Goal: Communication & Community: Answer question/provide support

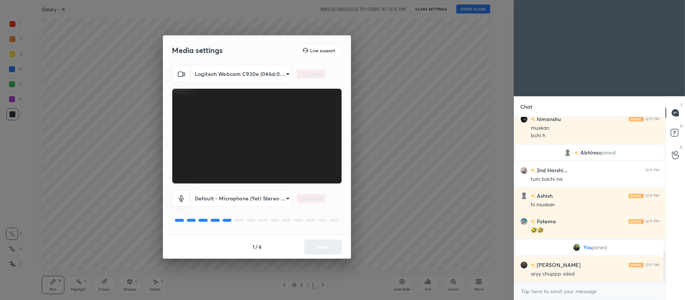
scroll to position [712, 0]
click at [322, 248] on button "Next" at bounding box center [323, 247] width 38 height 15
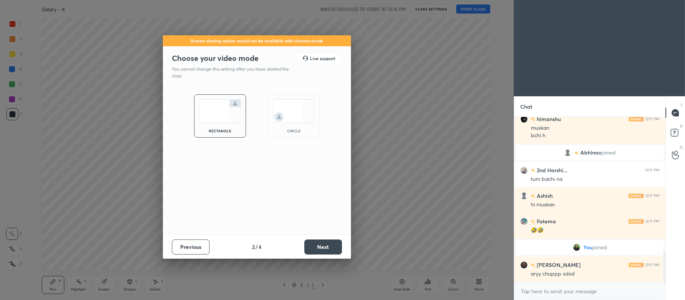
scroll to position [738, 0]
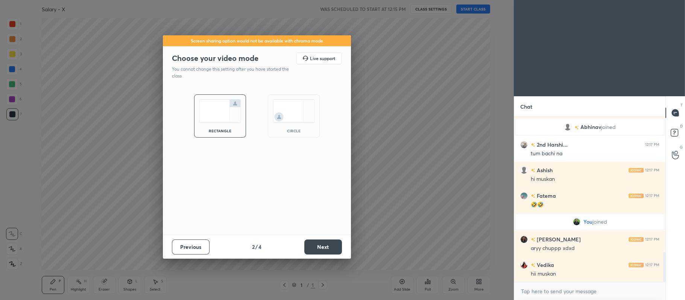
click at [324, 249] on button "Next" at bounding box center [323, 247] width 38 height 15
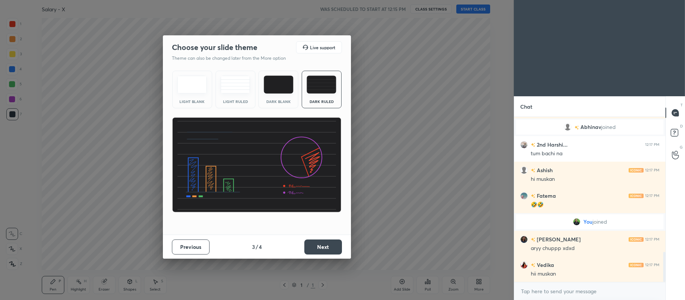
click at [320, 246] on button "Next" at bounding box center [323, 247] width 38 height 15
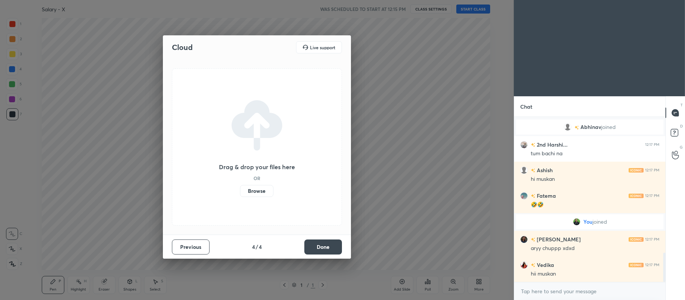
scroll to position [763, 0]
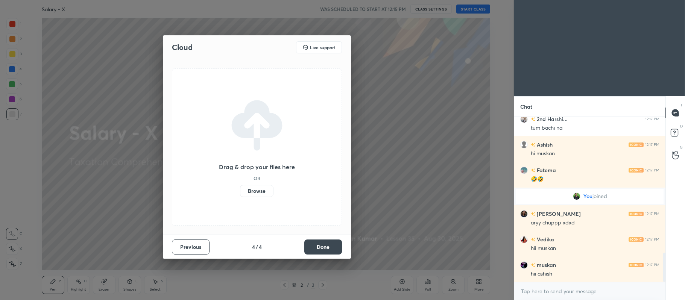
click at [260, 190] on label "Browse" at bounding box center [256, 191] width 33 height 12
click at [240, 190] on input "Browse" at bounding box center [240, 191] width 0 height 12
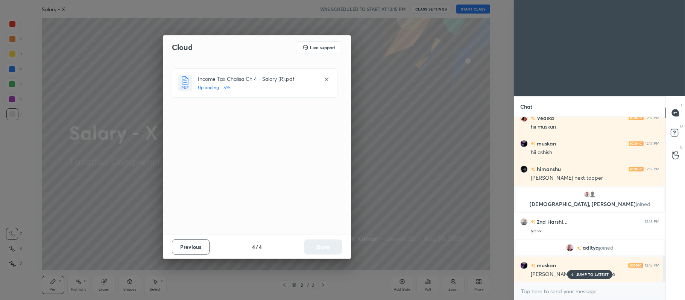
scroll to position [868, 0]
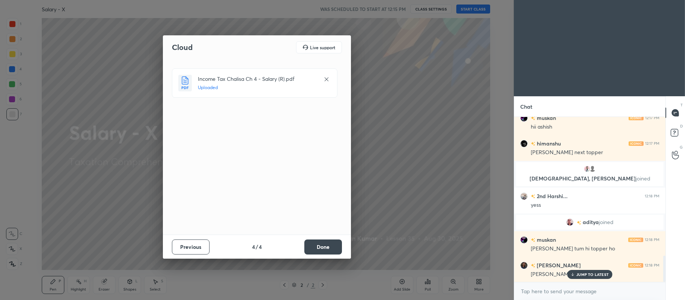
click at [324, 247] on button "Done" at bounding box center [323, 247] width 38 height 15
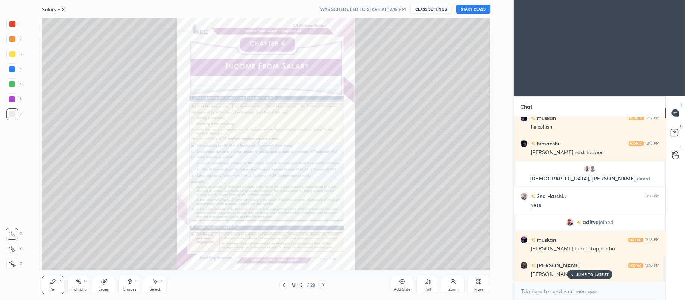
click at [294, 284] on icon at bounding box center [294, 285] width 5 height 5
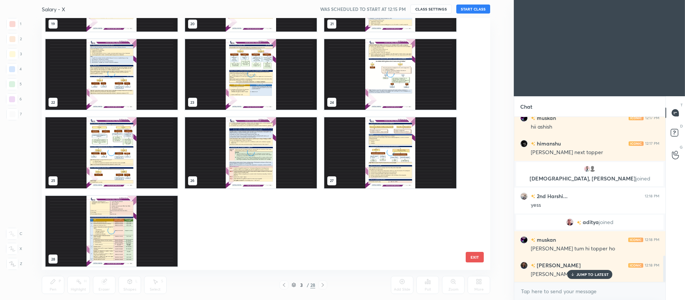
scroll to position [886, 0]
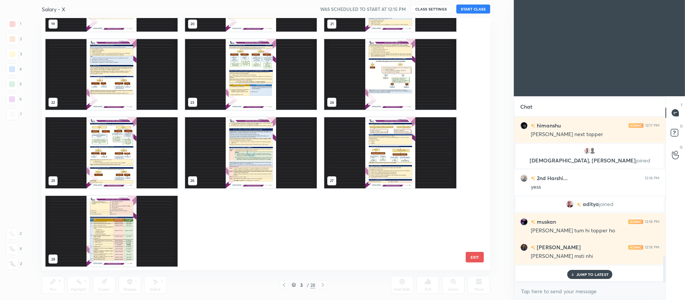
click at [137, 225] on img "grid" at bounding box center [112, 231] width 132 height 71
click at [160, 233] on img "grid" at bounding box center [112, 231] width 132 height 71
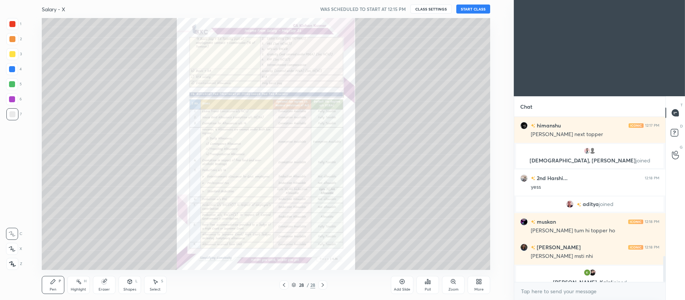
click at [481, 281] on icon at bounding box center [480, 281] width 2 height 2
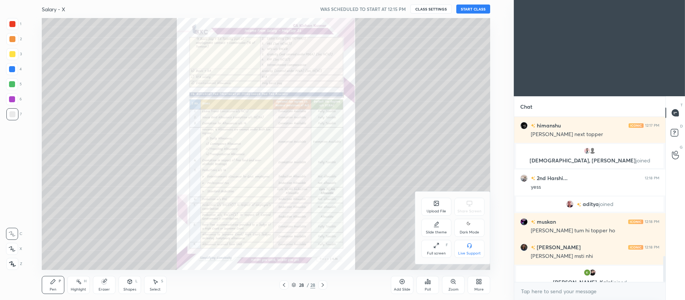
click at [445, 207] on div "Upload File" at bounding box center [436, 207] width 30 height 18
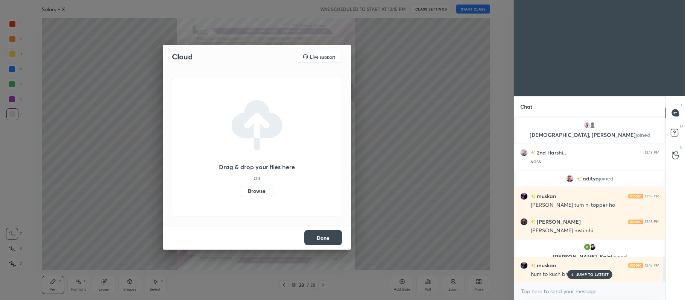
click at [256, 190] on label "Browse" at bounding box center [256, 191] width 33 height 12
click at [240, 190] on input "Browse" at bounding box center [240, 191] width 0 height 12
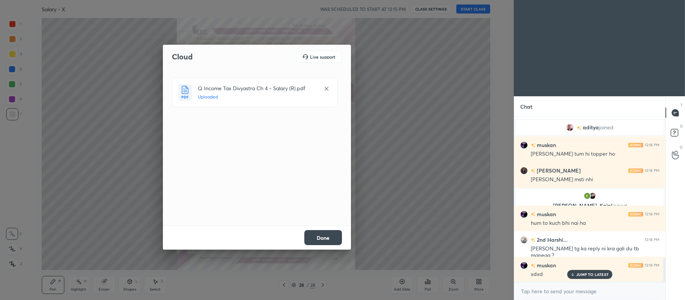
click at [329, 236] on button "Done" at bounding box center [323, 237] width 38 height 15
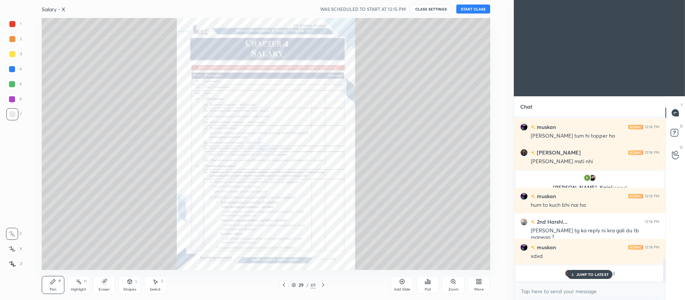
click at [294, 285] on icon at bounding box center [294, 285] width 5 height 5
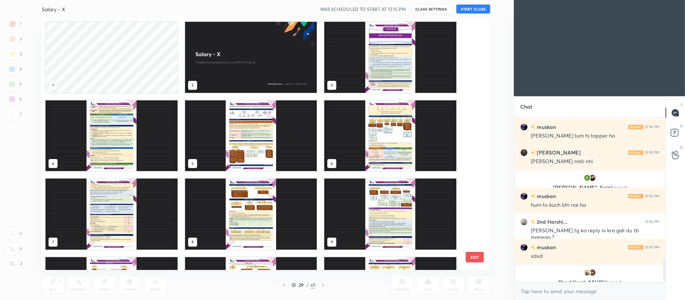
click at [263, 55] on img "grid" at bounding box center [251, 57] width 132 height 71
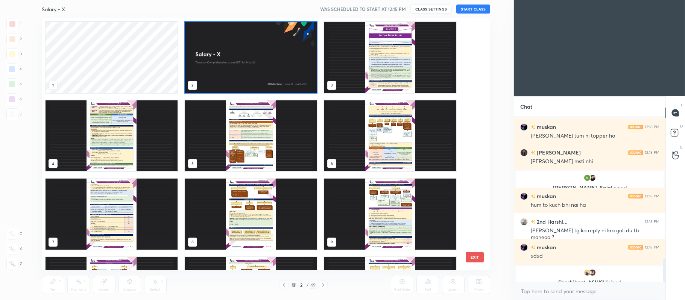
click at [260, 52] on img "grid" at bounding box center [251, 57] width 132 height 71
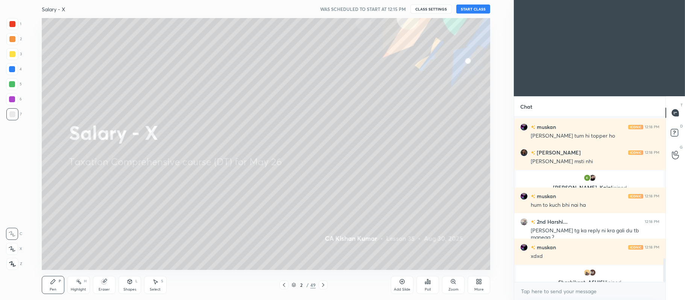
click at [257, 51] on img "grid" at bounding box center [251, 57] width 132 height 71
click at [14, 56] on div at bounding box center [12, 54] width 6 height 6
click at [14, 247] on icon at bounding box center [12, 248] width 7 height 5
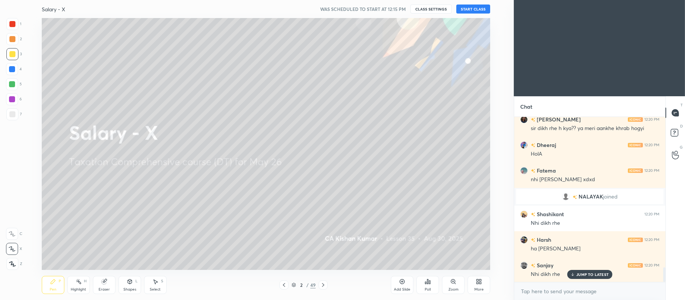
scroll to position [1711, 0]
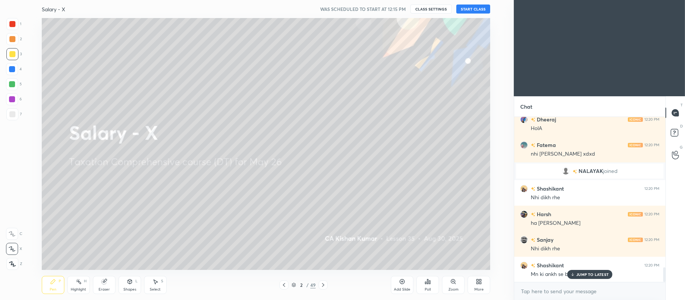
click at [482, 10] on button "START CLASS" at bounding box center [473, 9] width 34 height 9
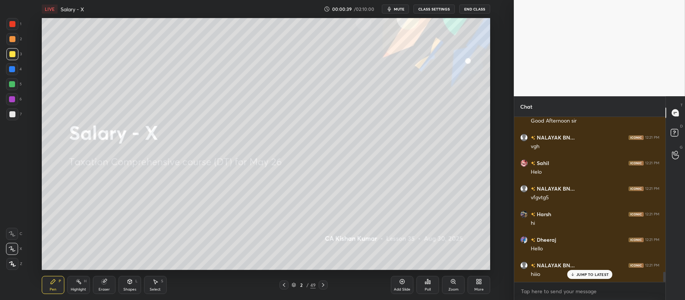
scroll to position [2517, 0]
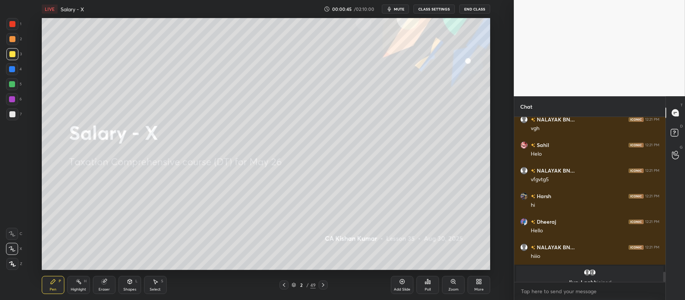
click at [427, 288] on div "Poll" at bounding box center [428, 290] width 6 height 4
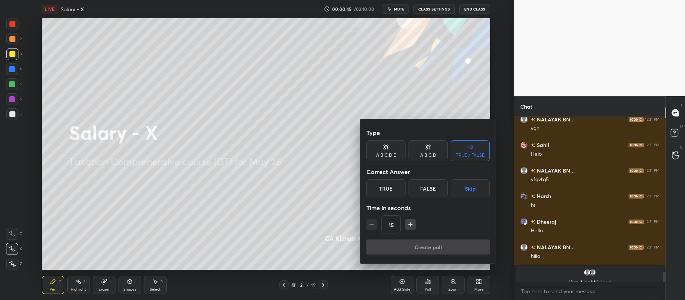
scroll to position [2543, 0]
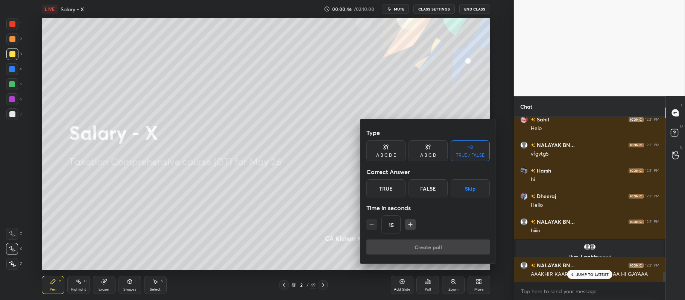
click at [392, 189] on div "True" at bounding box center [385, 188] width 39 height 18
click at [431, 248] on button "Create poll" at bounding box center [427, 247] width 123 height 15
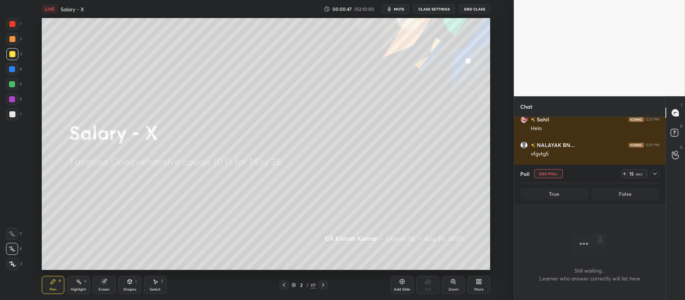
scroll to position [142, 149]
click at [658, 172] on div at bounding box center [655, 173] width 9 height 9
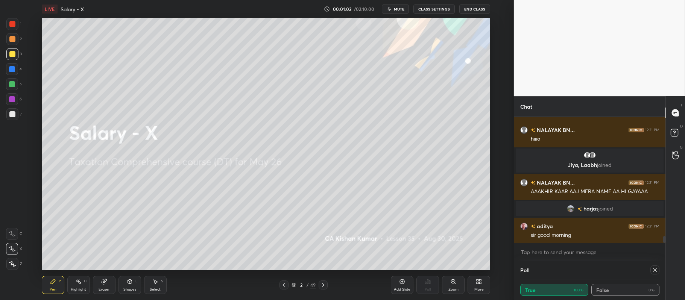
scroll to position [2, 137]
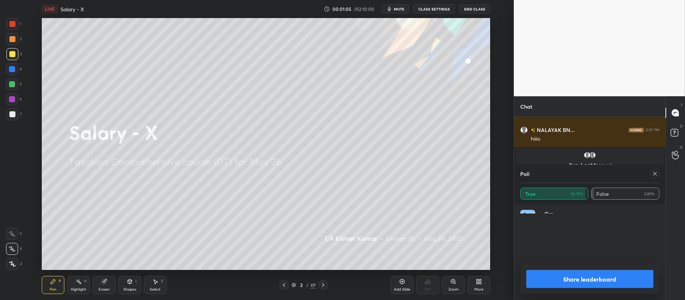
click at [586, 279] on button "Share leaderboard" at bounding box center [589, 279] width 127 height 18
type textarea "x"
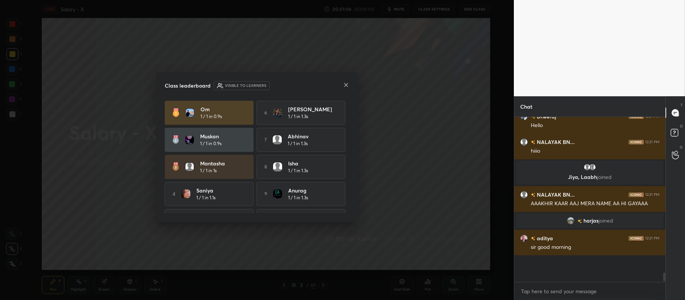
scroll to position [2205, 0]
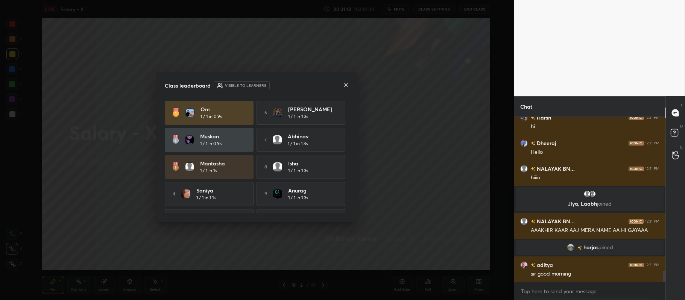
click at [348, 83] on icon at bounding box center [346, 85] width 4 height 4
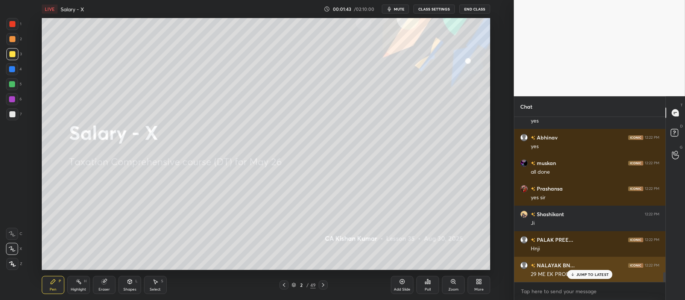
click at [583, 274] on p "JUMP TO LATEST" at bounding box center [592, 274] width 32 height 5
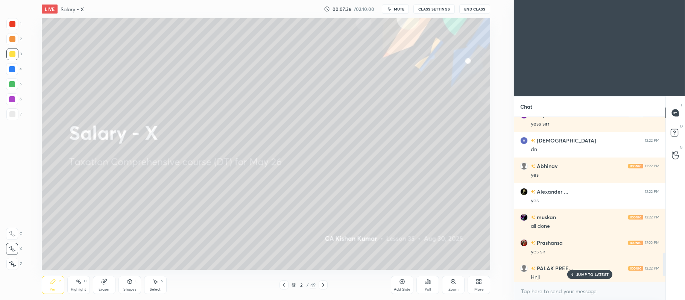
scroll to position [37375, 37143]
click at [398, 283] on div "Add Slide" at bounding box center [402, 285] width 23 height 18
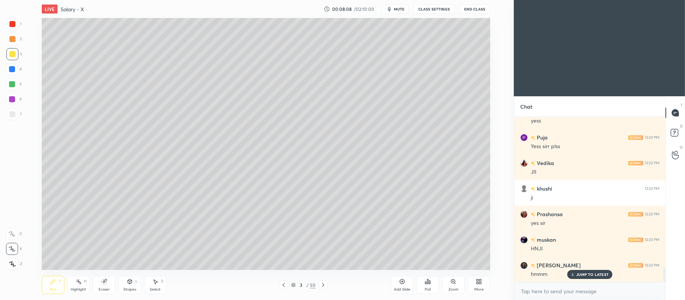
scroll to position [0, 0]
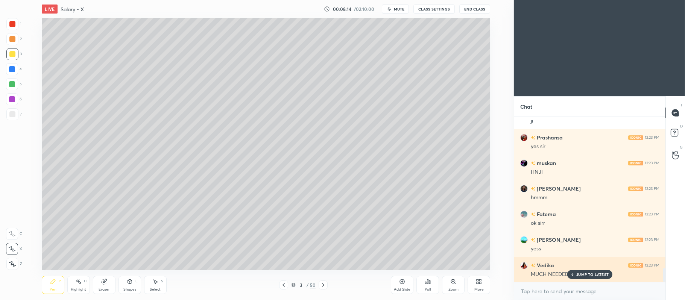
click at [582, 274] on p "JUMP TO LATEST" at bounding box center [592, 274] width 32 height 5
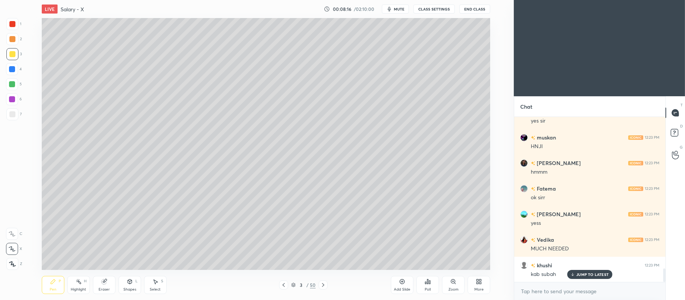
click at [582, 275] on p "JUMP TO LATEST" at bounding box center [592, 274] width 32 height 5
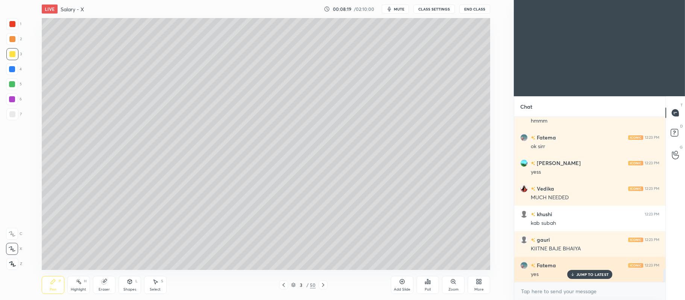
click at [584, 273] on p "JUMP TO LATEST" at bounding box center [592, 274] width 32 height 5
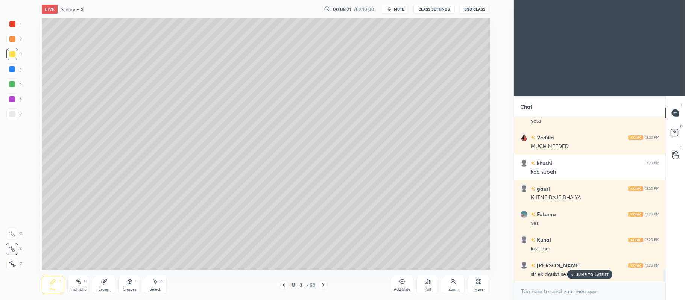
click at [591, 273] on p "JUMP TO LATEST" at bounding box center [592, 274] width 32 height 5
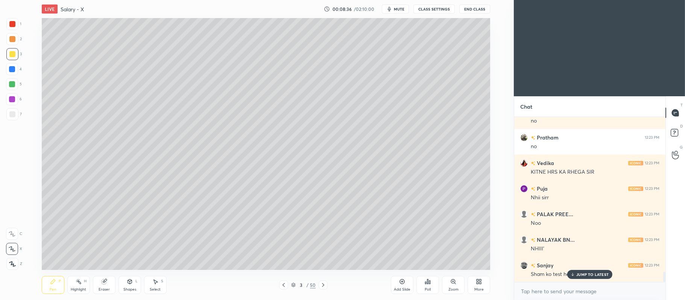
scroll to position [2585, 0]
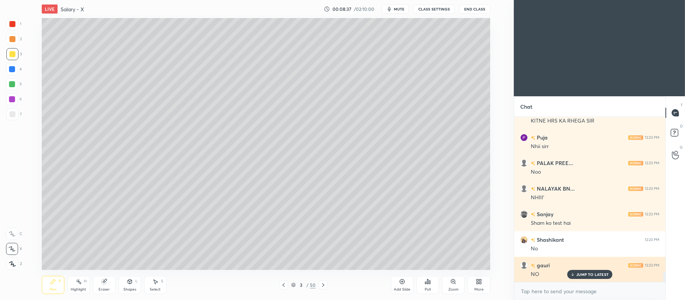
click at [577, 277] on p "JUMP TO LATEST" at bounding box center [592, 274] width 32 height 5
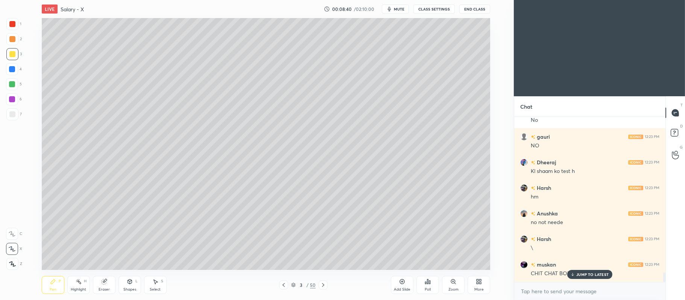
scroll to position [2764, 0]
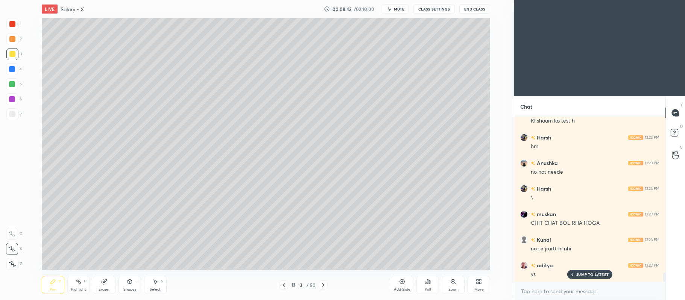
click at [409, 283] on div "Add Slide" at bounding box center [402, 285] width 23 height 18
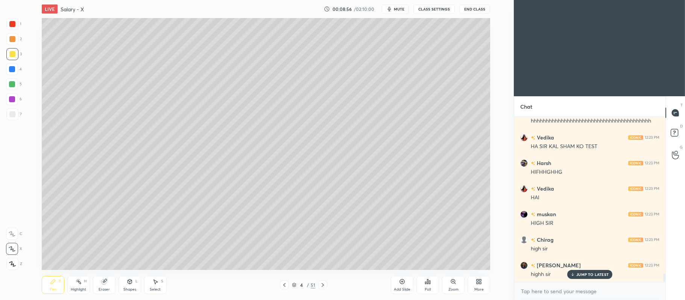
scroll to position [3097, 0]
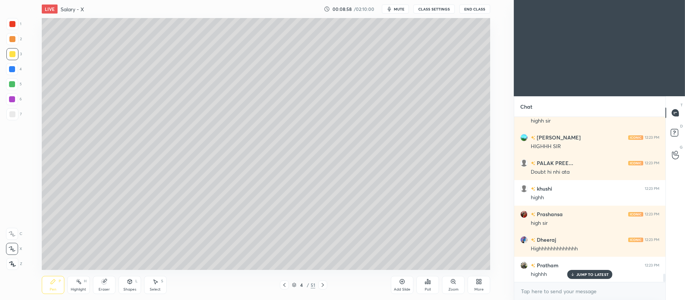
click at [401, 284] on icon at bounding box center [402, 282] width 6 height 6
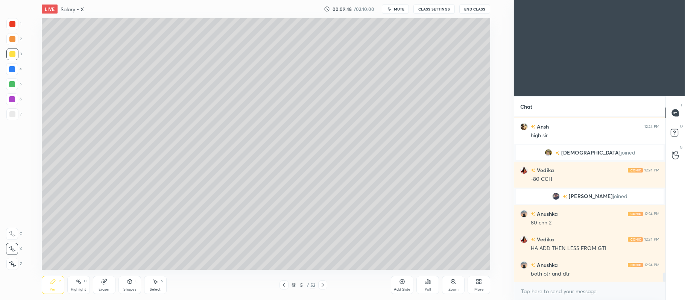
scroll to position [2746, 0]
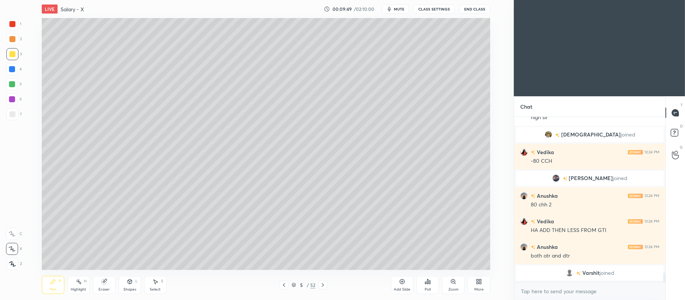
click at [10, 83] on div at bounding box center [12, 84] width 6 height 6
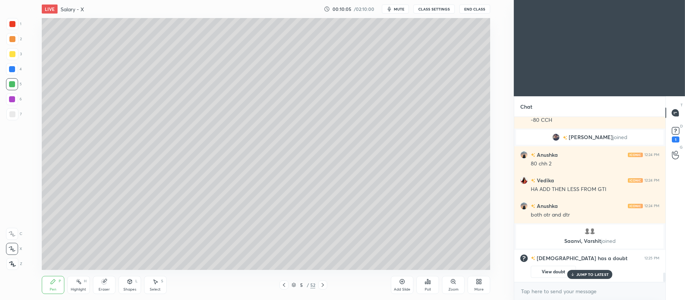
scroll to position [2791, 0]
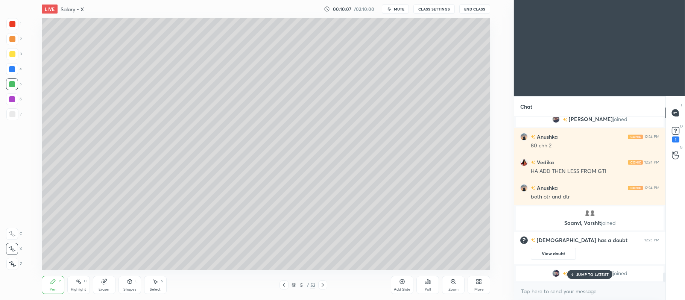
click at [402, 283] on icon at bounding box center [402, 282] width 6 height 6
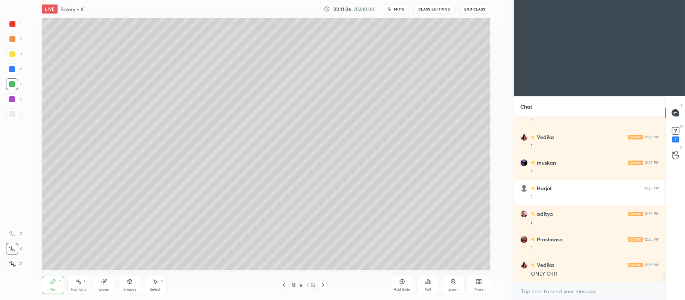
scroll to position [3047, 0]
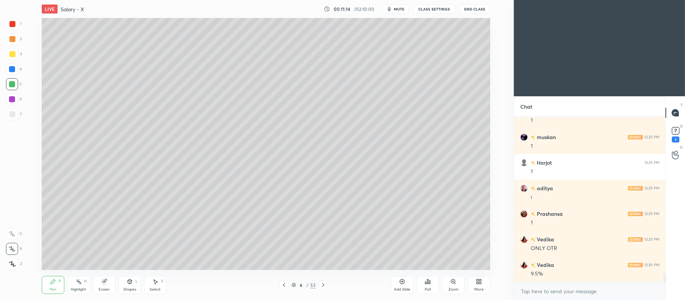
click at [14, 41] on div at bounding box center [12, 39] width 6 height 6
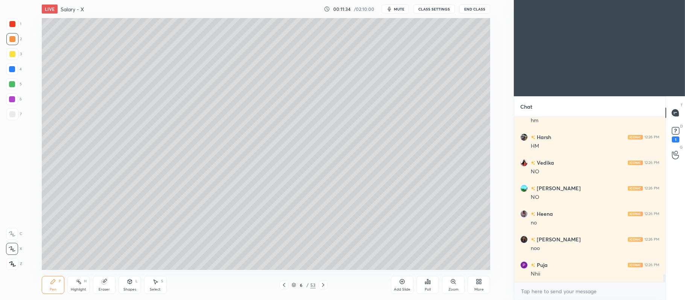
scroll to position [3251, 0]
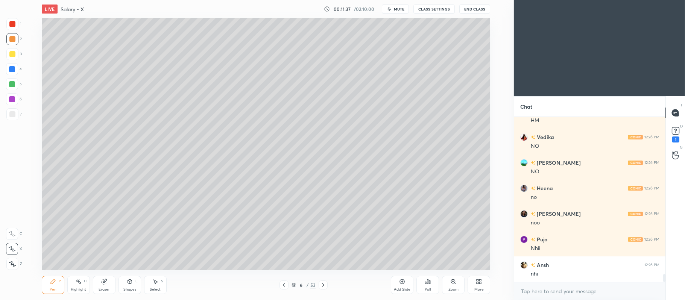
click at [404, 286] on div "Add Slide" at bounding box center [402, 285] width 23 height 18
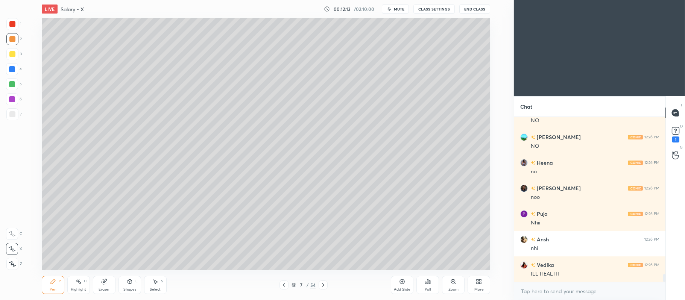
click at [17, 56] on div at bounding box center [12, 54] width 12 height 12
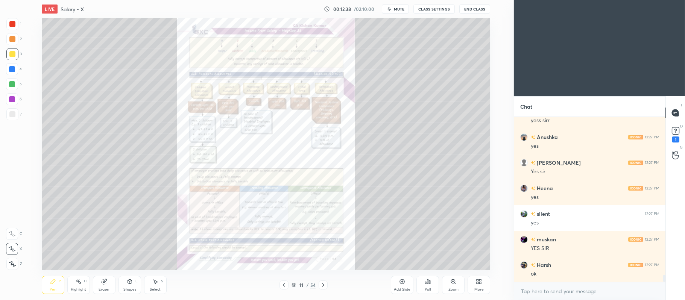
scroll to position [3661, 0]
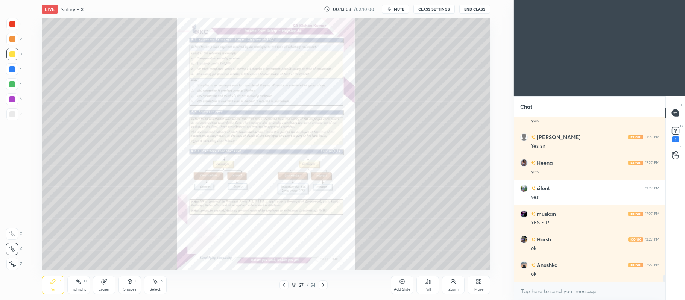
click at [400, 281] on icon at bounding box center [402, 282] width 5 height 5
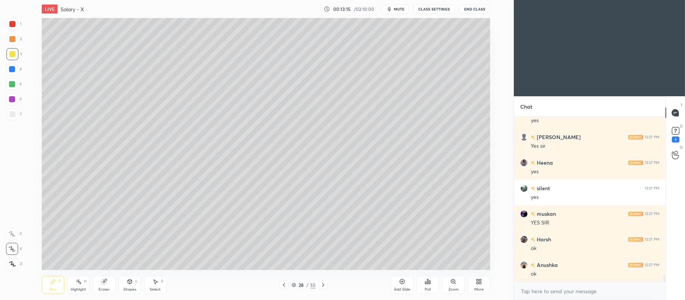
scroll to position [3686, 0]
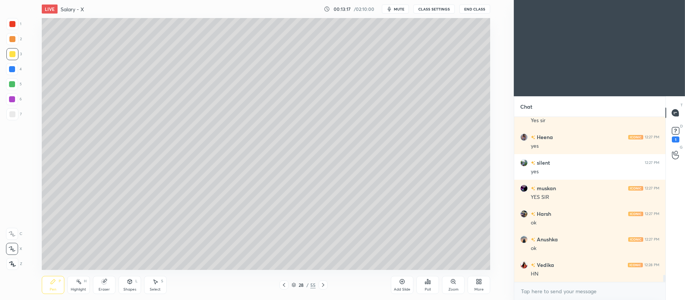
click at [13, 86] on div at bounding box center [12, 84] width 6 height 6
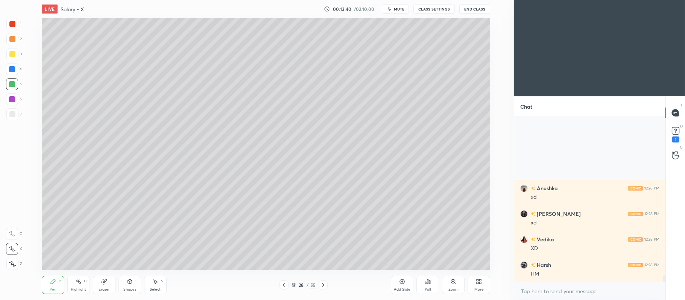
scroll to position [3942, 0]
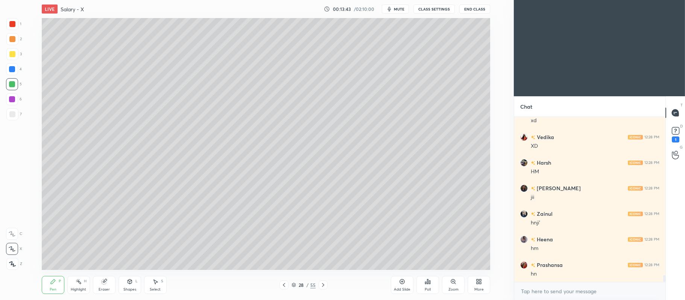
click at [12, 100] on div at bounding box center [12, 99] width 6 height 6
click at [401, 284] on icon at bounding box center [402, 282] width 5 height 5
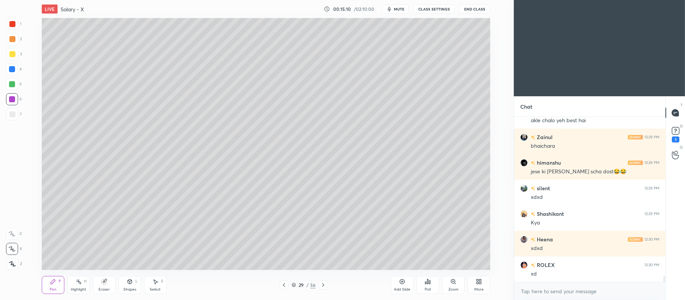
scroll to position [4395, 0]
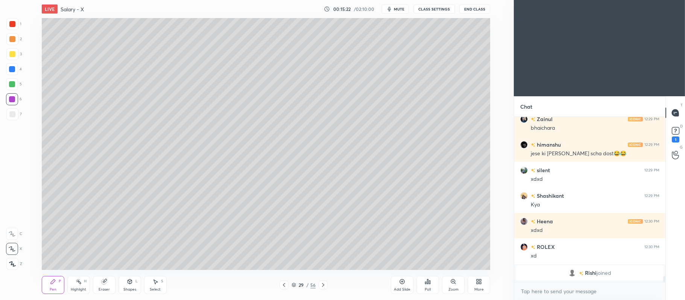
click at [14, 84] on div at bounding box center [12, 84] width 6 height 6
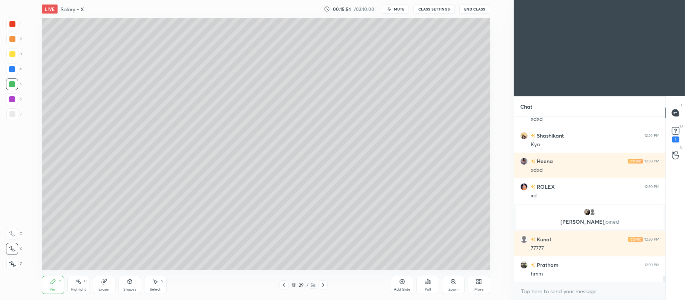
scroll to position [4087, 0]
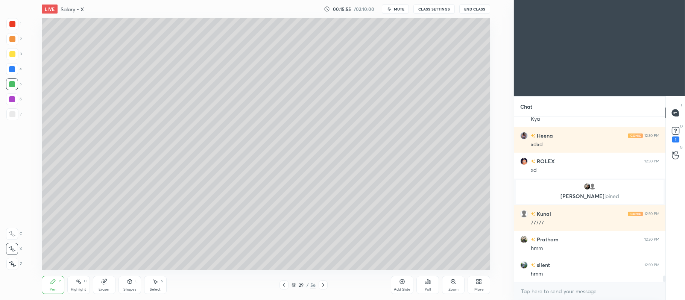
click at [405, 280] on icon at bounding box center [402, 282] width 6 height 6
click at [134, 283] on div "Shapes L" at bounding box center [130, 285] width 23 height 18
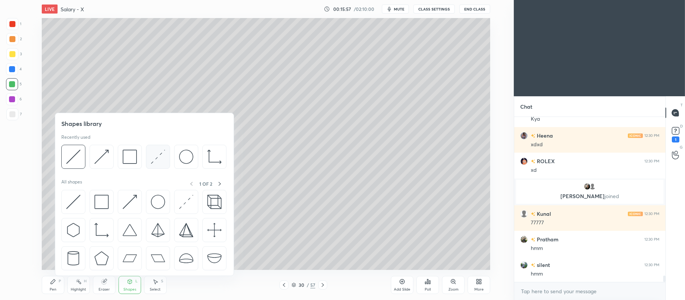
click at [155, 159] on img at bounding box center [158, 157] width 14 height 14
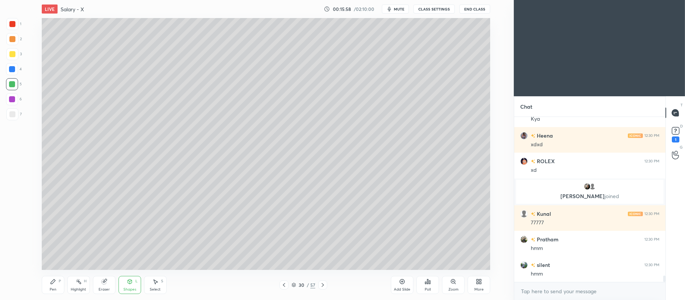
click at [14, 113] on div at bounding box center [12, 114] width 6 height 6
click at [284, 285] on icon at bounding box center [284, 285] width 6 height 6
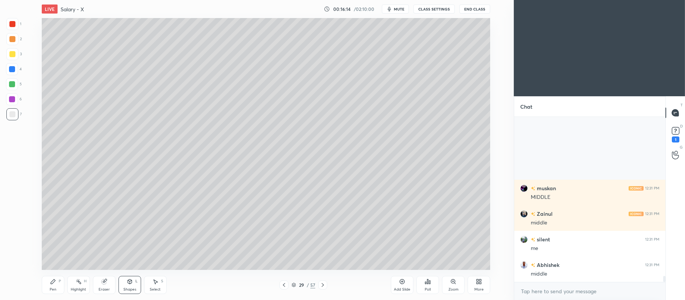
scroll to position [4291, 0]
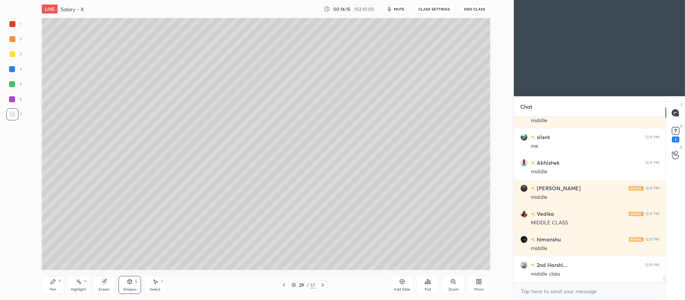
click at [322, 286] on icon at bounding box center [323, 285] width 6 height 6
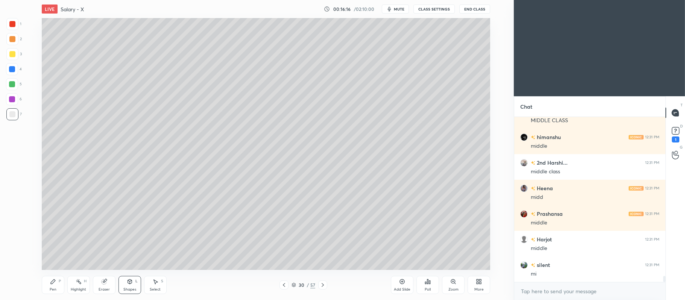
scroll to position [4419, 0]
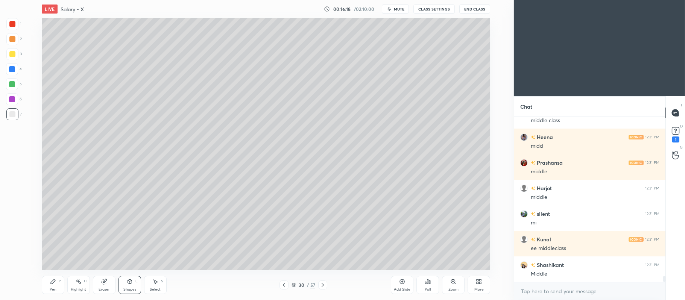
click at [8, 56] on div at bounding box center [12, 54] width 12 height 12
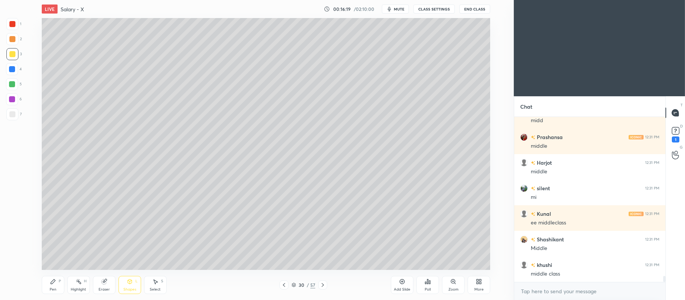
click at [51, 280] on icon at bounding box center [53, 282] width 6 height 6
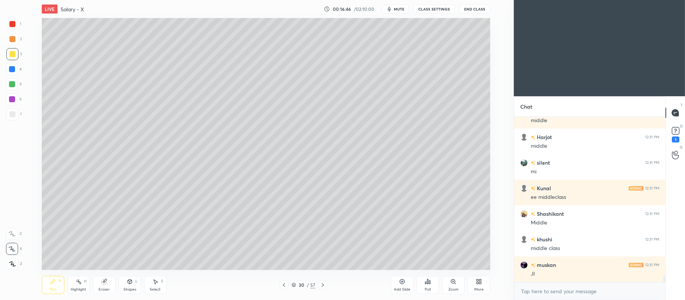
click at [9, 99] on div at bounding box center [12, 99] width 6 height 6
click at [109, 276] on div "Eraser" at bounding box center [104, 285] width 23 height 18
click at [55, 285] on icon at bounding box center [53, 282] width 6 height 6
click at [15, 86] on div at bounding box center [12, 84] width 12 height 12
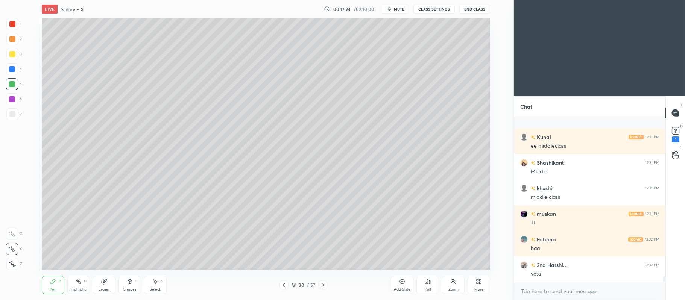
scroll to position [4598, 0]
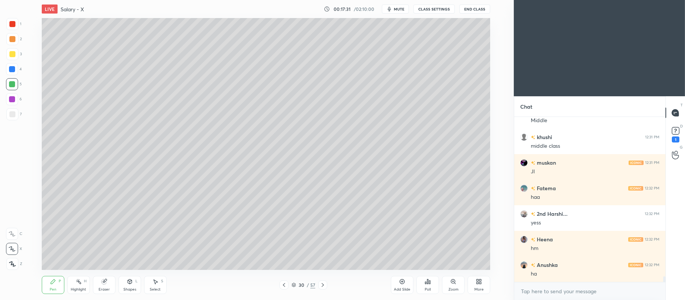
click at [16, 38] on div at bounding box center [12, 39] width 12 height 12
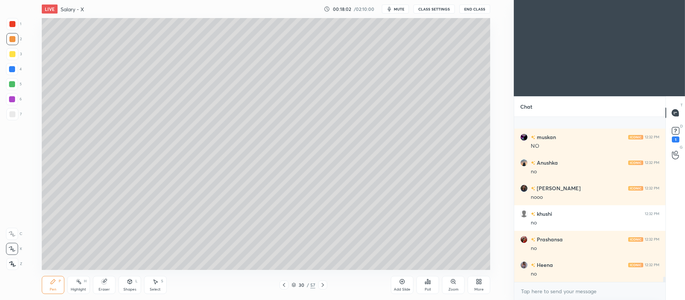
scroll to position [5015, 0]
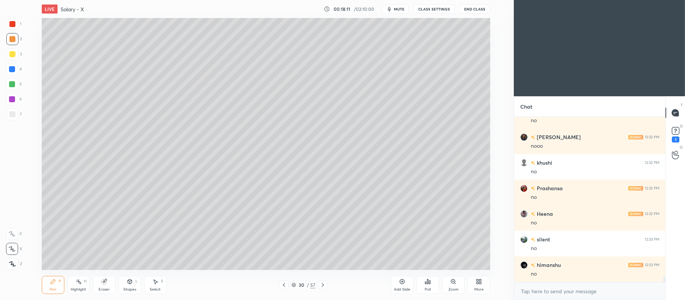
click at [17, 84] on div at bounding box center [12, 84] width 12 height 12
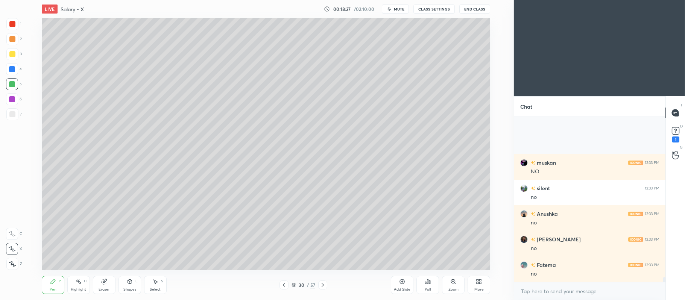
scroll to position [5271, 0]
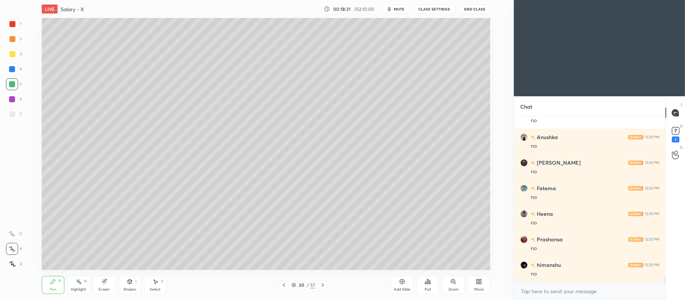
click at [124, 282] on div "Shapes L" at bounding box center [130, 285] width 23 height 18
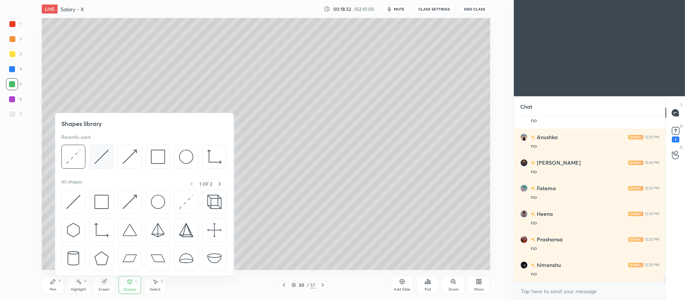
click at [101, 166] on div at bounding box center [102, 157] width 24 height 24
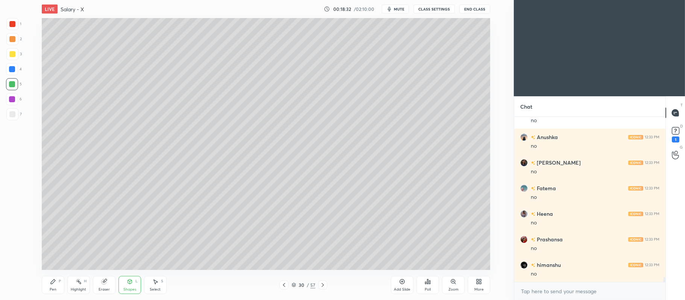
click at [21, 120] on div "7" at bounding box center [13, 115] width 15 height 15
click at [14, 38] on div at bounding box center [12, 39] width 6 height 6
click at [57, 282] on div "Pen P" at bounding box center [53, 285] width 23 height 18
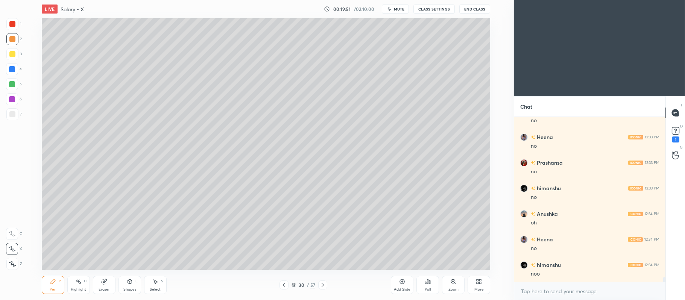
scroll to position [5425, 0]
click at [15, 56] on div at bounding box center [12, 54] width 6 height 6
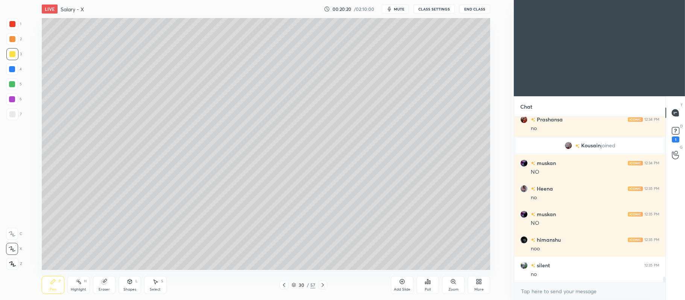
scroll to position [5226, 0]
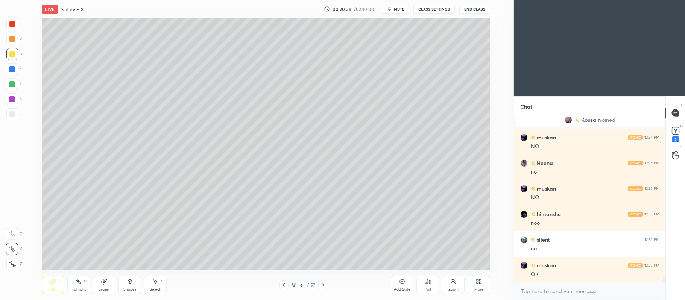
click at [19, 114] on div "7" at bounding box center [13, 114] width 15 height 12
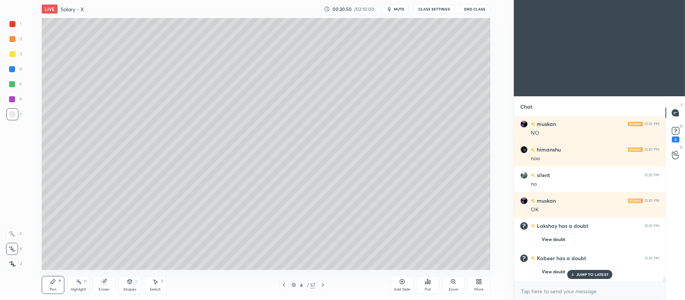
scroll to position [5243, 0]
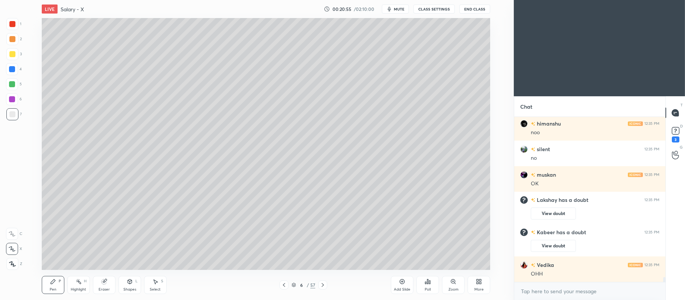
click at [293, 283] on icon at bounding box center [294, 285] width 5 height 5
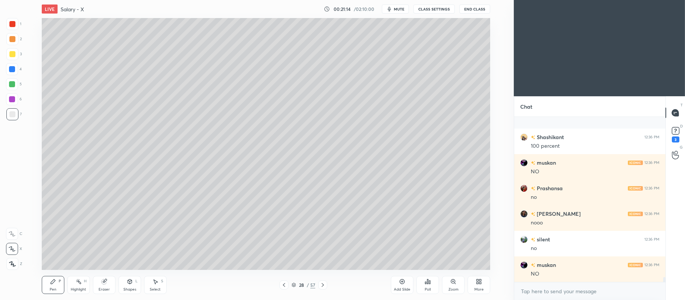
scroll to position [5447, 0]
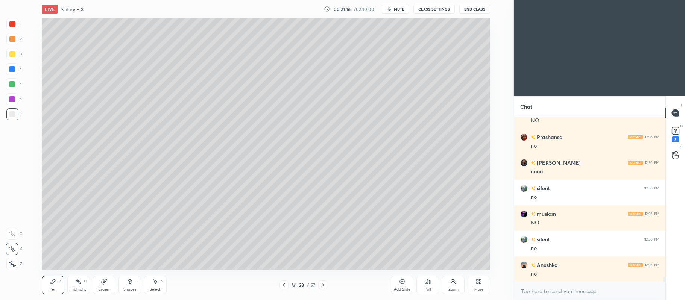
click at [15, 20] on div at bounding box center [12, 24] width 12 height 12
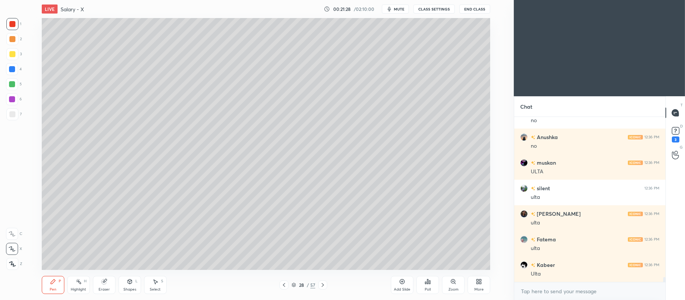
scroll to position [5601, 0]
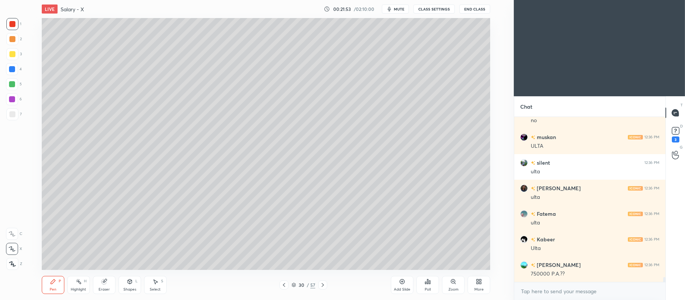
click at [400, 281] on icon at bounding box center [402, 282] width 5 height 5
click at [13, 55] on div at bounding box center [12, 54] width 6 height 6
click at [320, 284] on icon at bounding box center [323, 285] width 6 height 6
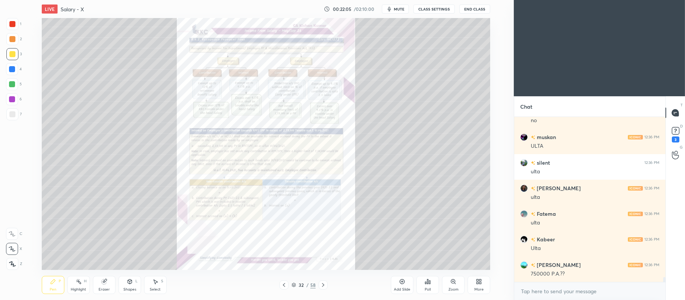
click at [284, 282] on div at bounding box center [284, 285] width 9 height 9
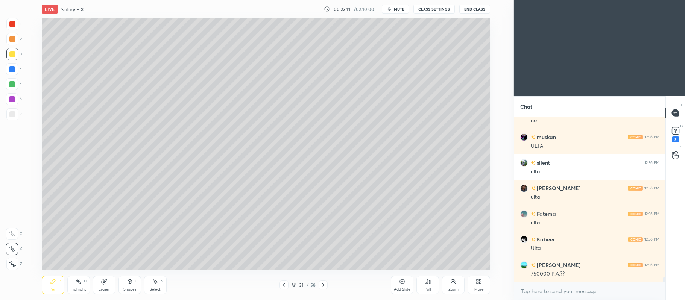
click at [130, 282] on icon at bounding box center [130, 282] width 4 height 5
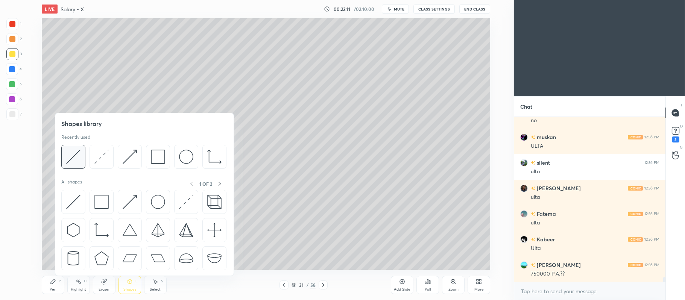
click at [70, 148] on div at bounding box center [73, 157] width 24 height 24
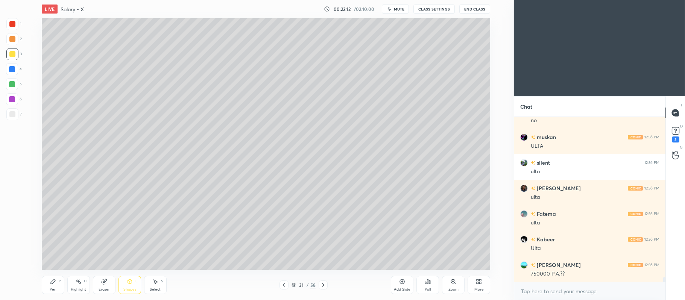
click at [14, 113] on div at bounding box center [12, 114] width 6 height 6
click at [54, 279] on icon at bounding box center [53, 282] width 6 height 6
click at [15, 56] on div at bounding box center [12, 54] width 12 height 12
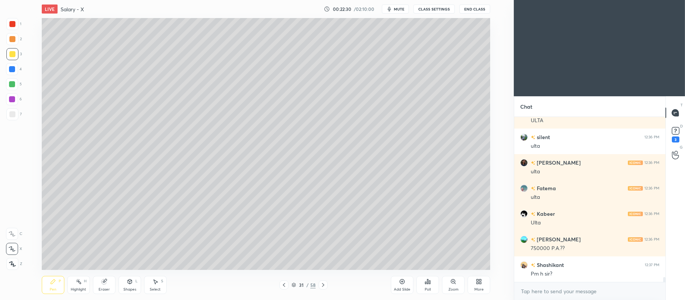
click at [14, 101] on div at bounding box center [12, 99] width 6 height 6
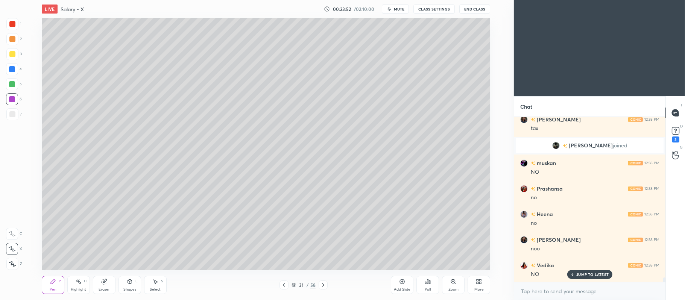
scroll to position [5702, 0]
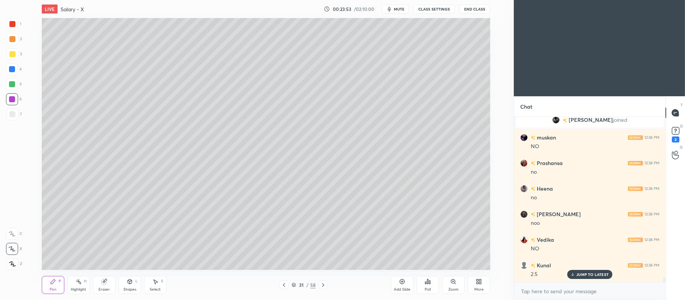
click at [12, 87] on div at bounding box center [12, 84] width 6 height 6
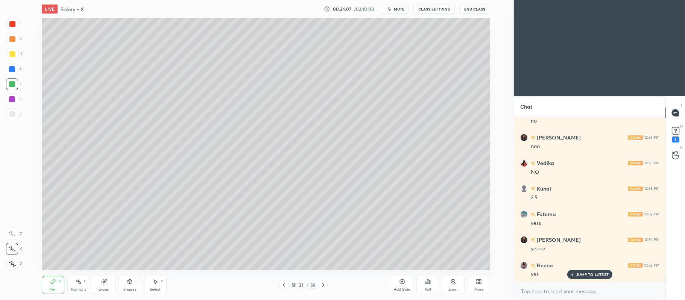
scroll to position [5804, 0]
click at [14, 56] on div at bounding box center [12, 54] width 6 height 6
click at [402, 283] on icon at bounding box center [402, 282] width 6 height 6
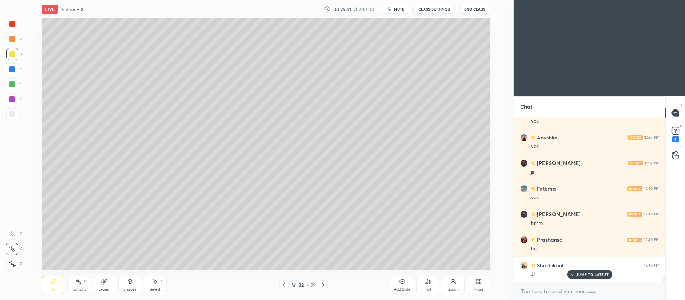
click at [9, 81] on div at bounding box center [12, 84] width 12 height 12
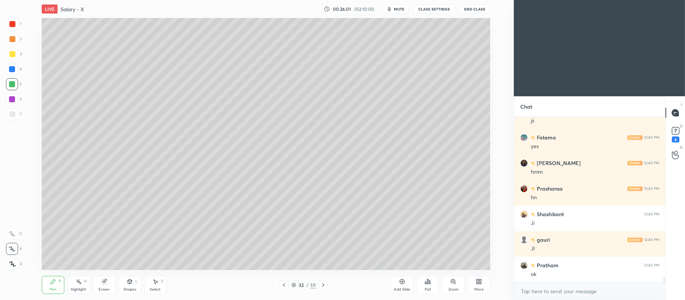
scroll to position [6034, 0]
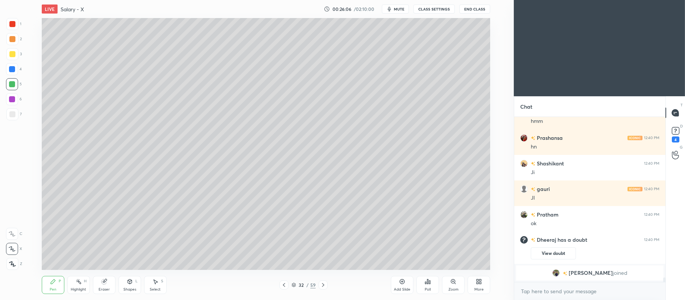
click at [12, 56] on div at bounding box center [12, 54] width 6 height 6
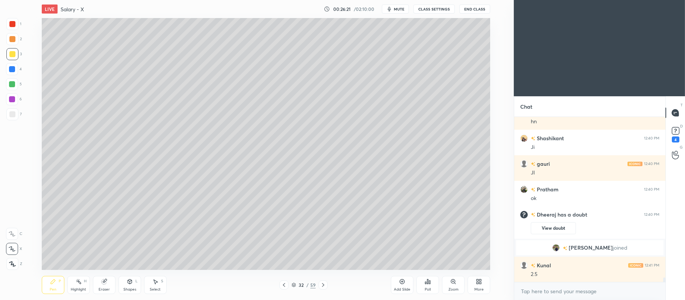
scroll to position [5964, 0]
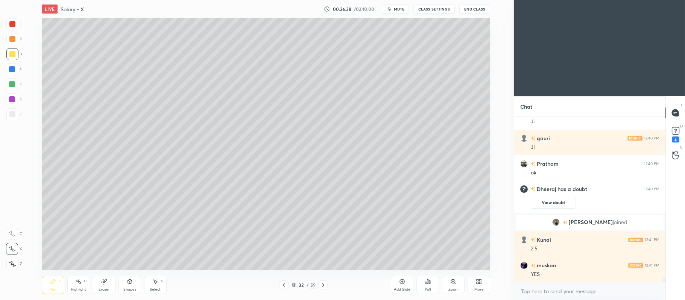
click at [131, 284] on icon at bounding box center [130, 282] width 6 height 6
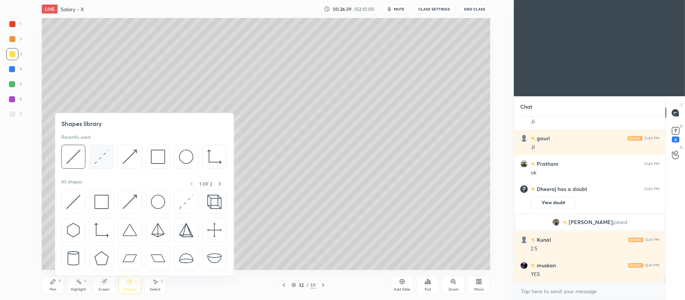
click at [100, 154] on img at bounding box center [101, 157] width 14 height 14
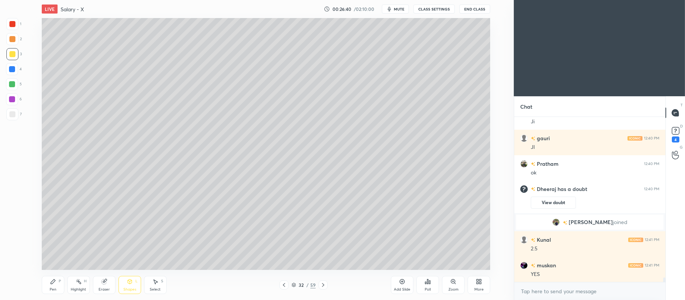
click at [16, 114] on div at bounding box center [12, 114] width 12 height 12
click at [53, 278] on div "Pen P" at bounding box center [53, 285] width 23 height 18
click at [11, 40] on div at bounding box center [12, 39] width 6 height 6
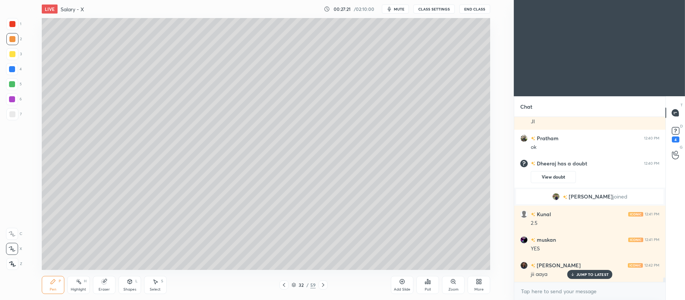
scroll to position [6015, 0]
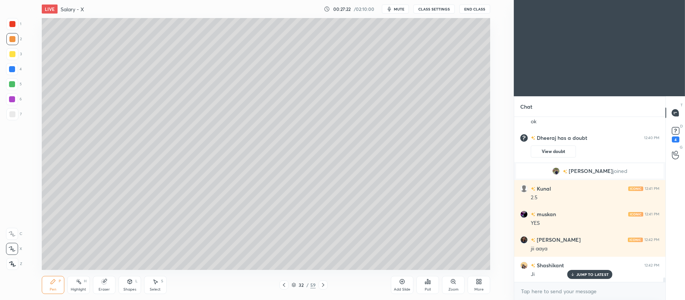
click at [11, 56] on div at bounding box center [12, 54] width 6 height 6
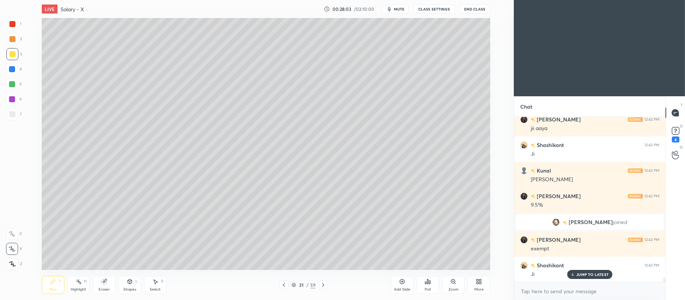
scroll to position [6161, 0]
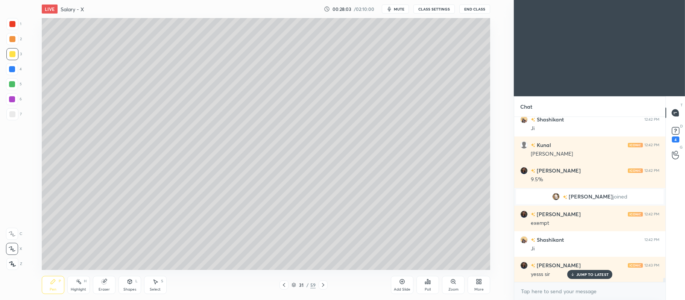
click at [13, 81] on div at bounding box center [12, 84] width 6 height 6
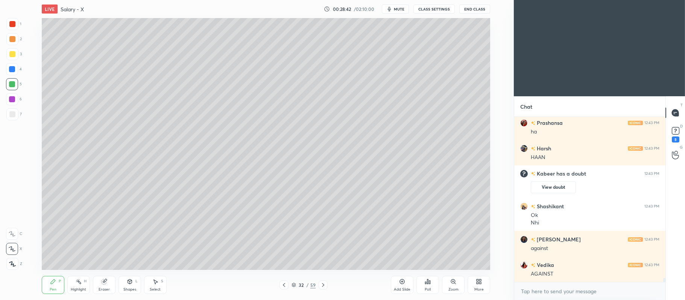
scroll to position [6311, 0]
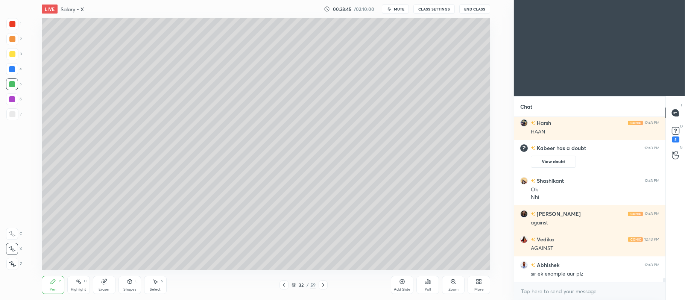
click at [402, 278] on div "Add Slide" at bounding box center [402, 285] width 23 height 18
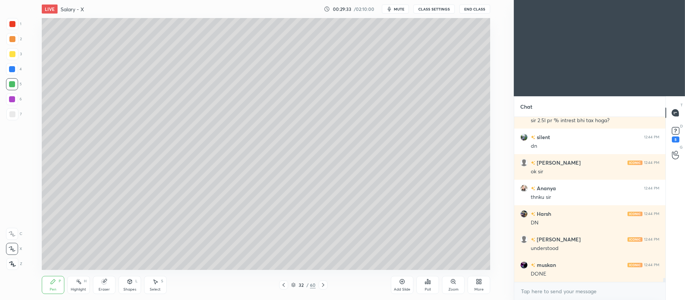
scroll to position [6721, 0]
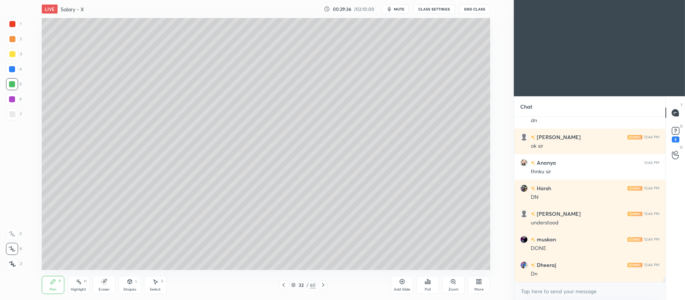
click at [324, 283] on icon at bounding box center [323, 285] width 6 height 6
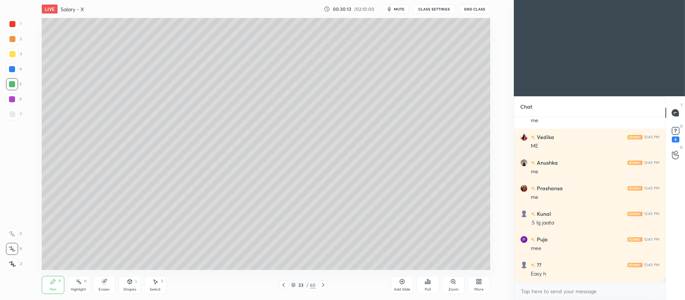
scroll to position [7028, 0]
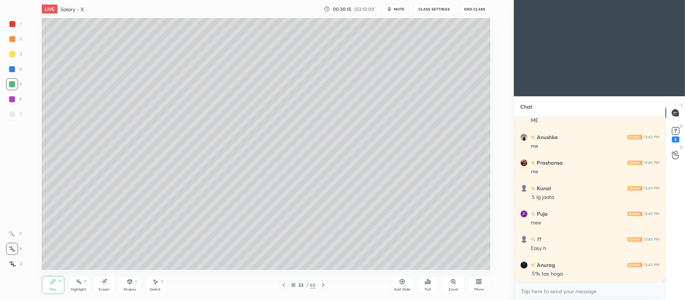
click at [12, 54] on div at bounding box center [12, 54] width 6 height 6
click at [15, 40] on div at bounding box center [12, 39] width 12 height 12
click at [129, 280] on icon at bounding box center [130, 282] width 4 height 5
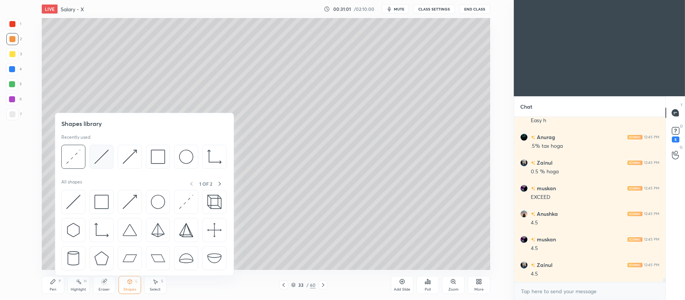
click at [98, 163] on img at bounding box center [101, 157] width 14 height 14
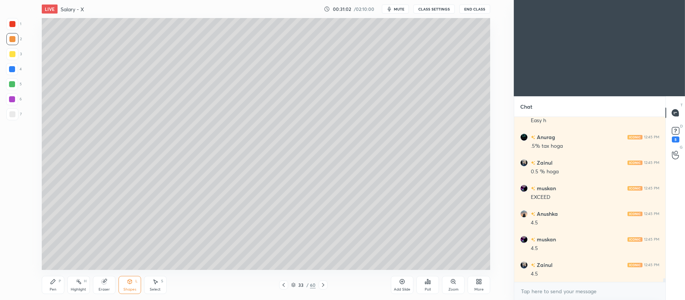
click at [14, 119] on div at bounding box center [12, 114] width 12 height 12
click at [53, 285] on div "Pen P" at bounding box center [53, 285] width 23 height 18
click at [14, 58] on div at bounding box center [12, 54] width 12 height 12
click at [11, 98] on div at bounding box center [12, 99] width 6 height 6
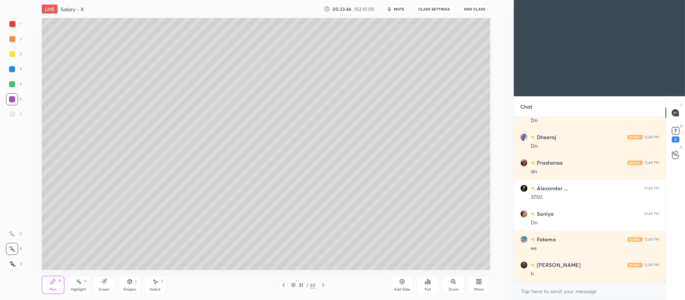
scroll to position [8281, 0]
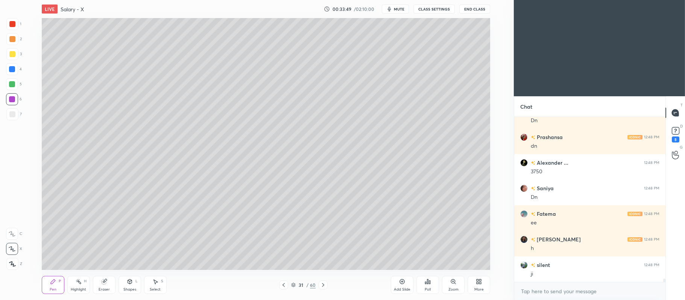
click at [15, 56] on div at bounding box center [12, 54] width 12 height 12
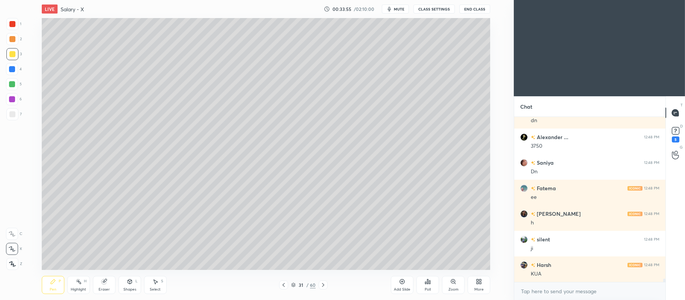
click at [16, 83] on div at bounding box center [12, 84] width 12 height 12
click at [12, 38] on div at bounding box center [12, 39] width 6 height 6
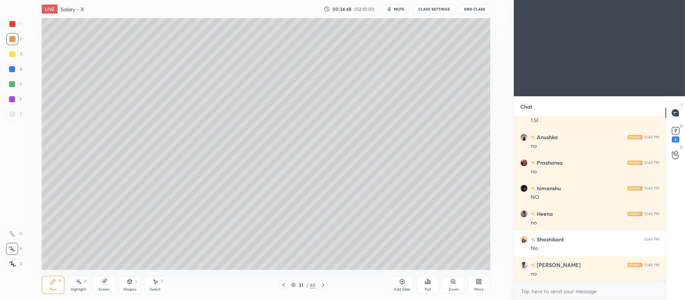
scroll to position [8537, 0]
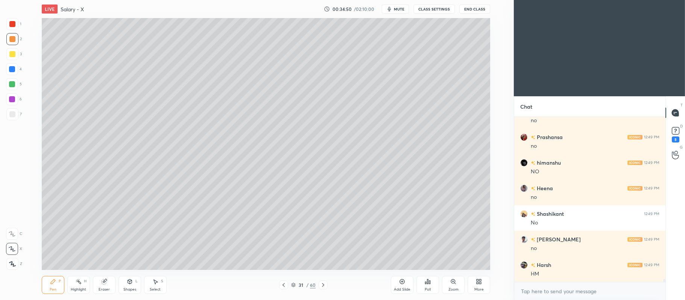
click at [402, 266] on div "Add Slide Poll Zoom More" at bounding box center [440, 285] width 99 height 42
click at [402, 264] on div "Add Slide Poll Zoom More" at bounding box center [440, 285] width 99 height 42
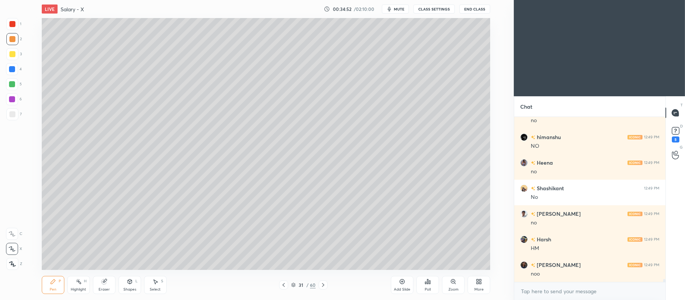
click at [402, 264] on div "Add Slide Poll Zoom More" at bounding box center [440, 285] width 99 height 42
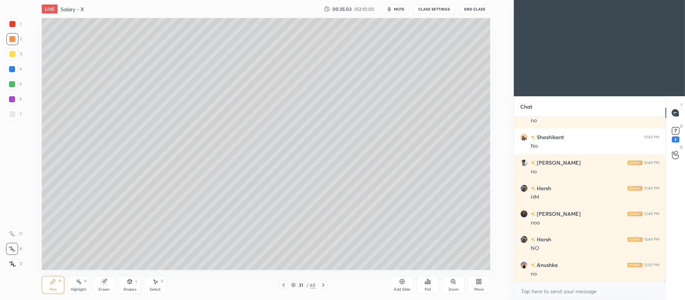
scroll to position [8640, 0]
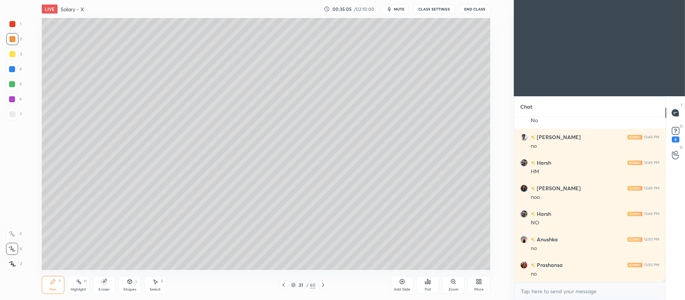
click at [13, 50] on div at bounding box center [12, 54] width 12 height 12
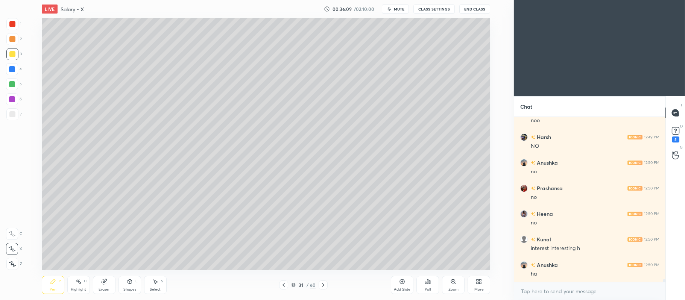
scroll to position [8742, 0]
click at [15, 85] on div at bounding box center [12, 84] width 12 height 12
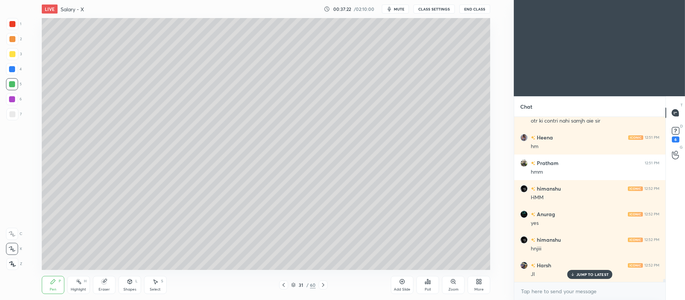
scroll to position [8452, 0]
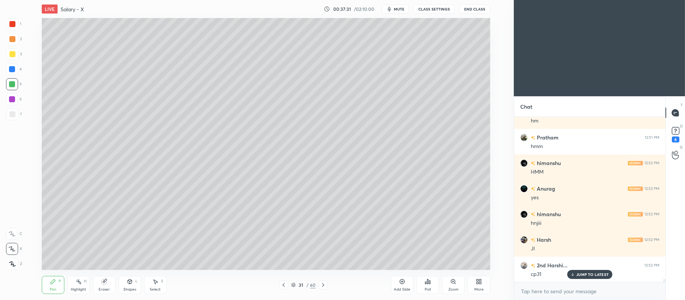
click at [16, 21] on div at bounding box center [12, 24] width 12 height 12
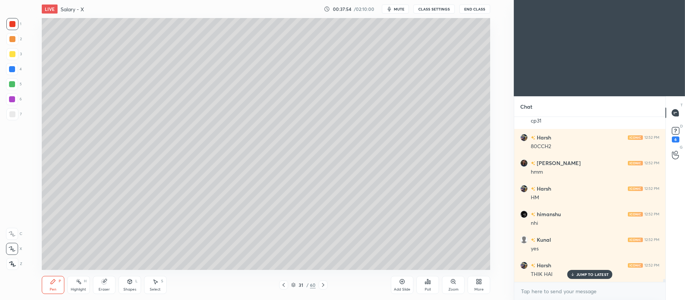
scroll to position [8631, 0]
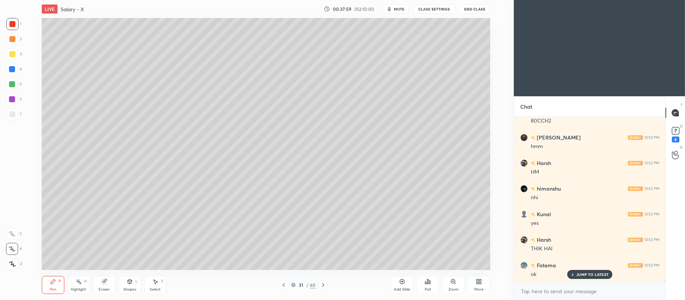
click at [399, 279] on icon at bounding box center [402, 282] width 6 height 6
click at [128, 283] on icon at bounding box center [130, 282] width 4 height 5
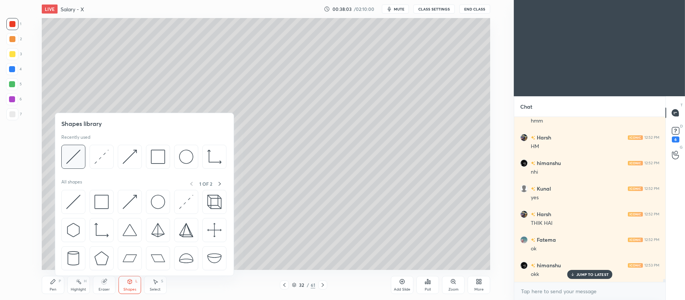
click at [73, 155] on img at bounding box center [73, 157] width 14 height 14
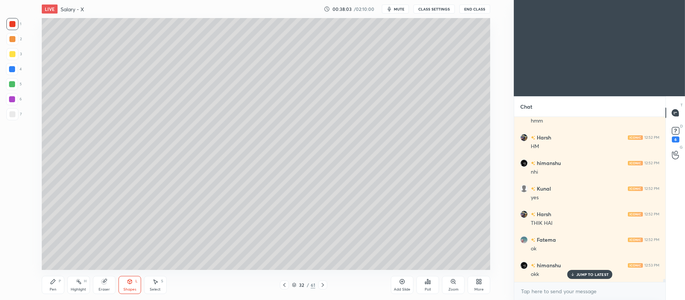
click at [18, 112] on div "7" at bounding box center [13, 114] width 15 height 12
click at [324, 285] on icon at bounding box center [323, 285] width 2 height 4
click at [53, 286] on div "Pen P" at bounding box center [53, 285] width 23 height 18
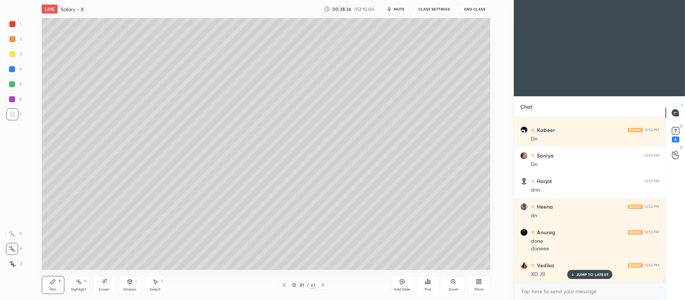
scroll to position [8997, 0]
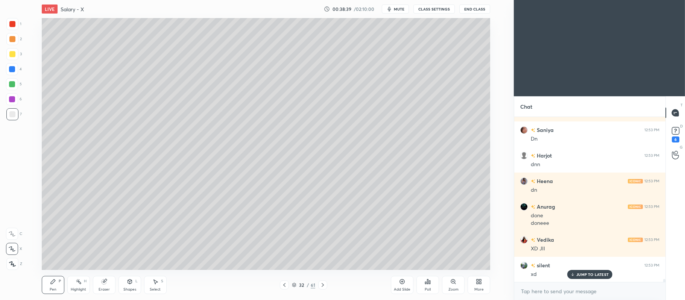
click at [12, 39] on div at bounding box center [12, 39] width 6 height 6
click at [14, 117] on div at bounding box center [12, 114] width 12 height 12
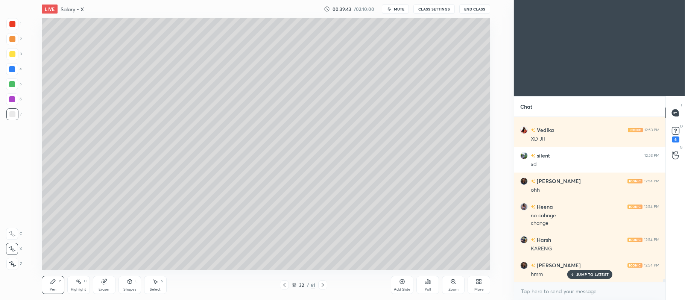
scroll to position [9132, 0]
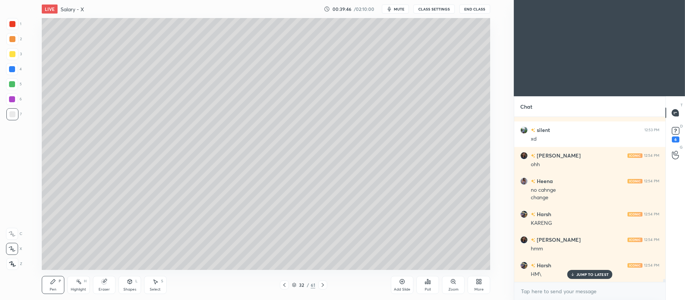
click at [15, 54] on div at bounding box center [12, 54] width 12 height 12
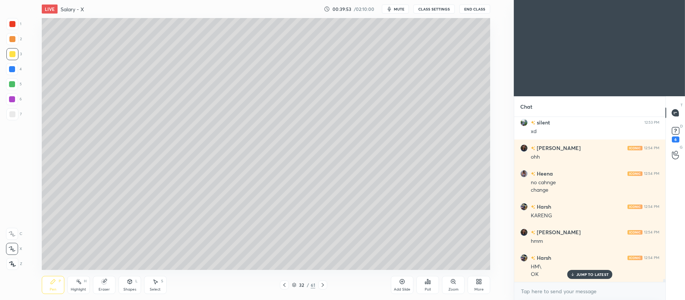
click at [128, 283] on icon at bounding box center [130, 282] width 4 height 5
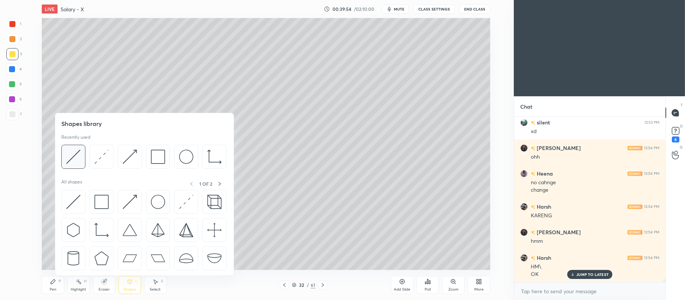
click at [78, 158] on img at bounding box center [73, 157] width 14 height 14
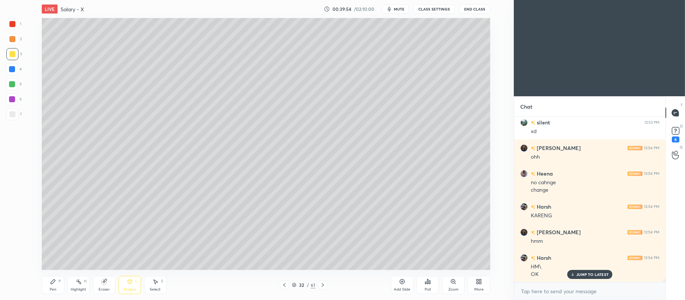
click at [17, 111] on div at bounding box center [12, 114] width 12 height 12
click at [52, 278] on div "Pen P" at bounding box center [53, 285] width 23 height 18
click at [14, 40] on div at bounding box center [12, 39] width 6 height 6
click at [11, 54] on div at bounding box center [12, 54] width 6 height 6
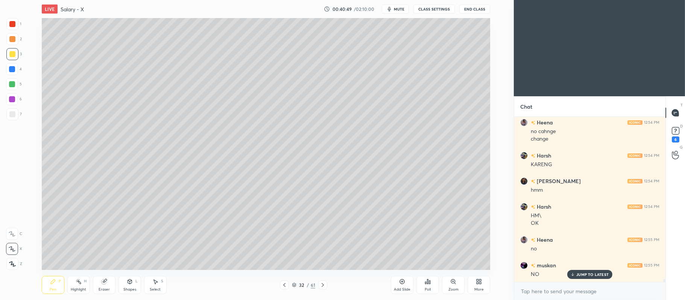
scroll to position [9216, 0]
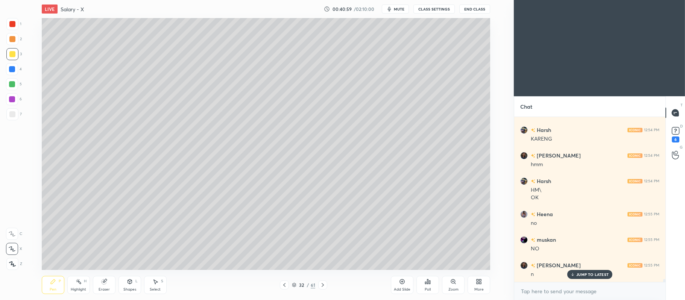
click at [17, 82] on div at bounding box center [12, 84] width 12 height 12
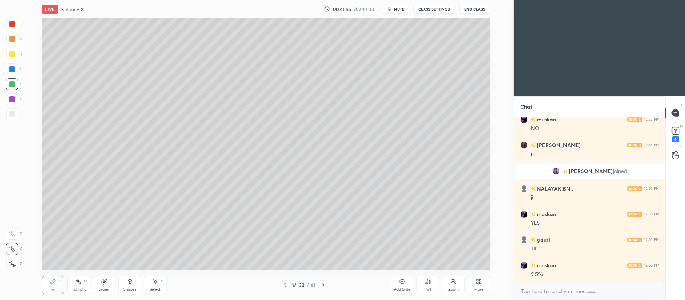
scroll to position [9362, 0]
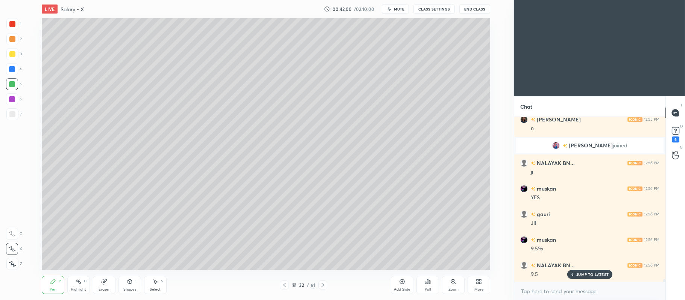
click at [12, 41] on div at bounding box center [12, 39] width 6 height 6
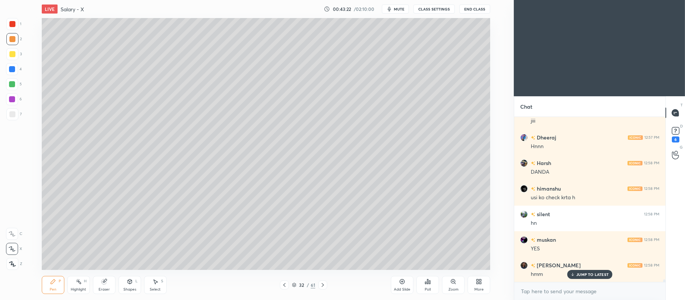
scroll to position [9779, 0]
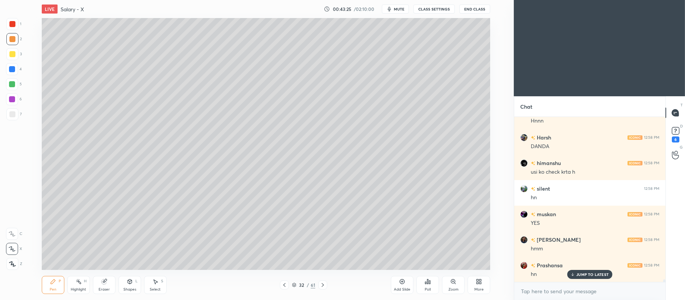
click at [19, 56] on div "3" at bounding box center [13, 54] width 15 height 12
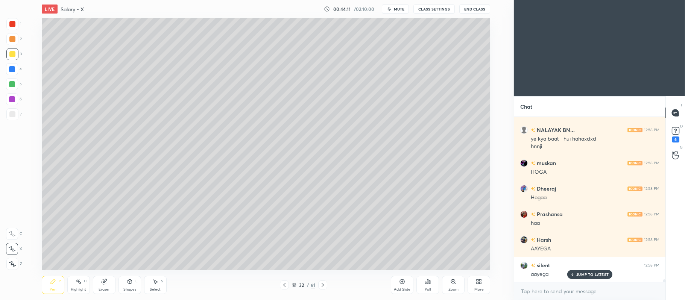
scroll to position [9992, 0]
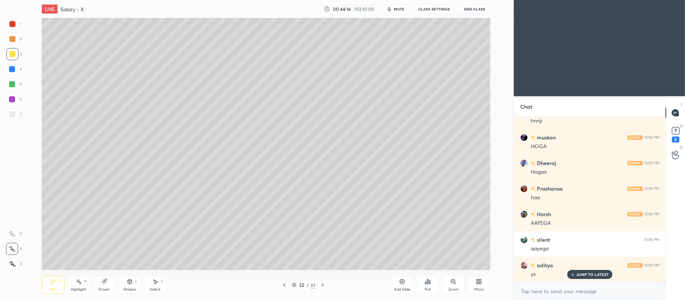
click at [14, 40] on div at bounding box center [12, 39] width 6 height 6
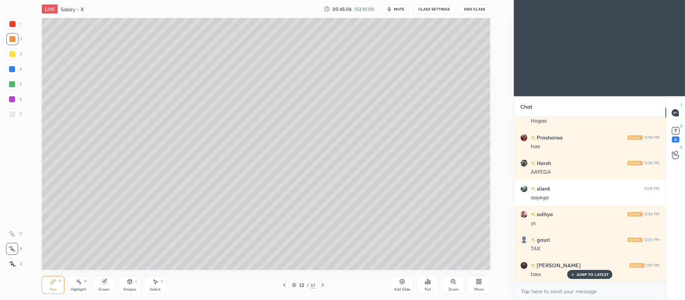
scroll to position [10068, 0]
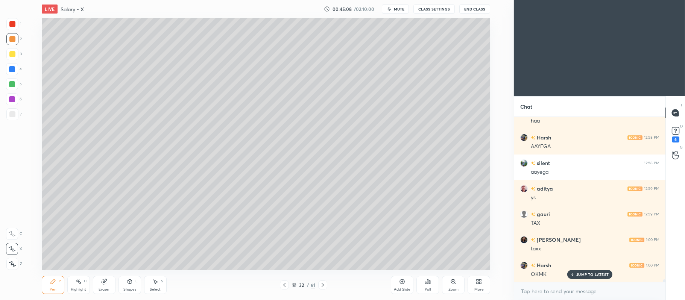
click at [14, 23] on div at bounding box center [12, 24] width 6 height 6
click at [15, 50] on div at bounding box center [12, 54] width 12 height 12
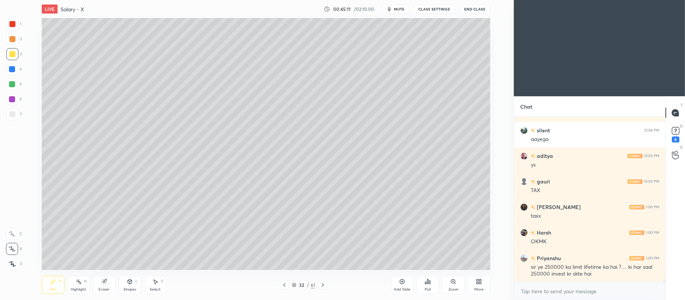
scroll to position [10127, 0]
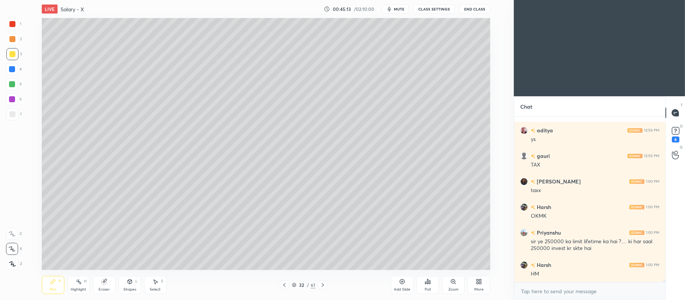
click at [17, 66] on div at bounding box center [12, 69] width 12 height 12
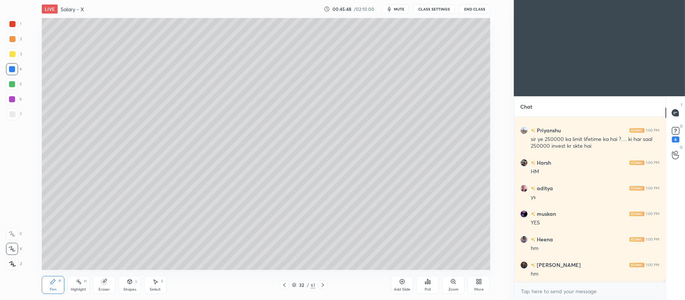
scroll to position [10280, 0]
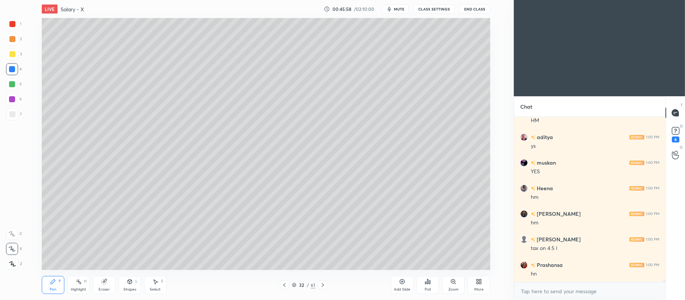
click at [16, 54] on div at bounding box center [12, 54] width 12 height 12
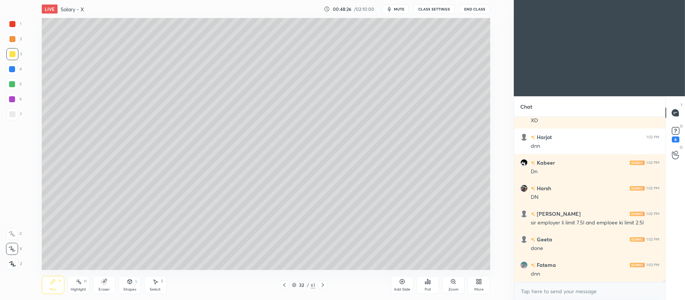
scroll to position [11216, 0]
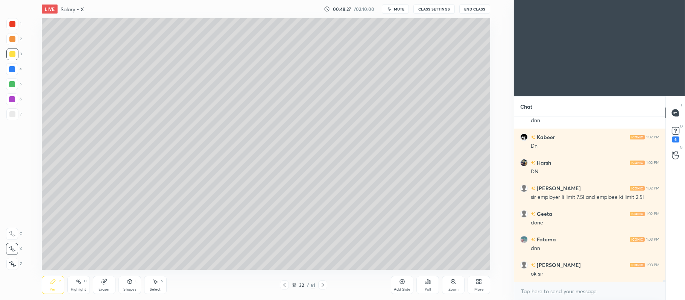
click at [403, 285] on div "Add Slide" at bounding box center [402, 285] width 23 height 18
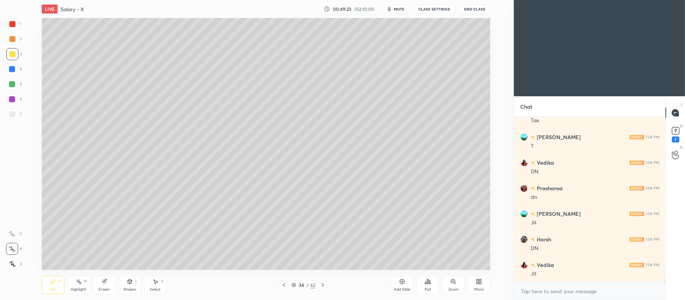
scroll to position [10941, 0]
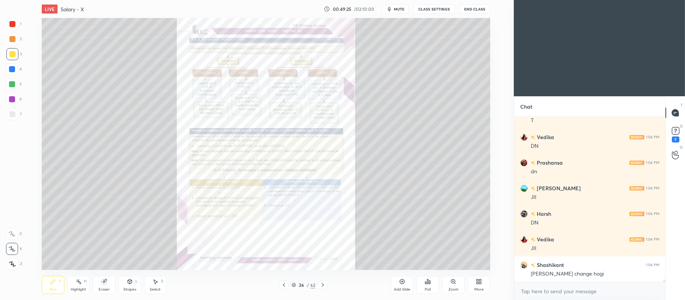
click at [455, 284] on icon at bounding box center [453, 282] width 6 height 6
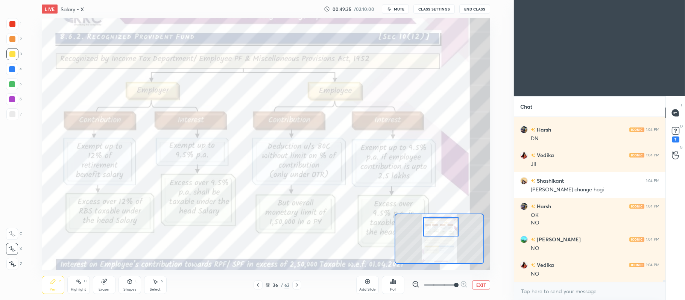
scroll to position [11051, 0]
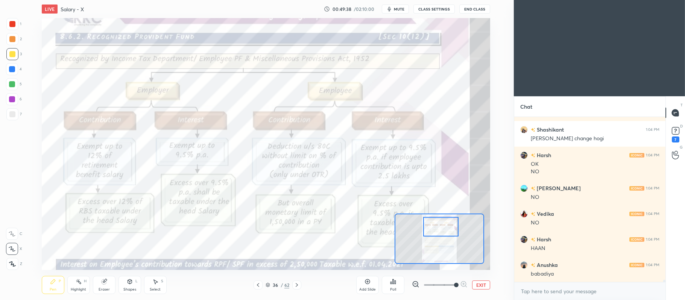
click at [14, 25] on div at bounding box center [12, 24] width 6 height 6
click at [17, 234] on div at bounding box center [12, 234] width 12 height 12
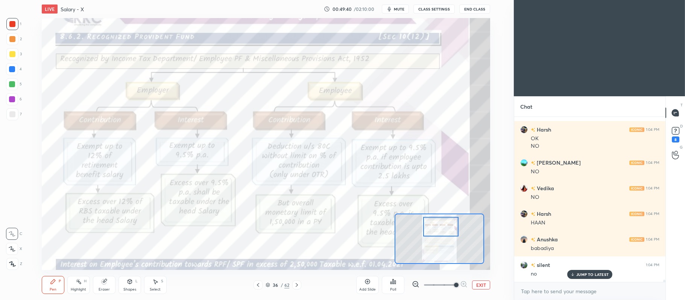
scroll to position [11134, 0]
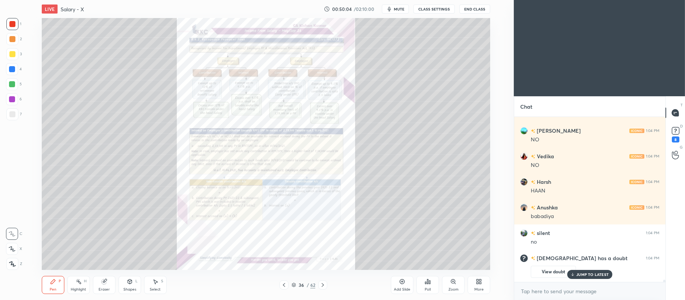
click at [454, 281] on icon at bounding box center [453, 282] width 4 height 4
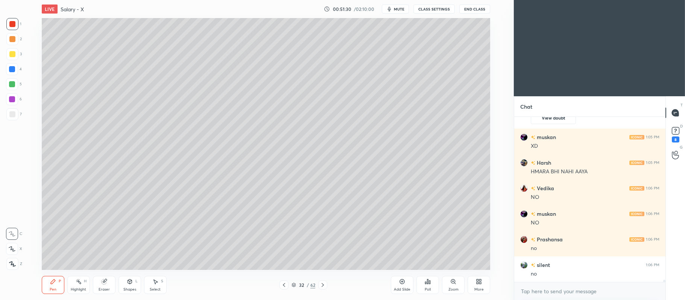
scroll to position [11156, 0]
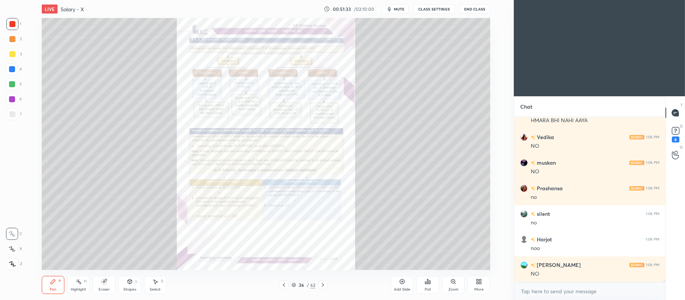
click at [455, 283] on icon at bounding box center [453, 282] width 4 height 4
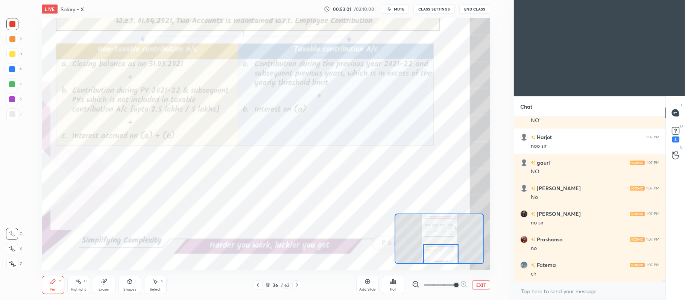
scroll to position [11650, 0]
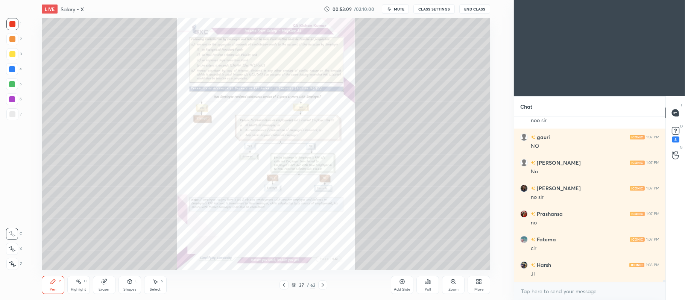
click at [449, 284] on div "Zoom" at bounding box center [453, 285] width 23 height 18
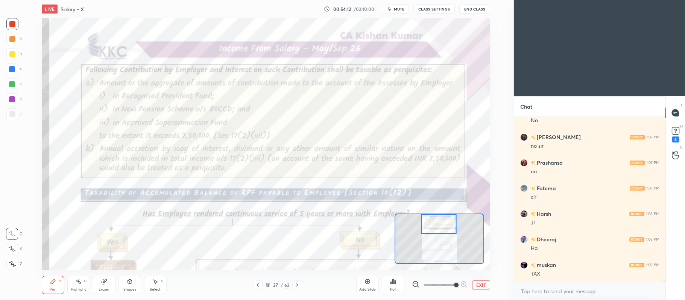
scroll to position [11726, 0]
click at [482, 289] on button "EXIT" at bounding box center [481, 285] width 18 height 9
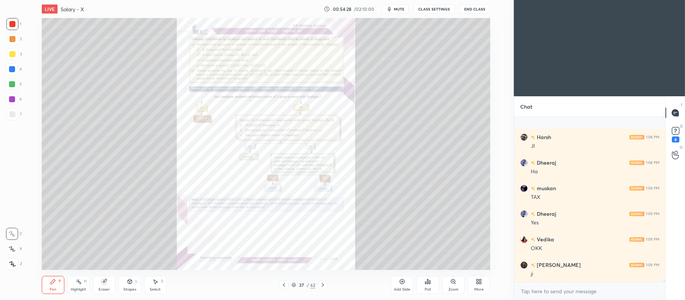
scroll to position [11829, 0]
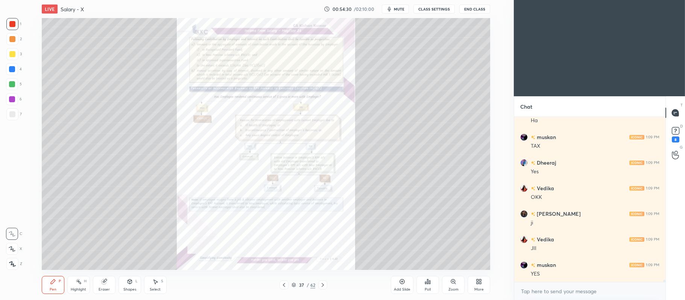
click at [404, 282] on icon at bounding box center [402, 282] width 6 height 6
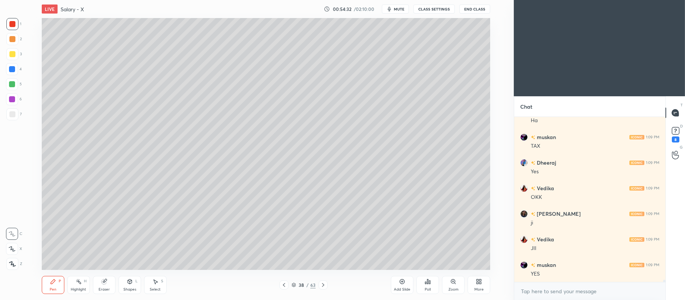
click at [10, 58] on div at bounding box center [12, 54] width 12 height 12
click at [11, 250] on icon at bounding box center [12, 249] width 6 height 5
click at [283, 288] on icon at bounding box center [284, 285] width 6 height 6
click at [285, 287] on icon at bounding box center [284, 285] width 6 height 6
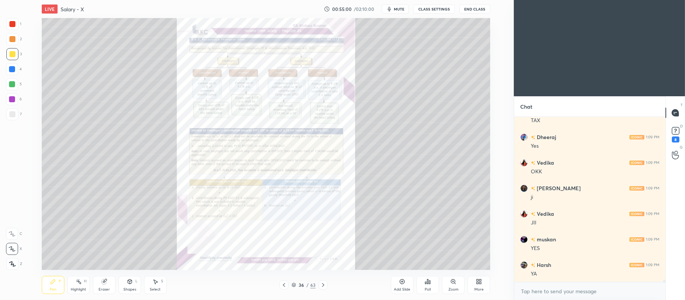
click at [286, 285] on icon at bounding box center [284, 285] width 6 height 6
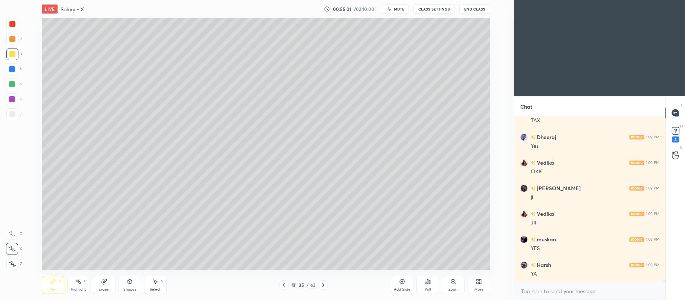
click at [284, 285] on icon at bounding box center [284, 285] width 6 height 6
click at [285, 286] on icon at bounding box center [284, 285] width 6 height 6
click at [283, 283] on icon at bounding box center [284, 285] width 6 height 6
click at [20, 23] on div "1" at bounding box center [13, 24] width 15 height 12
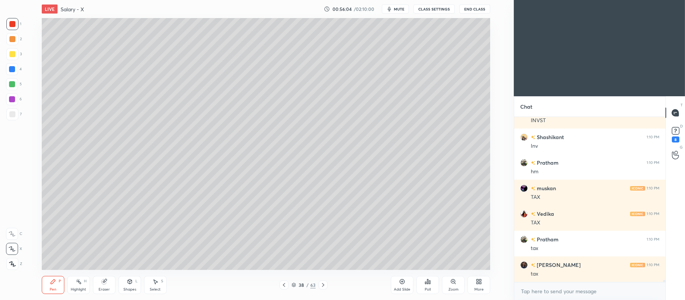
scroll to position [12392, 0]
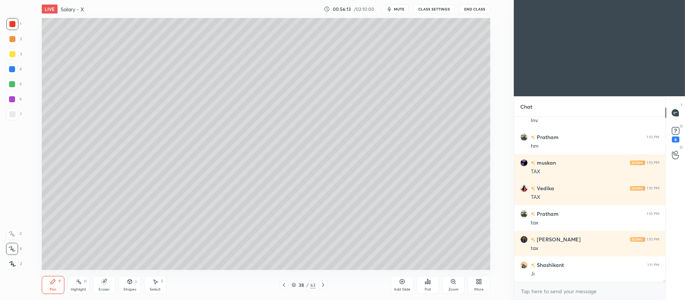
click at [128, 285] on div "Shapes L" at bounding box center [130, 285] width 23 height 18
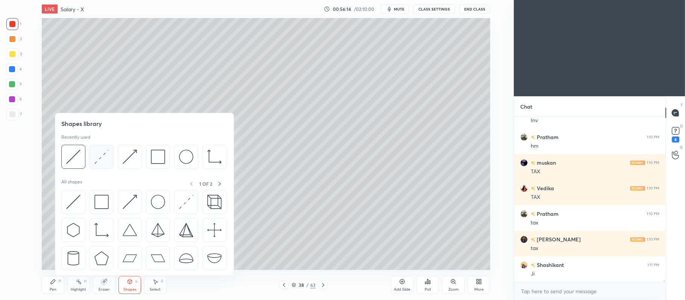
click at [103, 159] on img at bounding box center [101, 157] width 14 height 14
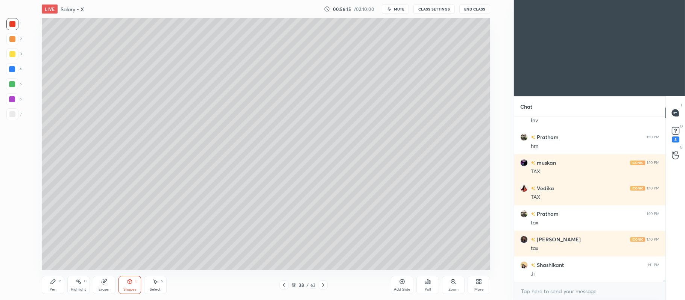
click at [21, 117] on div "7" at bounding box center [13, 114] width 15 height 12
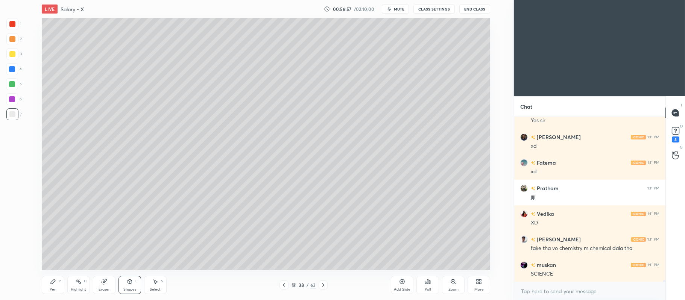
scroll to position [12732, 0]
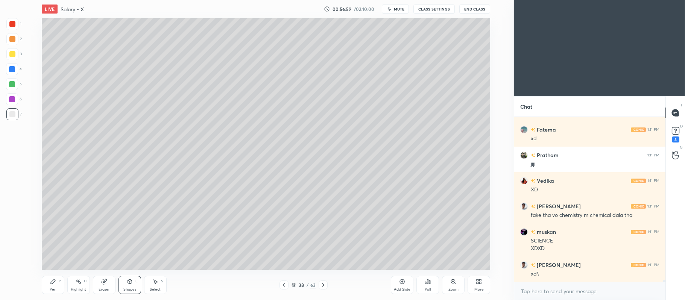
click at [12, 50] on div at bounding box center [12, 54] width 12 height 12
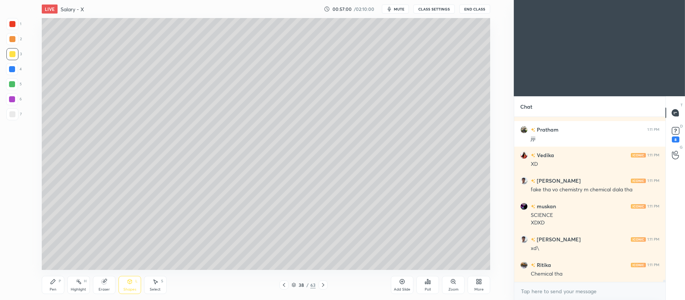
click at [52, 280] on icon at bounding box center [53, 282] width 6 height 6
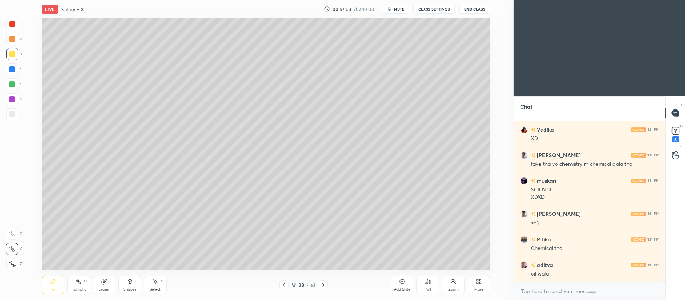
scroll to position [12809, 0]
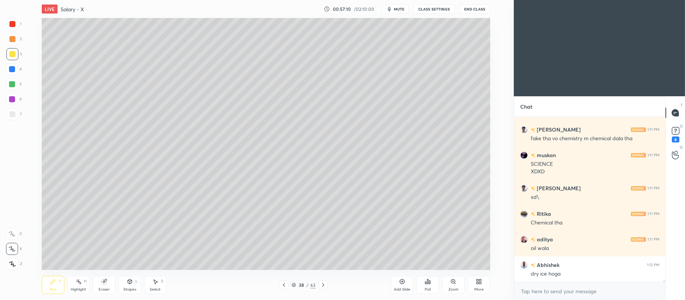
click at [12, 42] on div at bounding box center [12, 39] width 12 height 12
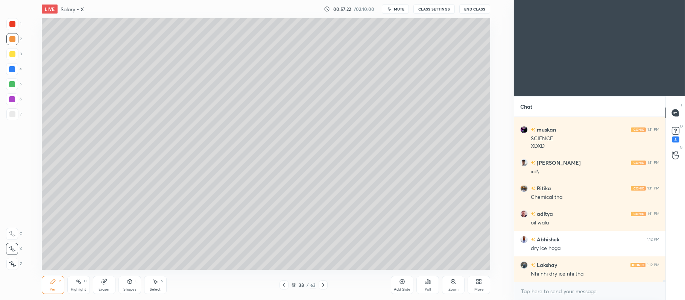
click at [20, 58] on div "3" at bounding box center [13, 54] width 15 height 12
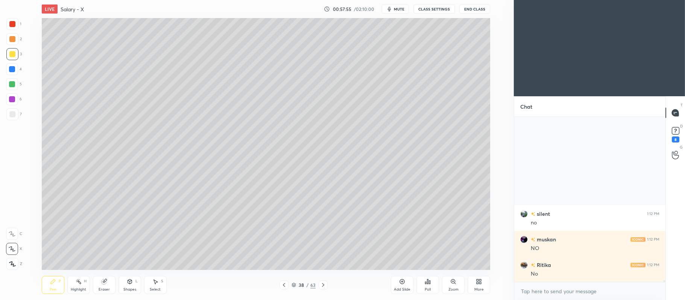
scroll to position [13116, 0]
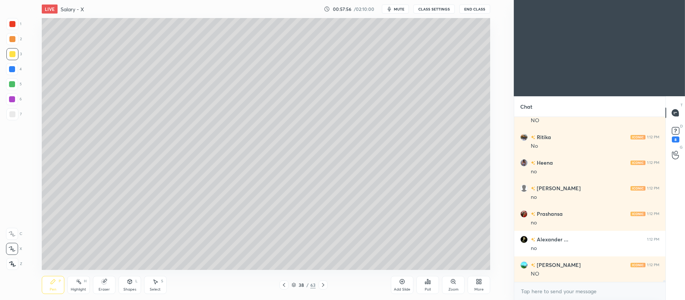
click at [11, 40] on div at bounding box center [12, 39] width 6 height 6
click at [17, 53] on div at bounding box center [12, 54] width 12 height 12
click at [17, 41] on div at bounding box center [12, 39] width 12 height 12
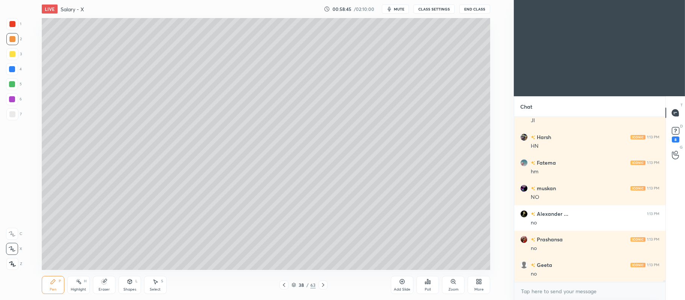
scroll to position [13602, 0]
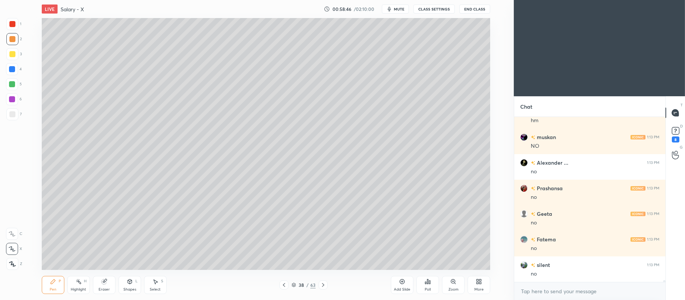
click at [12, 25] on div at bounding box center [12, 24] width 6 height 6
click at [11, 88] on div at bounding box center [12, 84] width 12 height 12
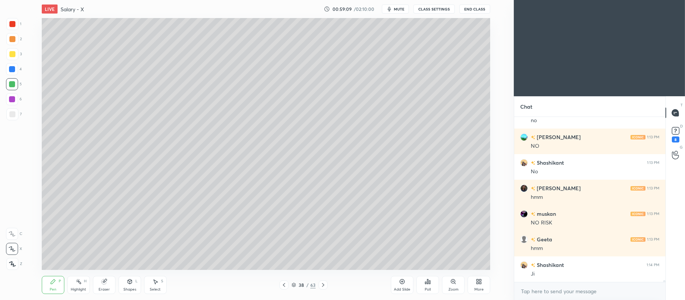
scroll to position [13781, 0]
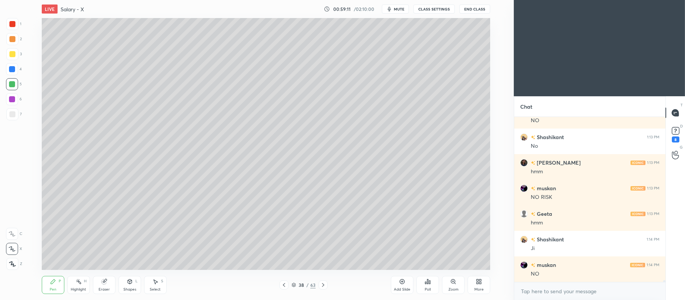
click at [14, 38] on div at bounding box center [12, 39] width 6 height 6
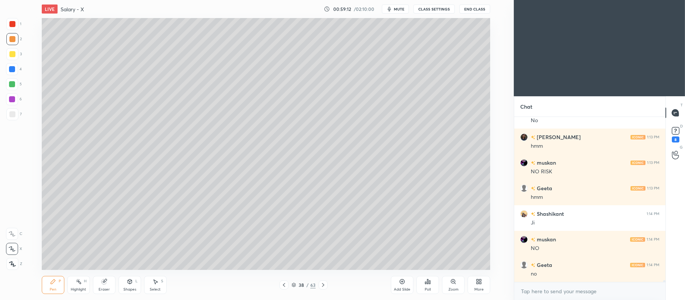
click at [18, 84] on div at bounding box center [12, 84] width 12 height 12
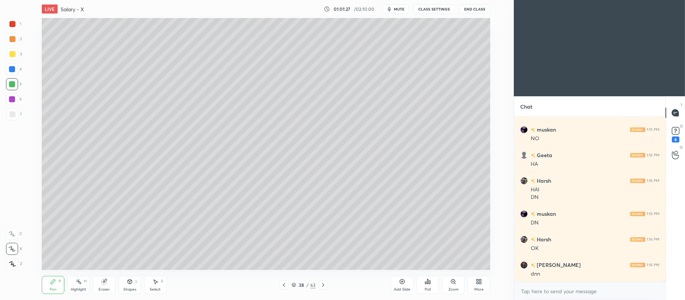
scroll to position [14487, 0]
click at [15, 120] on div at bounding box center [12, 114] width 12 height 12
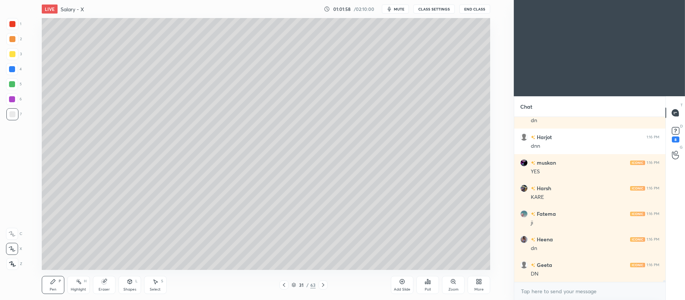
scroll to position [14692, 0]
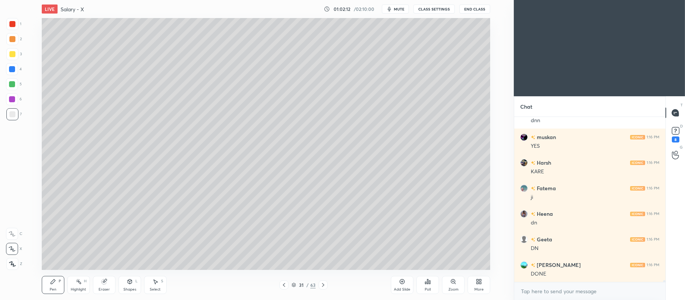
click at [324, 285] on icon at bounding box center [323, 285] width 6 height 6
click at [324, 286] on icon at bounding box center [323, 285] width 6 height 6
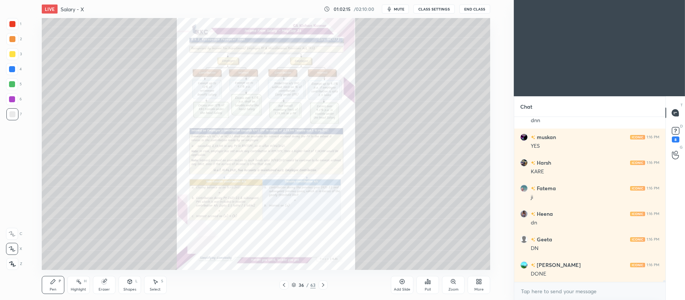
click at [325, 287] on icon at bounding box center [323, 285] width 6 height 6
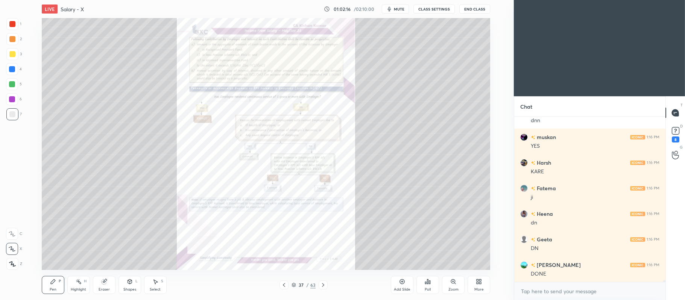
click at [324, 288] on icon at bounding box center [323, 285] width 6 height 6
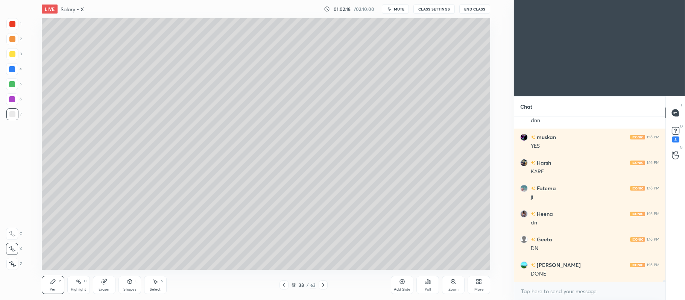
click at [324, 285] on icon at bounding box center [323, 285] width 6 height 6
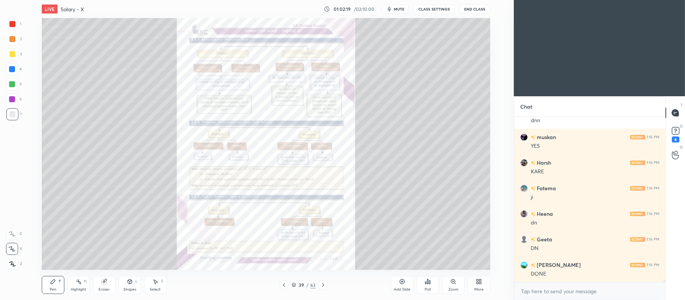
click at [462, 284] on div "Zoom" at bounding box center [453, 285] width 23 height 18
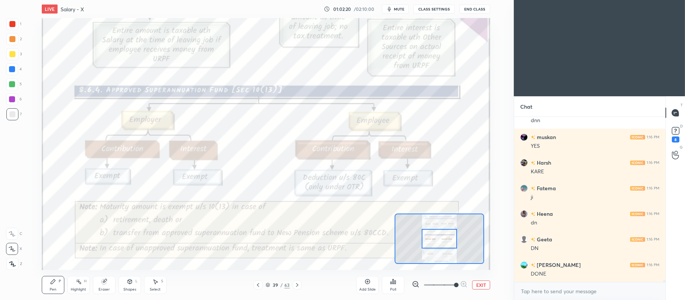
scroll to position [14717, 0]
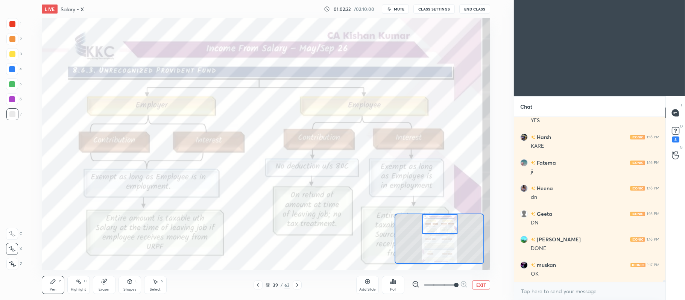
click at [12, 23] on div at bounding box center [12, 24] width 6 height 6
click at [15, 232] on icon at bounding box center [12, 233] width 7 height 5
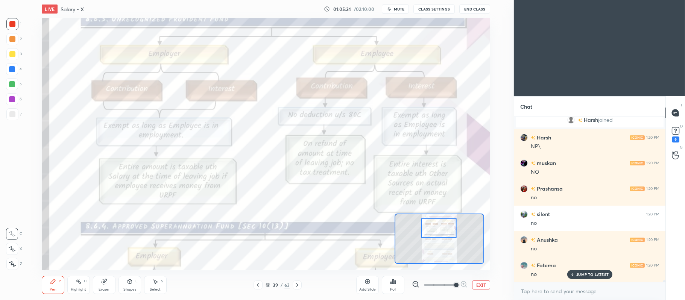
scroll to position [14743, 0]
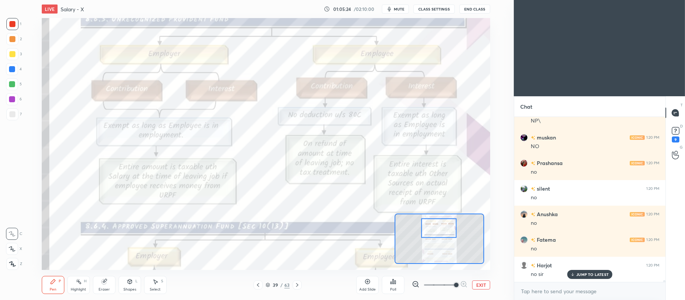
click at [485, 285] on button "EXIT" at bounding box center [481, 285] width 18 height 9
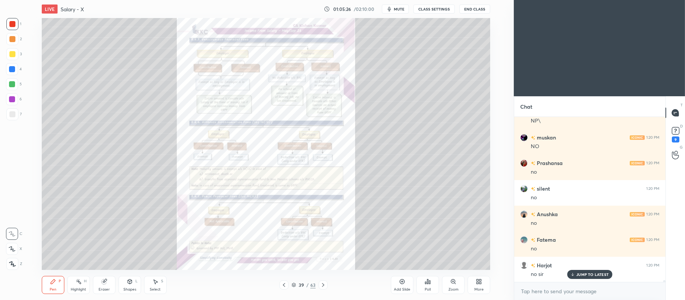
click at [294, 284] on icon at bounding box center [294, 285] width 5 height 5
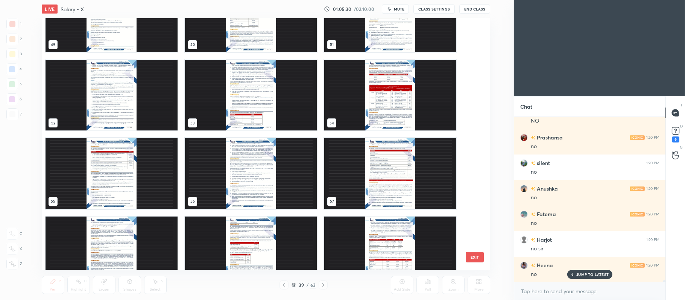
scroll to position [1286, 0]
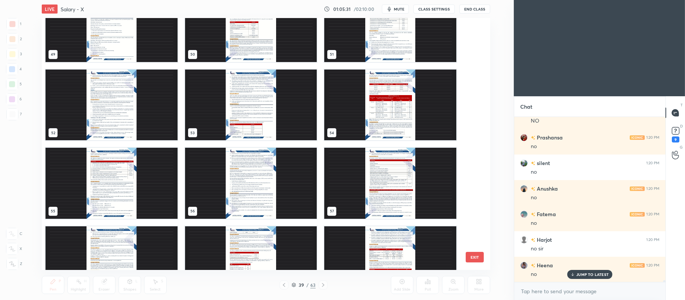
click at [235, 106] on img "grid" at bounding box center [251, 104] width 132 height 71
click at [237, 104] on img "grid" at bounding box center [251, 104] width 132 height 71
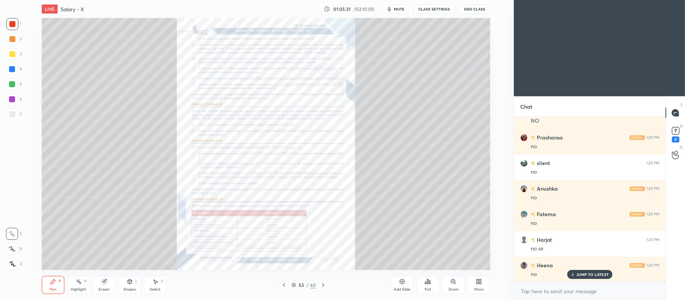
click at [237, 101] on img "grid" at bounding box center [251, 104] width 132 height 71
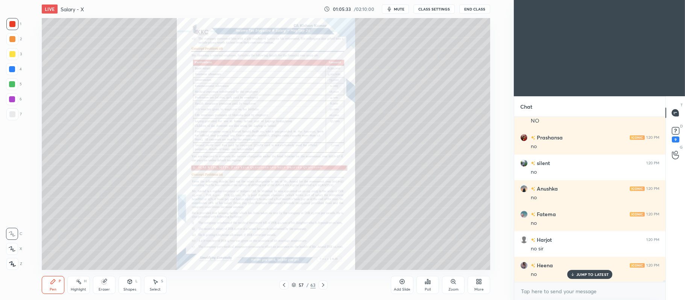
scroll to position [14794, 0]
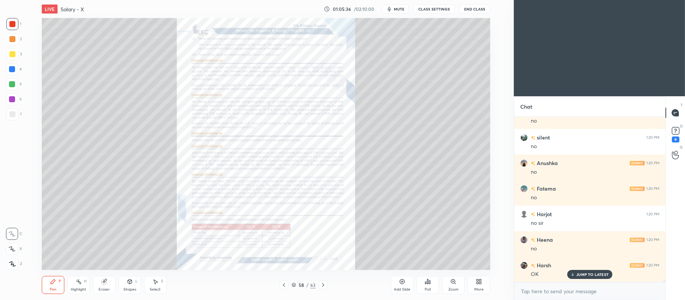
click at [455, 285] on div "Zoom" at bounding box center [453, 285] width 23 height 18
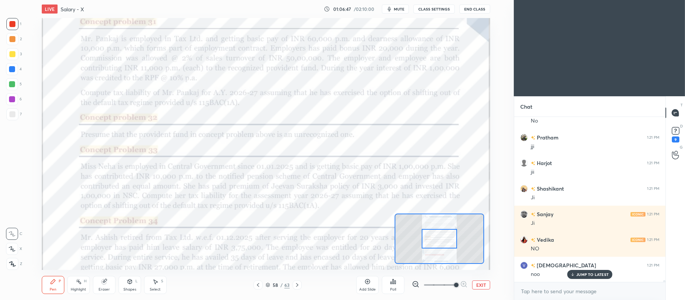
scroll to position [15237, 0]
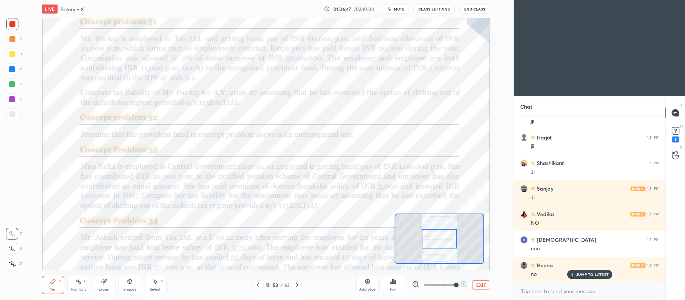
click at [479, 284] on button "EXIT" at bounding box center [481, 285] width 18 height 9
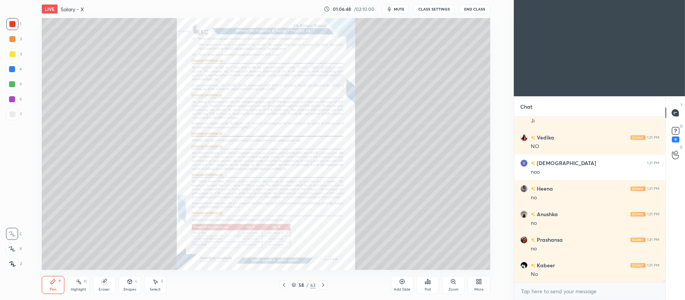
scroll to position [15339, 0]
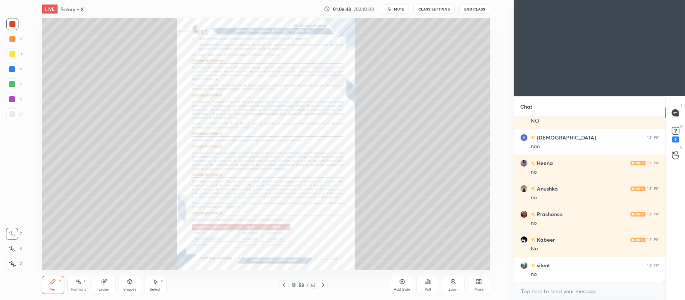
click at [403, 285] on div "Add Slide" at bounding box center [402, 285] width 23 height 18
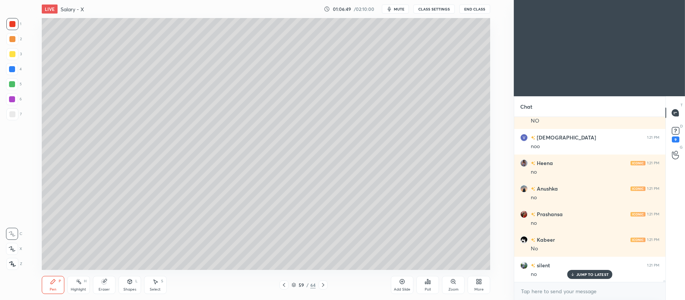
click at [12, 56] on div at bounding box center [12, 54] width 6 height 6
click at [14, 247] on icon at bounding box center [12, 248] width 7 height 5
click at [15, 87] on div at bounding box center [12, 84] width 12 height 12
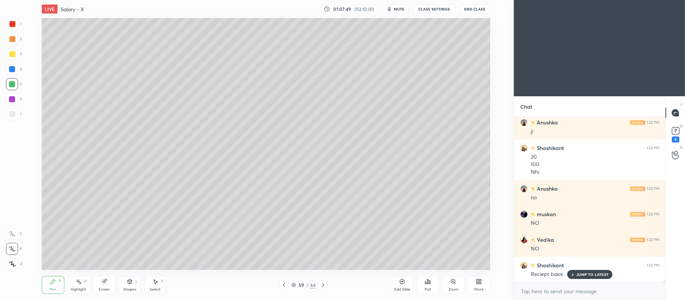
scroll to position [15533, 0]
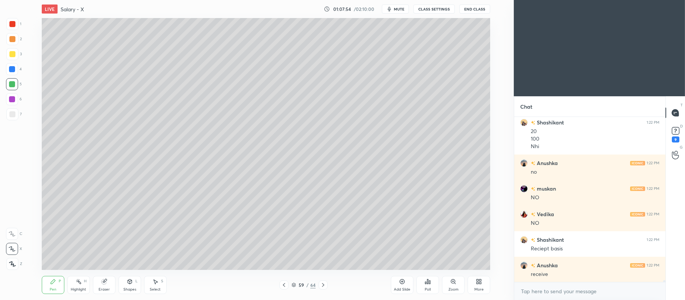
click at [14, 43] on div at bounding box center [12, 39] width 12 height 12
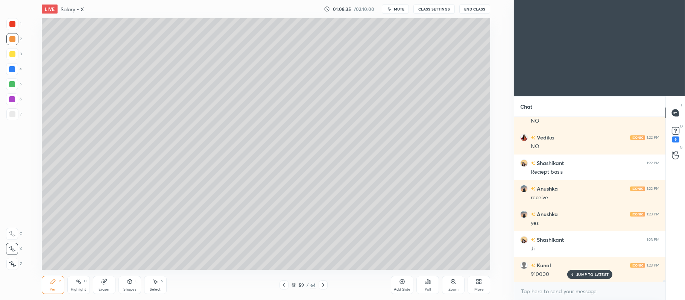
scroll to position [15636, 0]
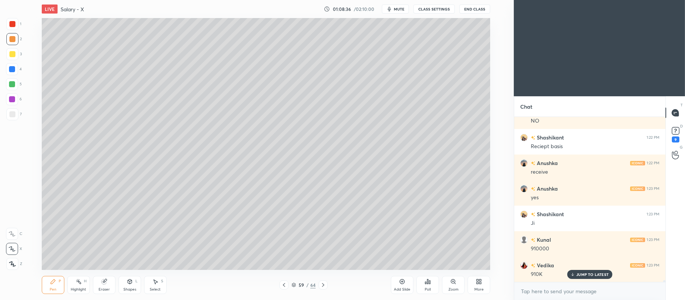
click at [12, 26] on div at bounding box center [12, 24] width 6 height 6
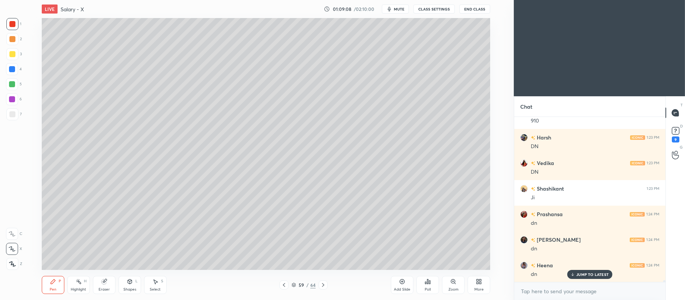
click at [401, 285] on icon at bounding box center [402, 282] width 6 height 6
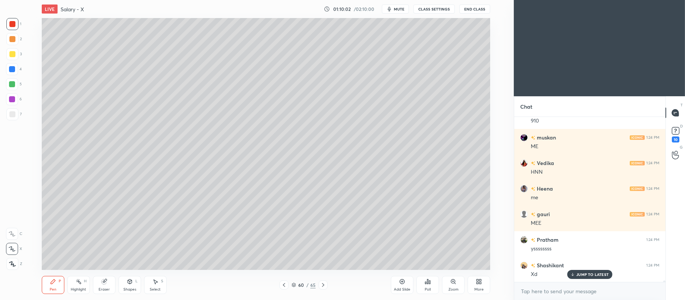
scroll to position [16275, 0]
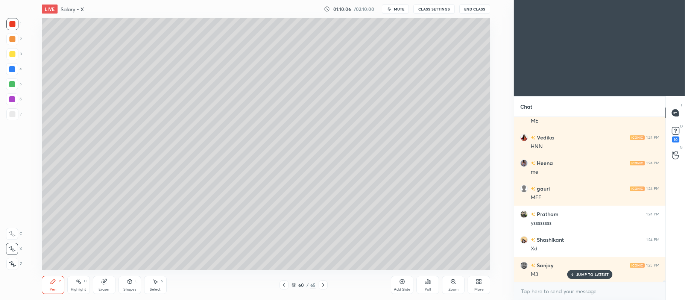
click at [292, 288] on div "60 / 65" at bounding box center [304, 285] width 24 height 7
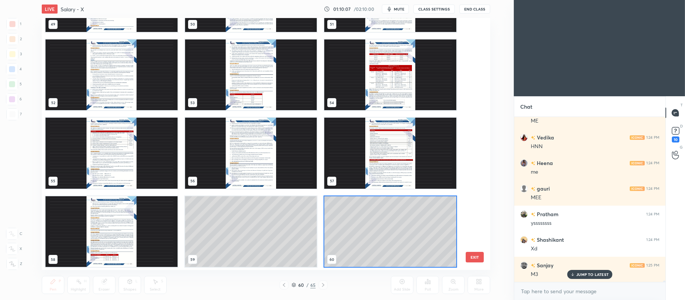
scroll to position [16301, 0]
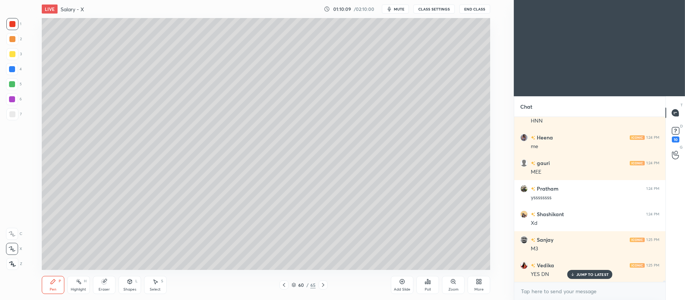
click at [293, 288] on div "60 / 65" at bounding box center [304, 285] width 24 height 7
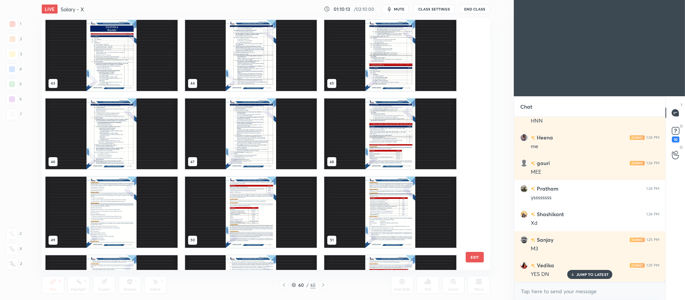
scroll to position [1101, 0]
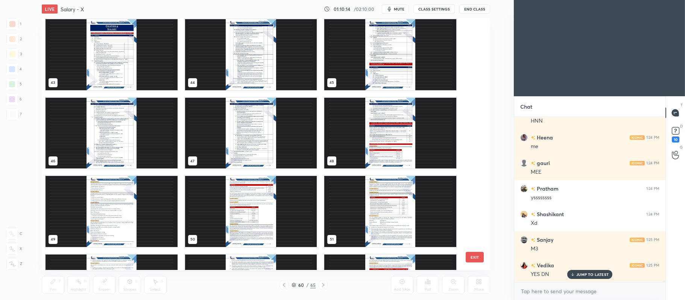
click at [226, 196] on img "grid" at bounding box center [251, 211] width 132 height 71
click at [231, 196] on img "grid" at bounding box center [251, 211] width 132 height 71
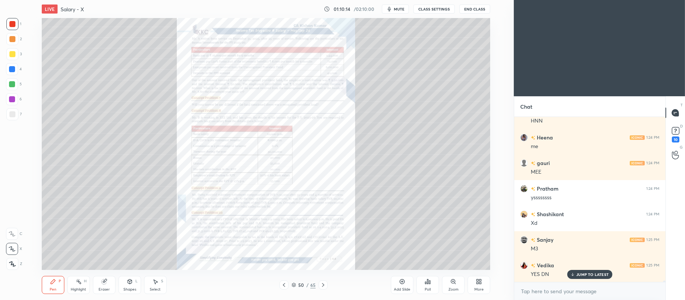
click at [237, 193] on img "grid" at bounding box center [251, 211] width 132 height 71
click at [284, 285] on icon at bounding box center [284, 285] width 6 height 6
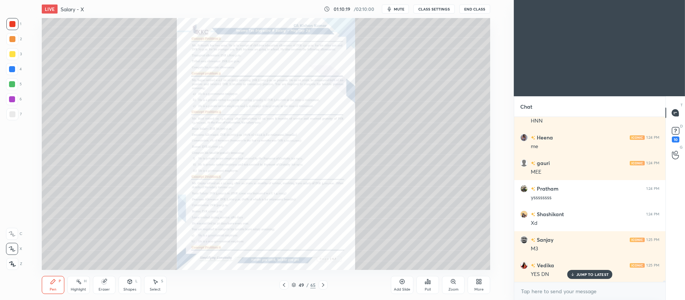
click at [325, 285] on icon at bounding box center [323, 285] width 6 height 6
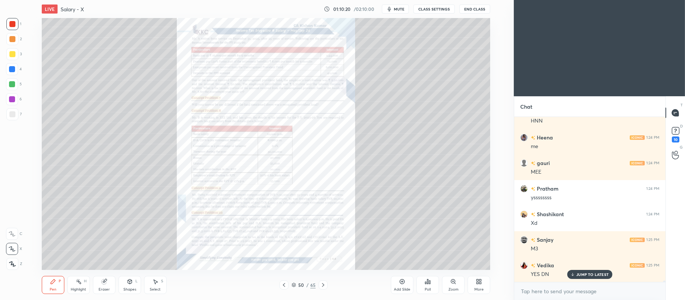
click at [452, 284] on icon at bounding box center [453, 282] width 6 height 6
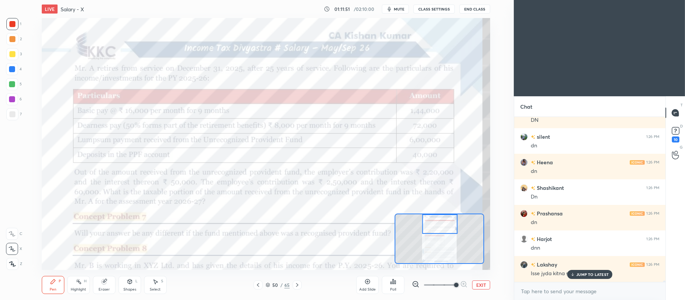
scroll to position [16531, 0]
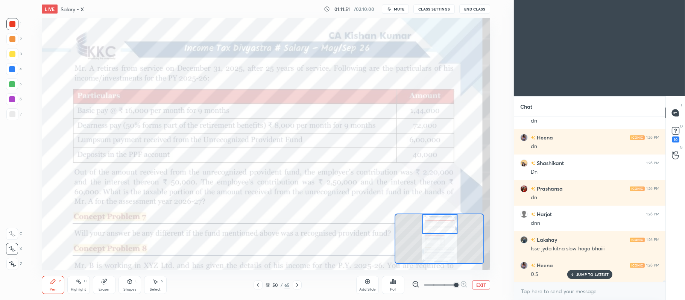
click at [14, 236] on icon at bounding box center [12, 233] width 7 height 5
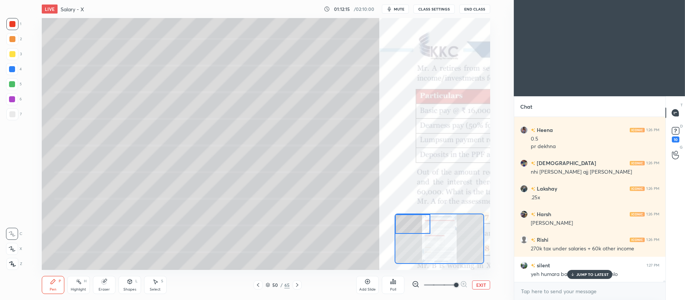
scroll to position [16692, 0]
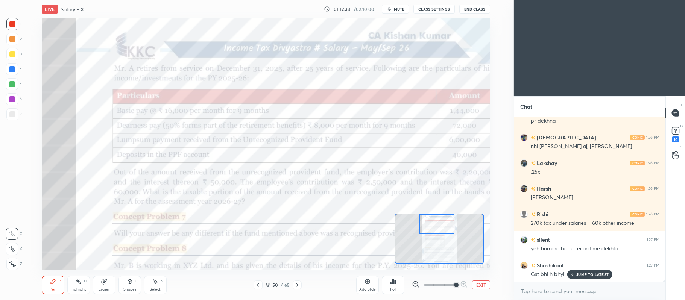
click at [269, 284] on icon at bounding box center [268, 284] width 4 height 2
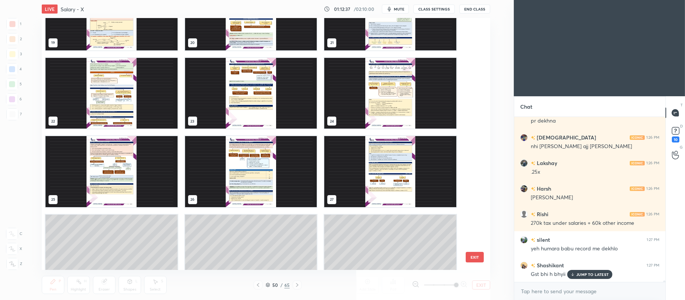
scroll to position [517, 0]
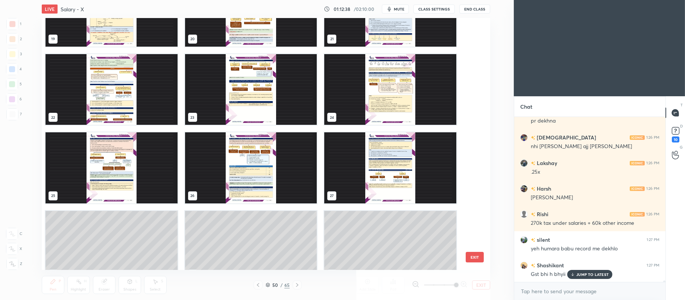
click at [124, 154] on img "grid" at bounding box center [112, 167] width 132 height 71
click at [132, 149] on img "grid" at bounding box center [112, 167] width 132 height 71
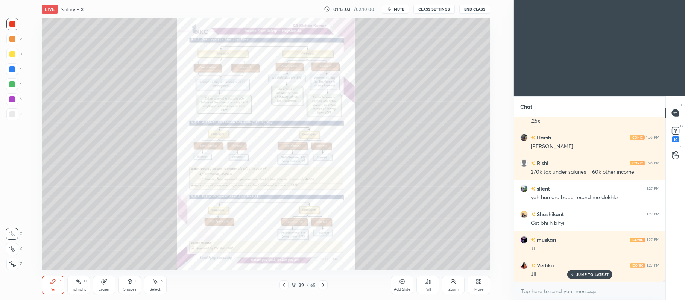
scroll to position [16769, 0]
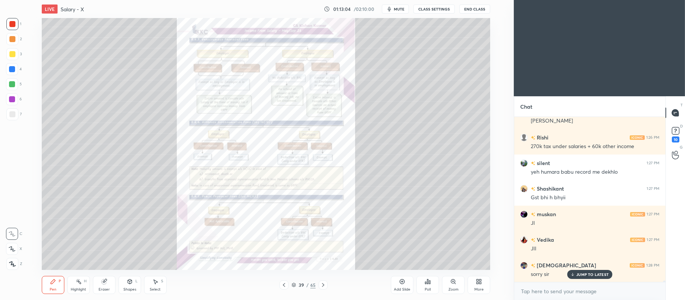
click at [293, 283] on icon at bounding box center [294, 285] width 5 height 5
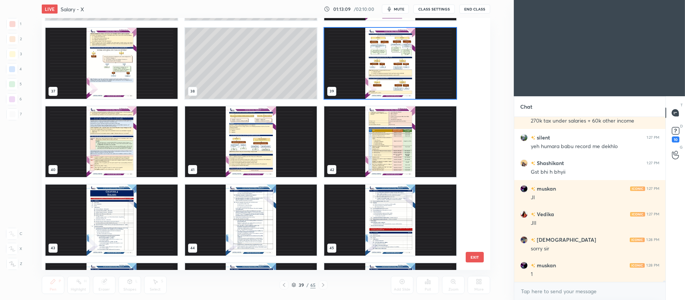
scroll to position [16820, 0]
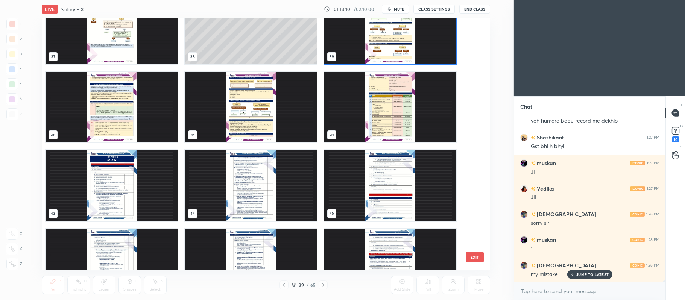
click at [377, 249] on img "grid" at bounding box center [390, 263] width 132 height 71
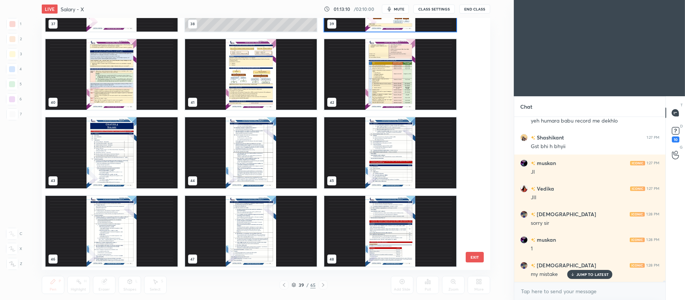
click at [378, 246] on div "37 38 39 40 41 42 43 44 45 46 47 48 49 50 51" at bounding box center [259, 144] width 435 height 252
click at [383, 243] on img "grid" at bounding box center [390, 231] width 132 height 71
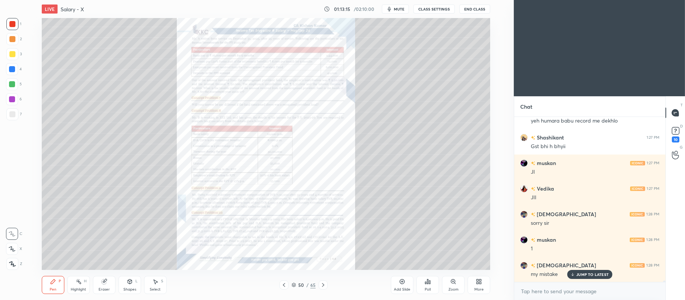
click at [451, 285] on icon at bounding box center [453, 282] width 6 height 6
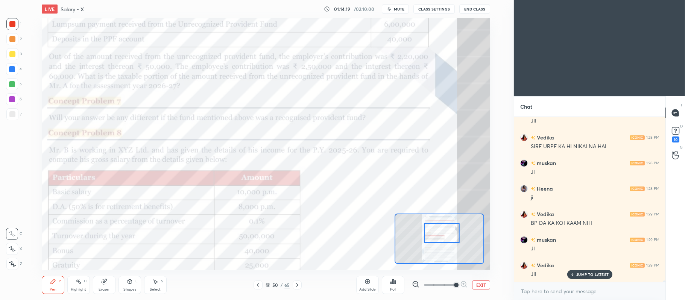
scroll to position [17229, 0]
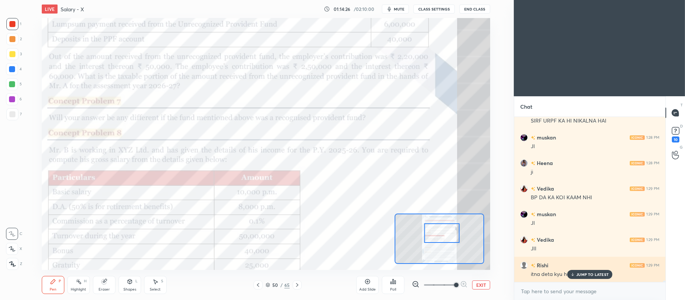
click at [593, 273] on p "JUMP TO LATEST" at bounding box center [592, 274] width 32 height 5
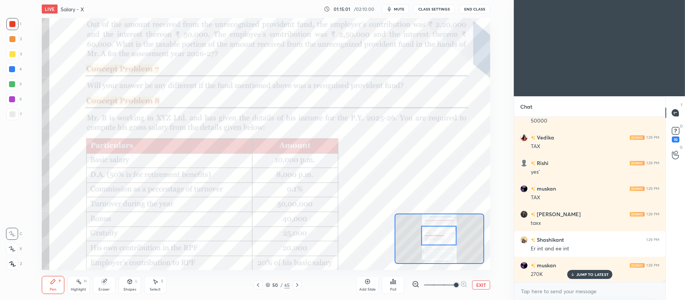
scroll to position [17588, 0]
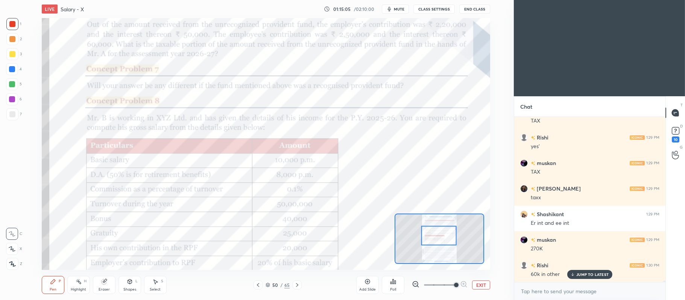
click at [15, 72] on div at bounding box center [12, 69] width 12 height 12
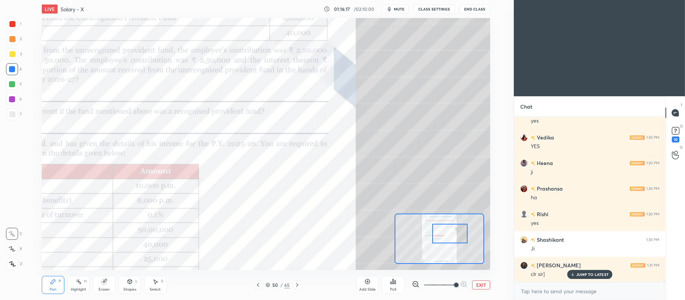
scroll to position [18483, 0]
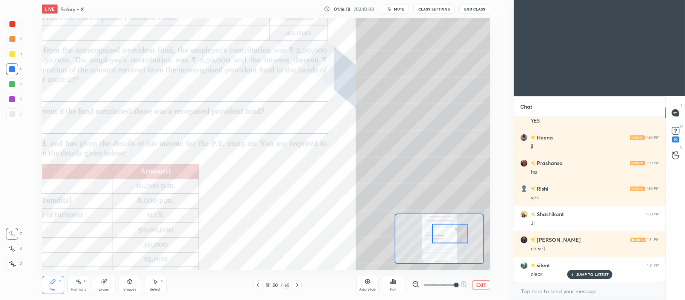
click at [269, 287] on icon at bounding box center [268, 285] width 5 height 5
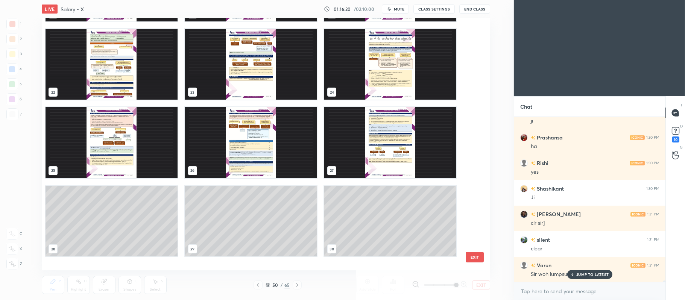
scroll to position [525, 0]
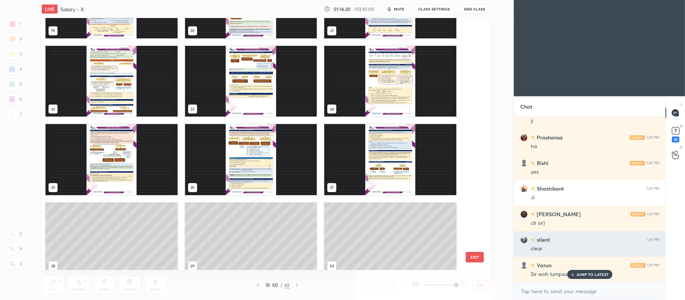
click at [459, 221] on div "30" at bounding box center [391, 238] width 140 height 79
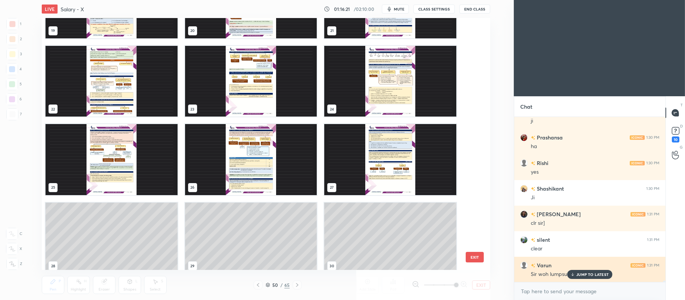
click at [594, 273] on p "JUMP TO LATEST" at bounding box center [592, 274] width 32 height 5
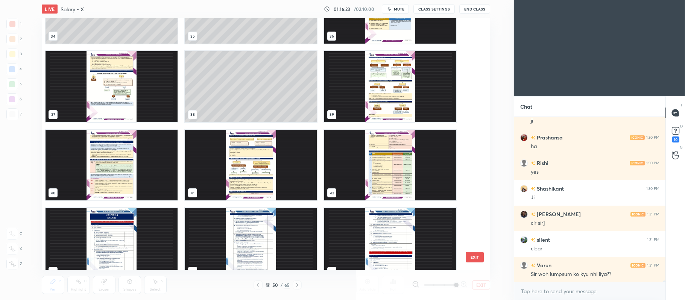
scroll to position [913, 0]
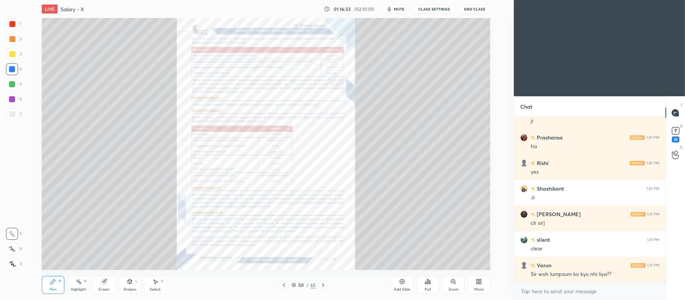
click at [451, 288] on div "Zoom" at bounding box center [454, 290] width 10 height 4
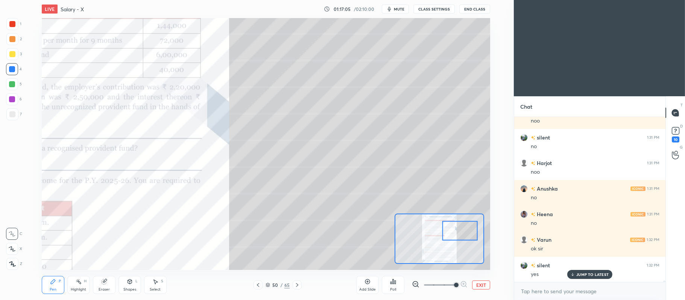
scroll to position [18778, 0]
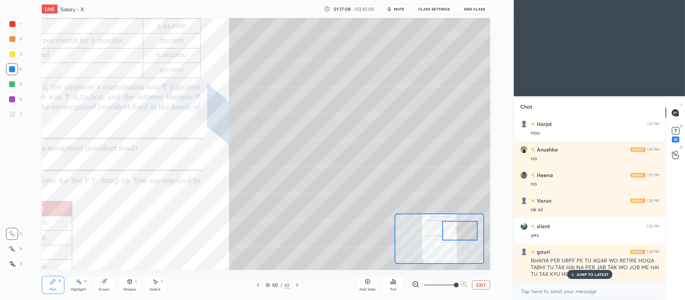
click at [583, 276] on p "JUMP TO LATEST" at bounding box center [592, 274] width 32 height 5
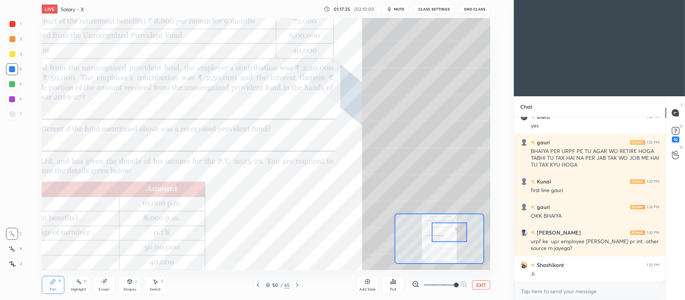
scroll to position [18913, 0]
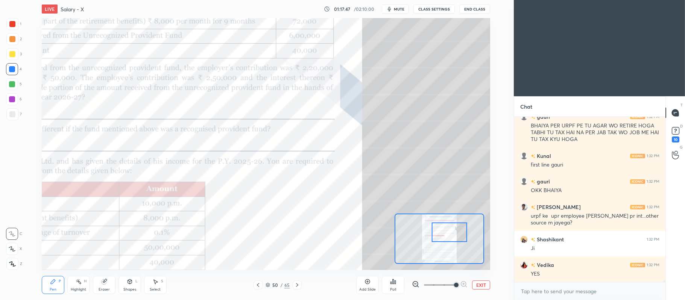
click at [14, 17] on div "1 2 3 4 5 6 7 C X Z C X Z E E Erase all H H LIVE Salary - X 01:17:47 / 02:10:00…" at bounding box center [254, 150] width 508 height 300
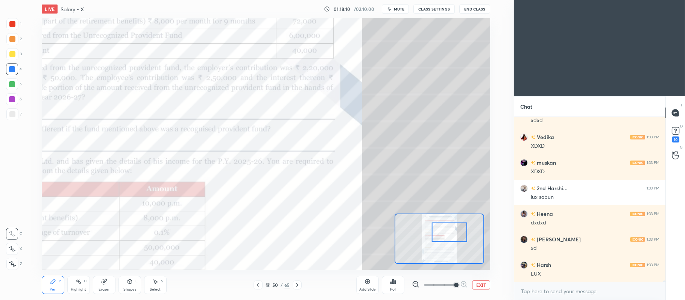
scroll to position [19246, 0]
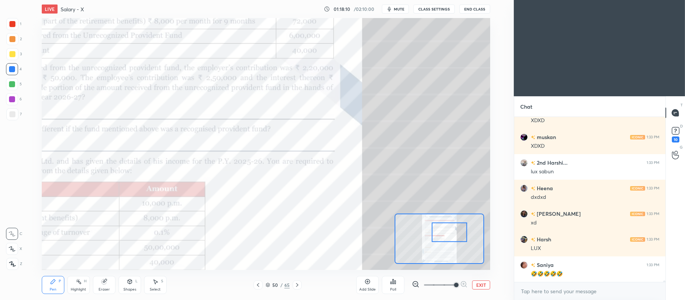
click at [268, 284] on icon at bounding box center [268, 285] width 5 height 5
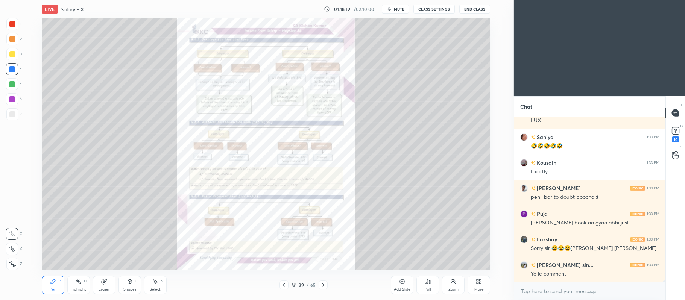
scroll to position [19399, 0]
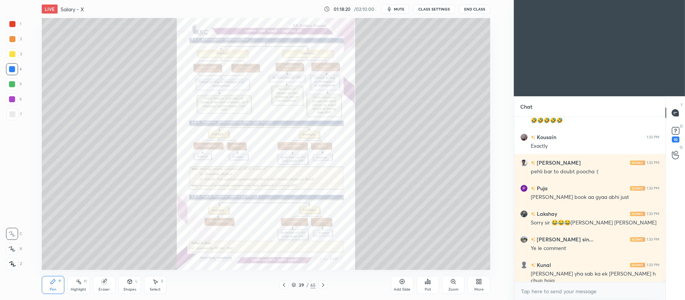
click at [287, 284] on div at bounding box center [284, 285] width 9 height 9
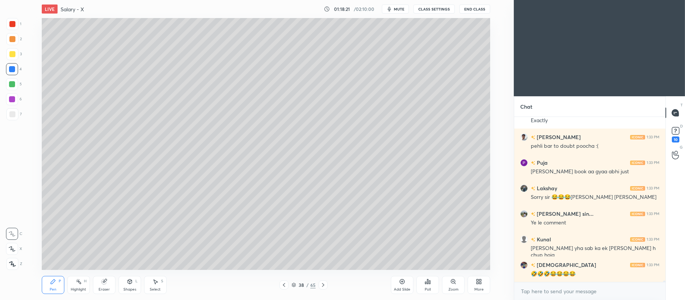
click at [399, 285] on icon at bounding box center [402, 282] width 6 height 6
click at [17, 54] on div at bounding box center [12, 54] width 12 height 12
click at [12, 247] on icon at bounding box center [12, 248] width 7 height 5
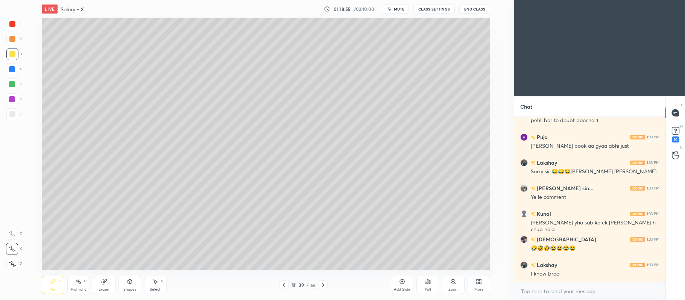
click at [14, 85] on div at bounding box center [12, 84] width 6 height 6
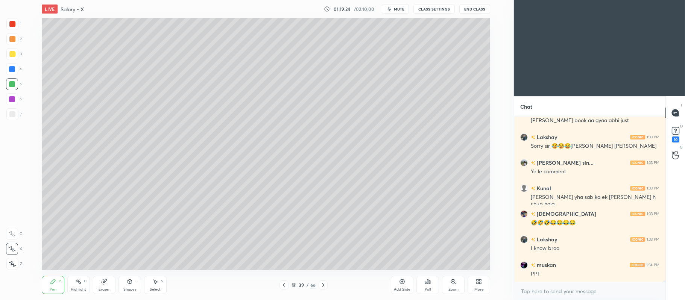
scroll to position [19502, 0]
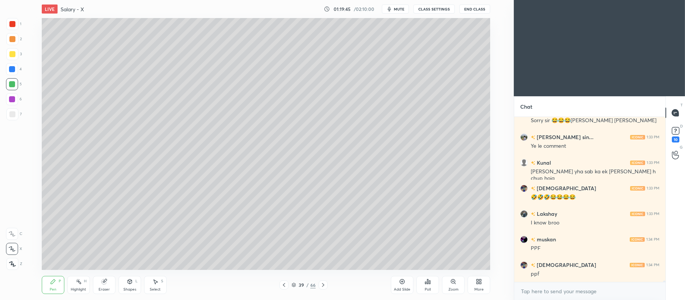
click at [18, 116] on div "7" at bounding box center [13, 114] width 15 height 12
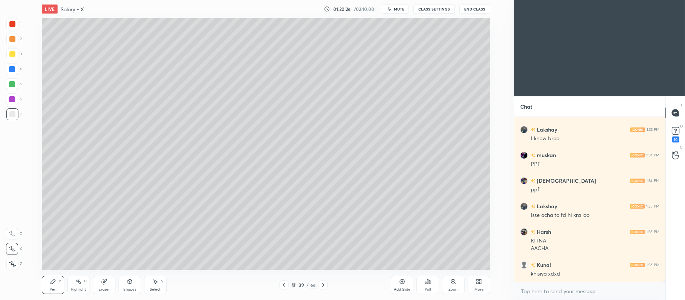
scroll to position [19612, 0]
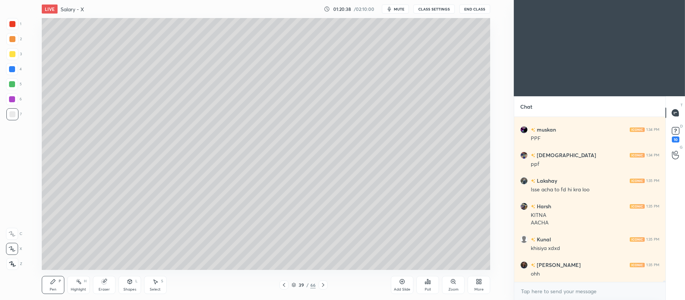
click at [323, 287] on icon at bounding box center [323, 285] width 6 height 6
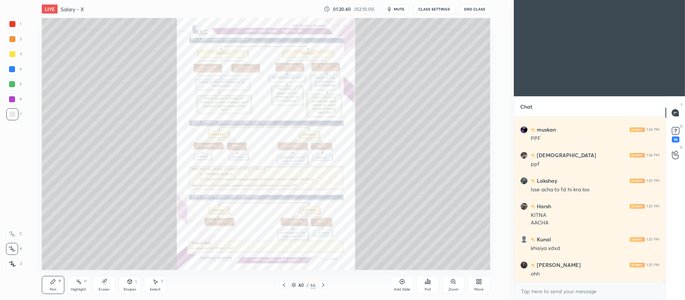
click at [453, 285] on icon at bounding box center [453, 282] width 6 height 6
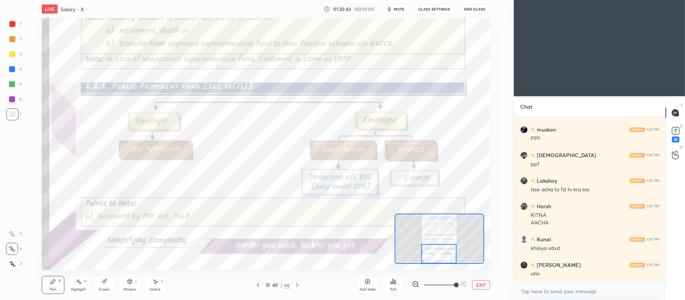
click at [14, 24] on div at bounding box center [12, 24] width 6 height 6
click at [15, 233] on icon at bounding box center [12, 233] width 7 height 5
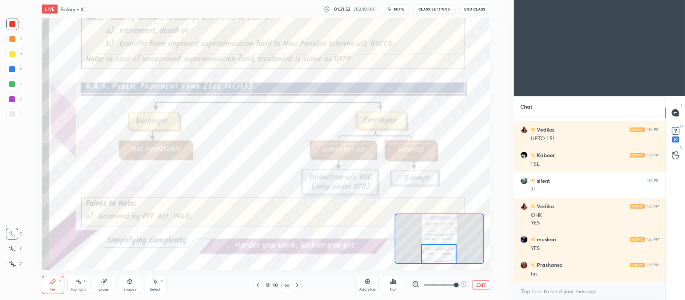
scroll to position [20036, 0]
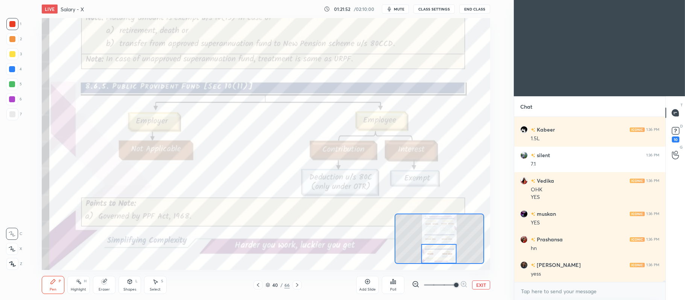
click at [297, 285] on icon at bounding box center [297, 285] width 6 height 6
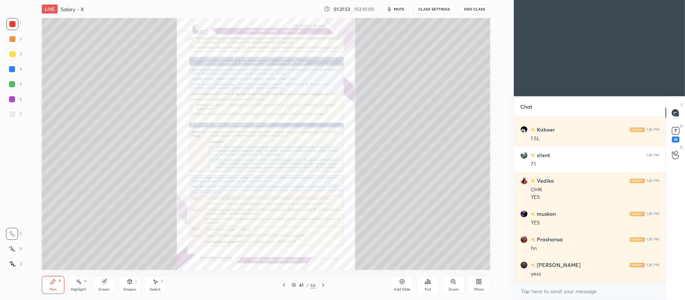
click at [450, 284] on icon at bounding box center [453, 282] width 6 height 6
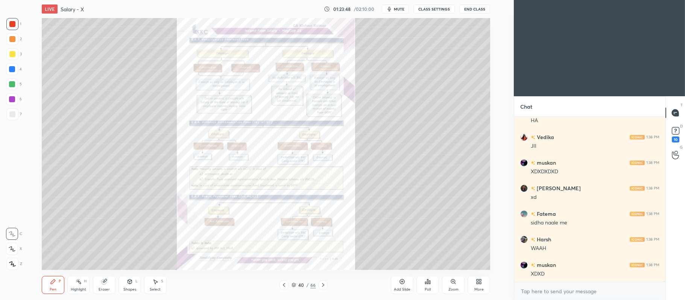
scroll to position [20683, 0]
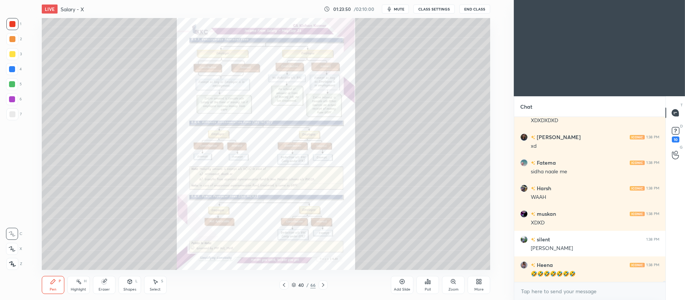
click at [455, 280] on icon at bounding box center [453, 282] width 6 height 6
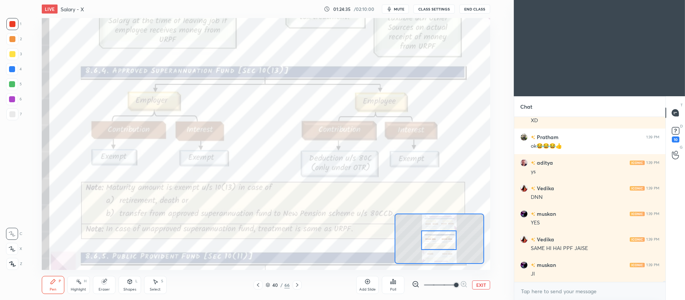
scroll to position [20990, 0]
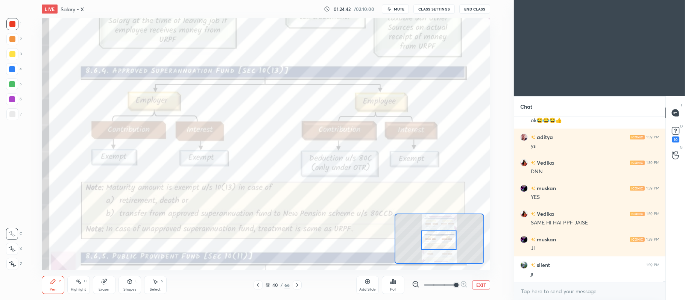
click at [268, 284] on icon at bounding box center [268, 285] width 5 height 5
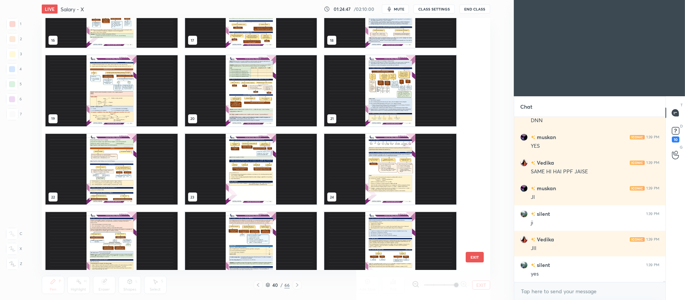
scroll to position [424, 0]
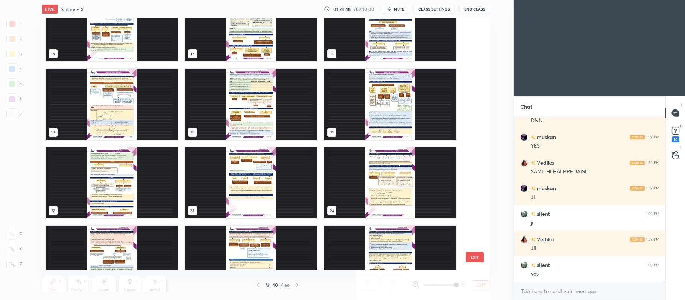
click at [420, 174] on img "grid" at bounding box center [390, 182] width 132 height 71
click at [413, 178] on img "grid" at bounding box center [390, 182] width 132 height 71
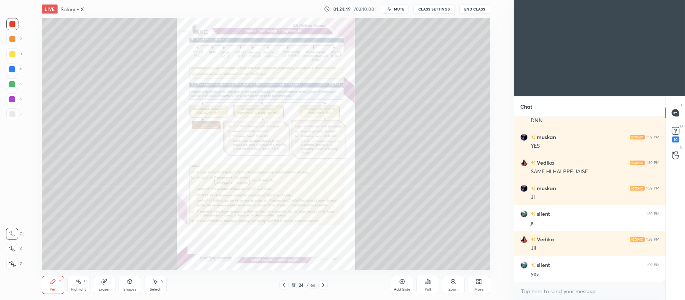
click at [416, 177] on img "grid" at bounding box center [390, 182] width 132 height 71
click at [286, 282] on icon at bounding box center [284, 285] width 6 height 6
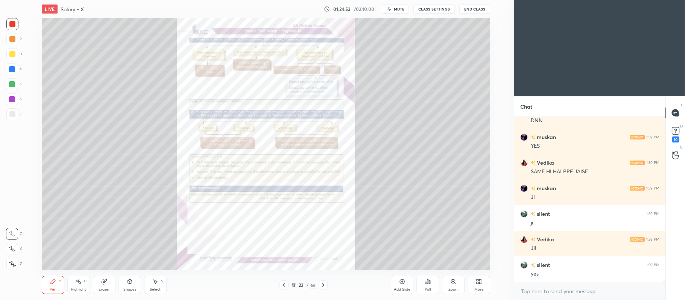
click at [402, 284] on icon at bounding box center [402, 282] width 5 height 5
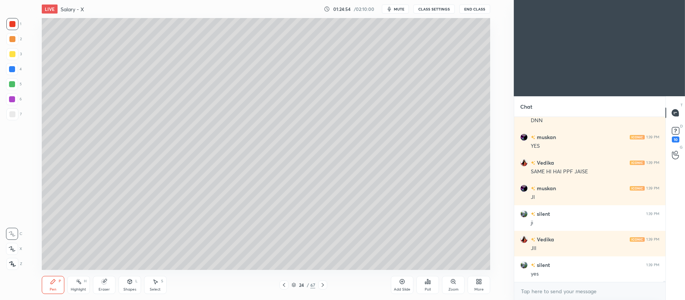
click at [14, 56] on div at bounding box center [12, 54] width 6 height 6
click at [11, 250] on icon at bounding box center [12, 249] width 6 height 5
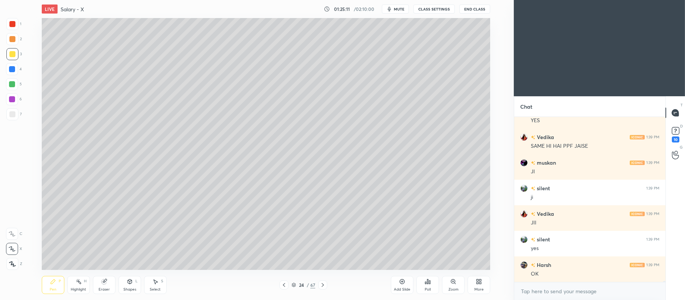
click at [19, 82] on div "5" at bounding box center [14, 84] width 16 height 12
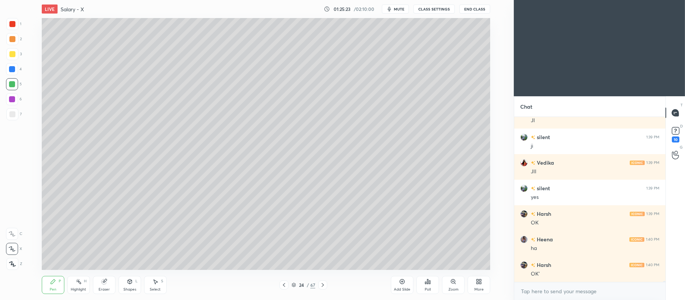
scroll to position [21144, 0]
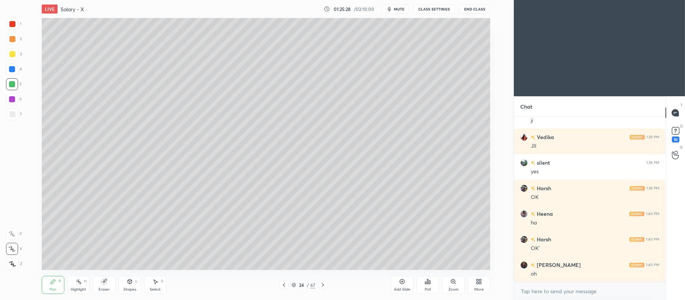
click at [14, 44] on div at bounding box center [12, 39] width 12 height 12
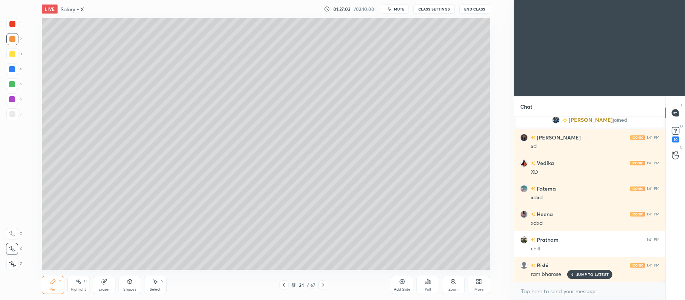
scroll to position [19400, 0]
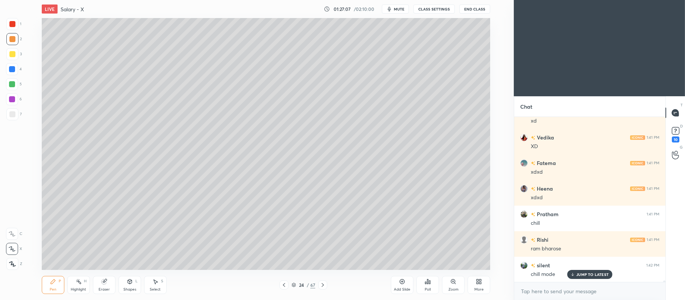
click at [15, 99] on div at bounding box center [12, 99] width 12 height 12
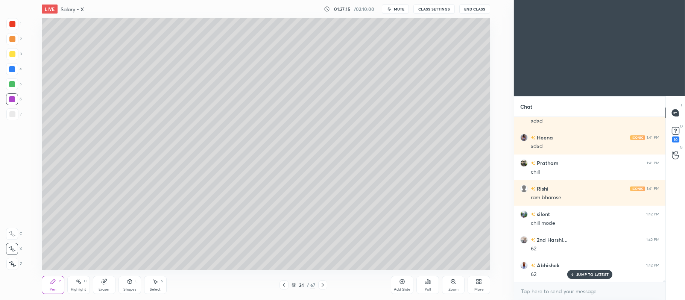
scroll to position [19477, 0]
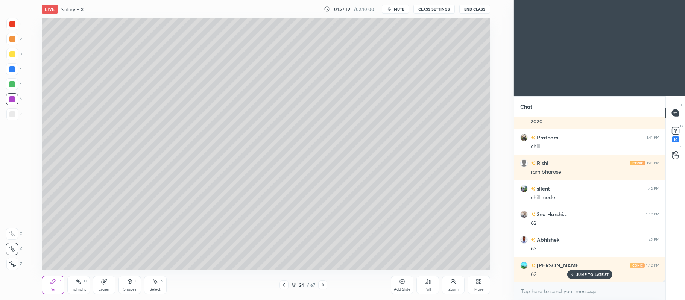
click at [327, 284] on div at bounding box center [322, 285] width 9 height 9
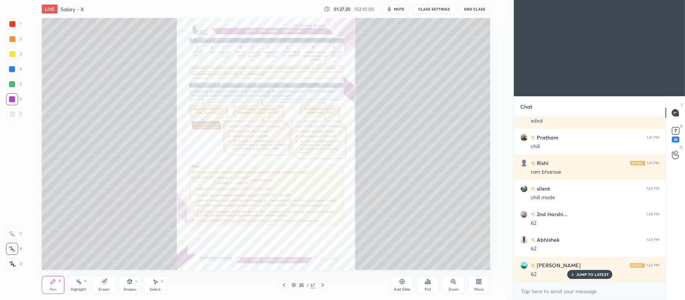
click at [453, 283] on icon at bounding box center [453, 282] width 4 height 4
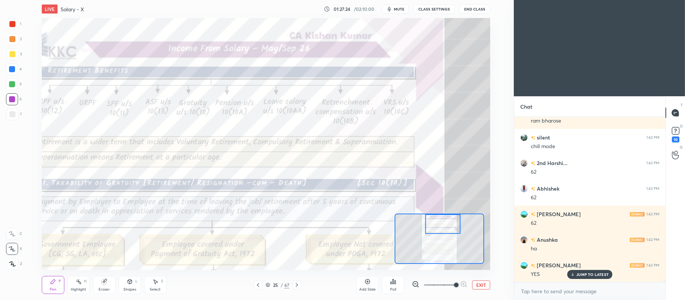
scroll to position [19553, 0]
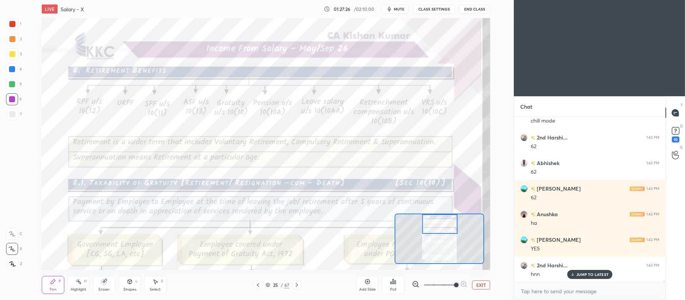
click at [12, 27] on div at bounding box center [12, 24] width 12 height 12
click at [13, 230] on div at bounding box center [12, 234] width 12 height 12
click at [479, 282] on button "EXIT" at bounding box center [481, 285] width 18 height 9
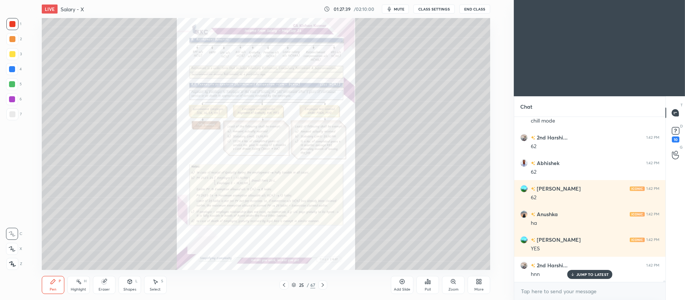
click at [484, 278] on div "More" at bounding box center [479, 285] width 23 height 18
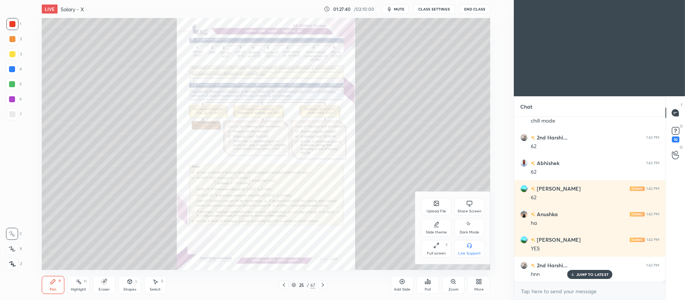
click at [436, 205] on icon at bounding box center [437, 204] width 4 height 3
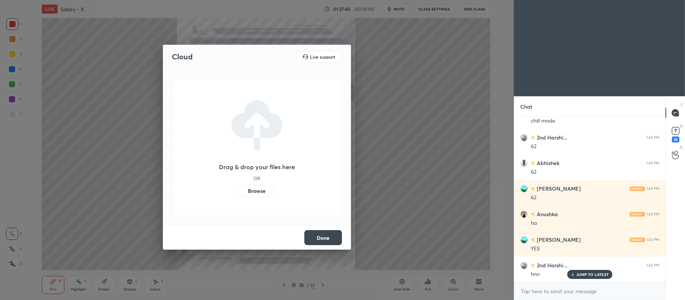
scroll to position [19579, 0]
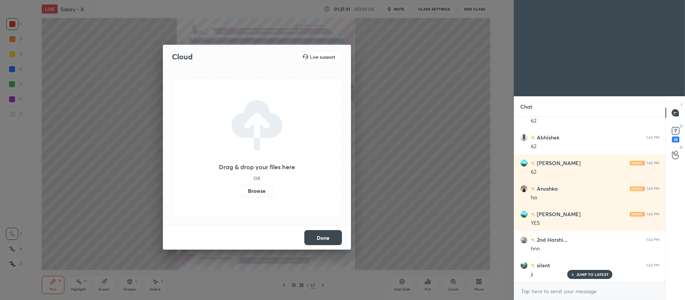
click at [260, 192] on label "Browse" at bounding box center [256, 191] width 33 height 12
click at [240, 192] on input "Browse" at bounding box center [240, 191] width 0 height 12
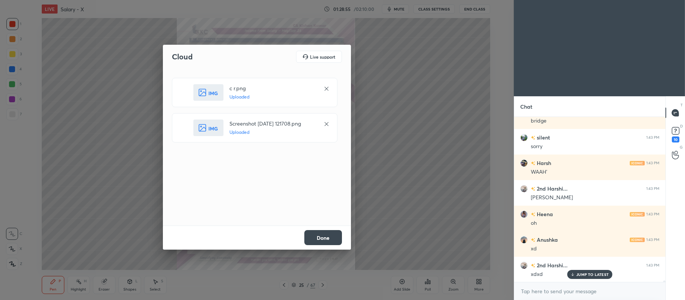
scroll to position [19912, 0]
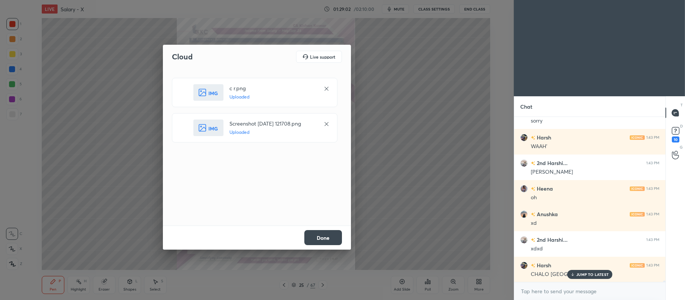
click at [319, 236] on button "Done" at bounding box center [323, 237] width 38 height 15
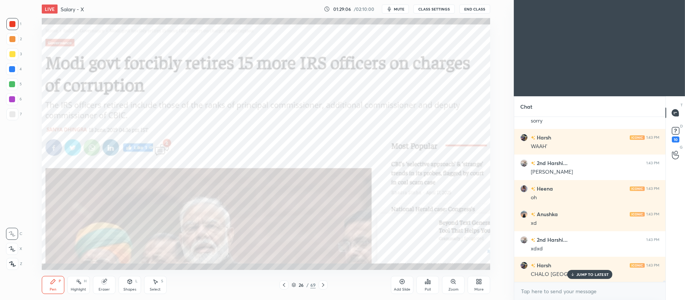
click at [12, 260] on div at bounding box center [12, 264] width 12 height 12
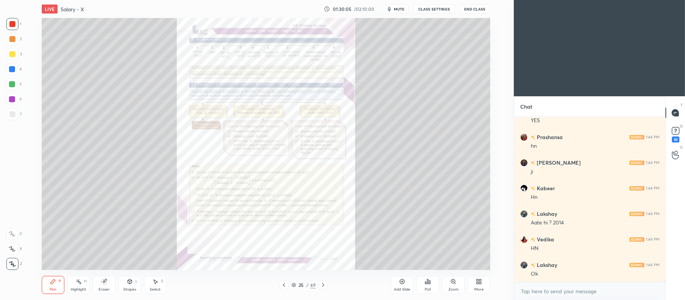
scroll to position [20175, 0]
click at [455, 283] on icon at bounding box center [455, 283] width 1 height 1
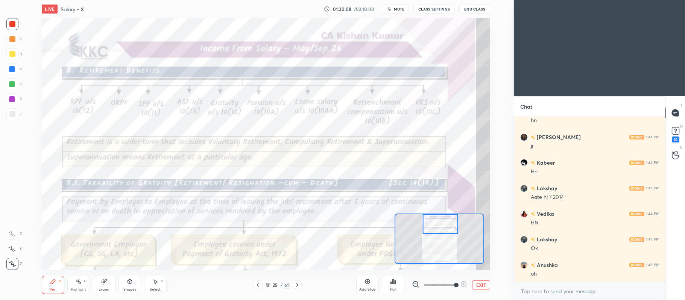
click at [12, 229] on div at bounding box center [12, 234] width 12 height 12
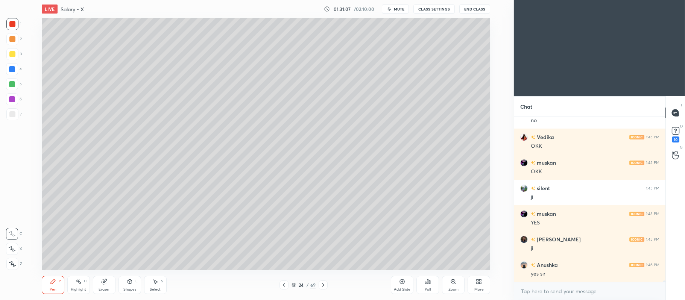
scroll to position [20507, 0]
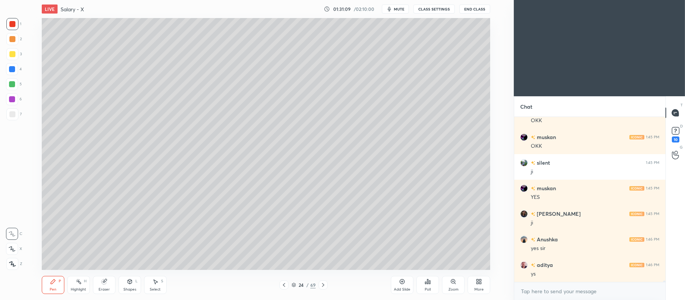
click at [294, 283] on icon at bounding box center [294, 284] width 4 height 2
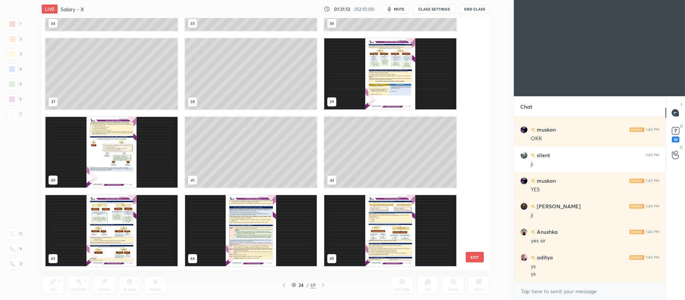
scroll to position [936, 0]
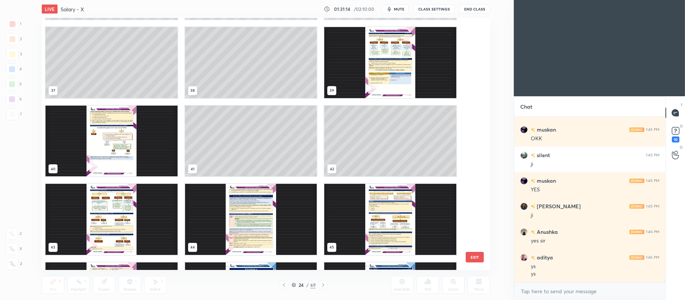
click at [124, 212] on img "grid" at bounding box center [112, 219] width 132 height 71
click at [130, 208] on img "grid" at bounding box center [112, 219] width 132 height 71
click at [135, 202] on img "grid" at bounding box center [112, 219] width 132 height 71
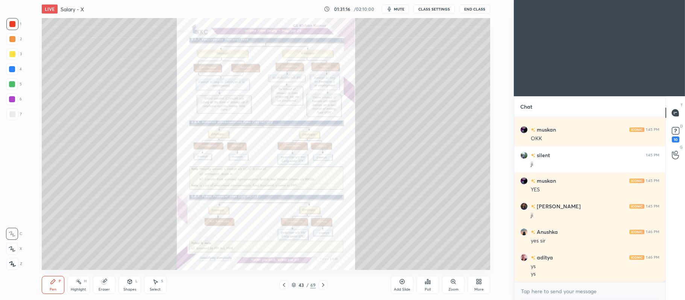
click at [325, 286] on icon at bounding box center [323, 285] width 6 height 6
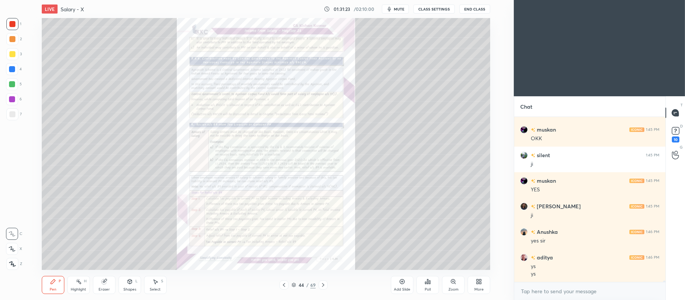
click at [403, 277] on div "Add Slide" at bounding box center [402, 285] width 23 height 18
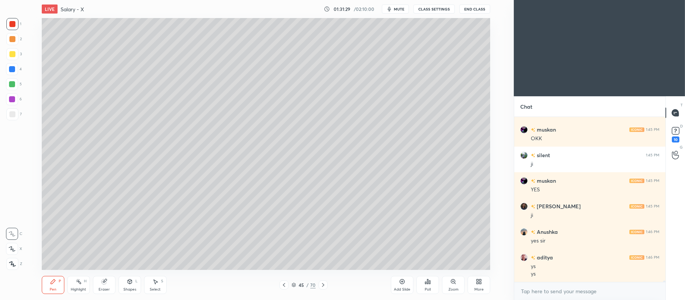
click at [16, 56] on div at bounding box center [12, 54] width 12 height 12
click at [14, 250] on icon at bounding box center [12, 248] width 7 height 5
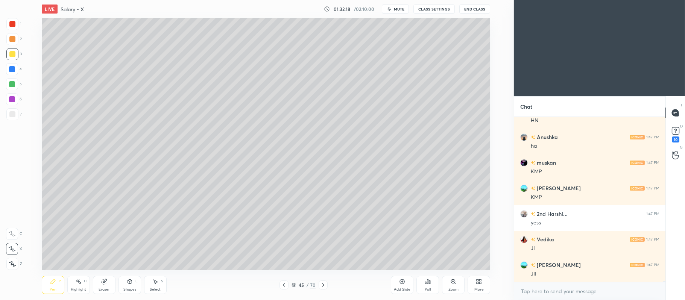
scroll to position [20847, 0]
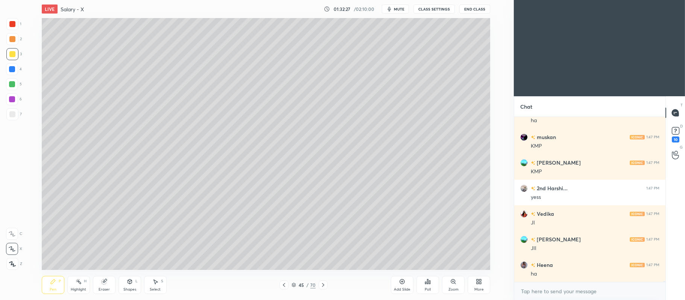
click at [12, 86] on div at bounding box center [12, 84] width 6 height 6
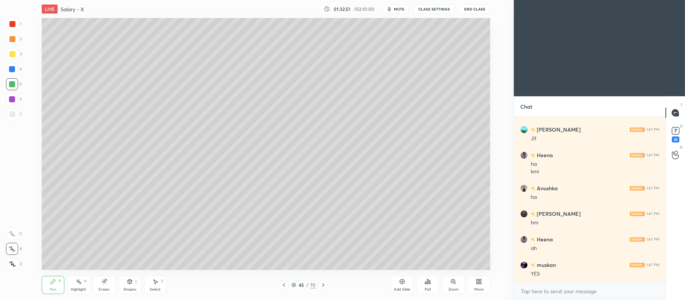
scroll to position [20983, 0]
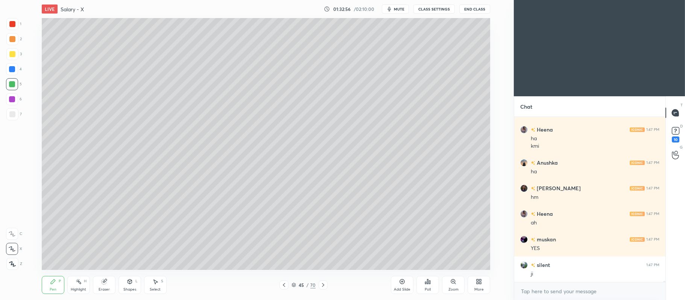
click at [11, 99] on div at bounding box center [12, 99] width 6 height 6
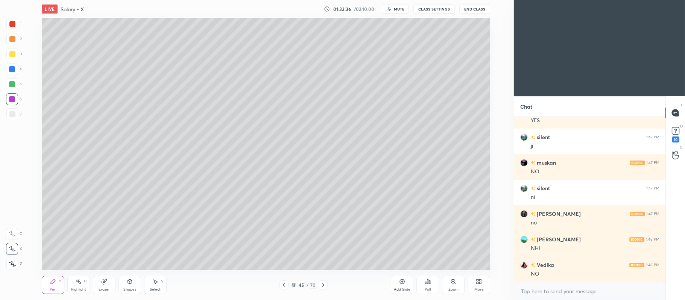
scroll to position [21136, 0]
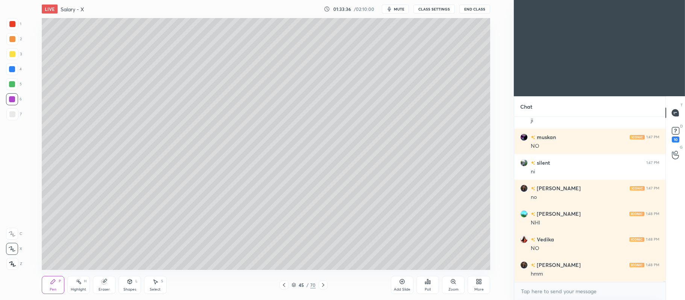
click at [10, 46] on div "2" at bounding box center [13, 40] width 15 height 15
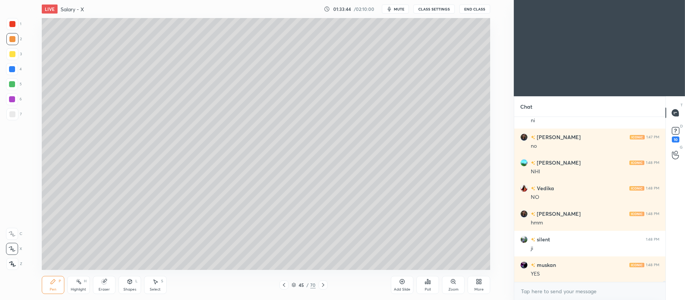
scroll to position [21213, 0]
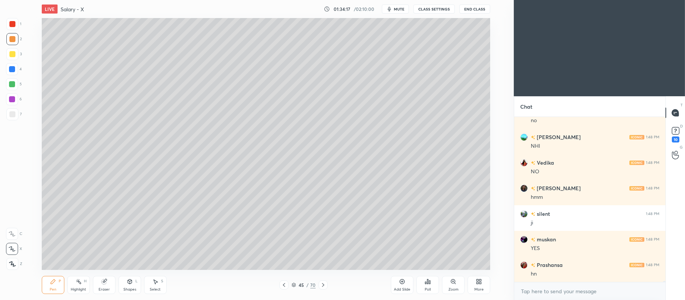
click at [15, 56] on div at bounding box center [12, 54] width 12 height 12
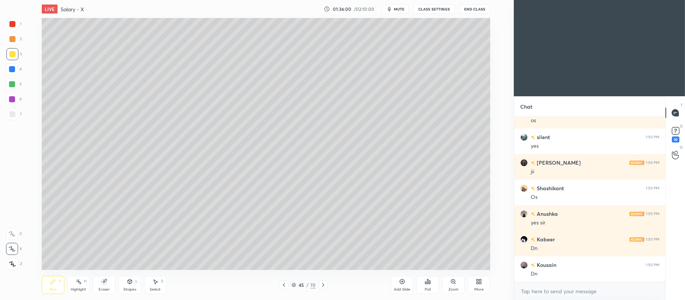
scroll to position [21648, 0]
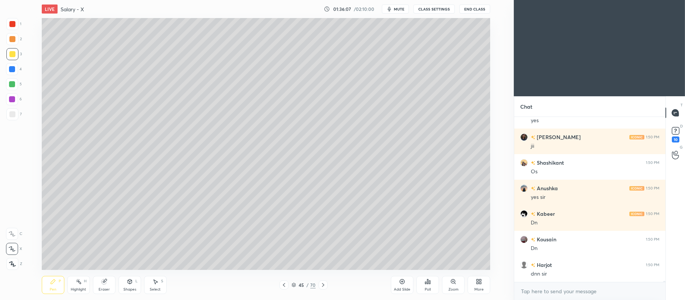
click at [322, 286] on icon at bounding box center [323, 285] width 6 height 6
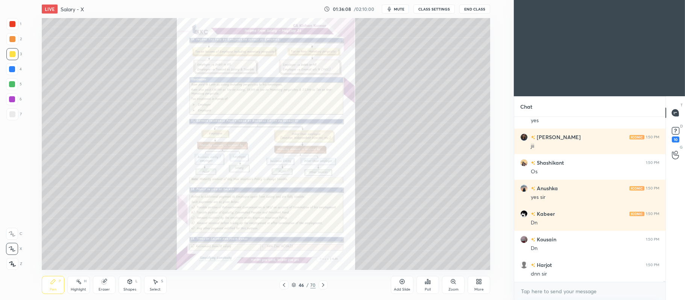
click at [454, 286] on div "Zoom" at bounding box center [453, 285] width 23 height 18
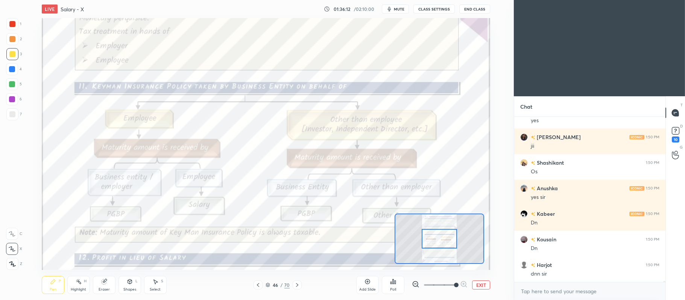
click at [13, 23] on div at bounding box center [12, 24] width 6 height 6
click at [19, 224] on div "1 2 3 4 5 6 7 C X Z C X Z E E Erase all H H" at bounding box center [12, 144] width 24 height 252
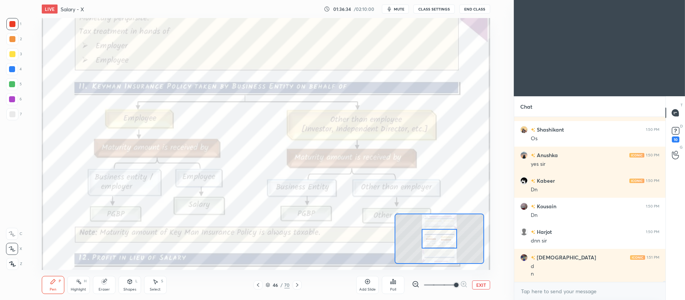
scroll to position [21707, 0]
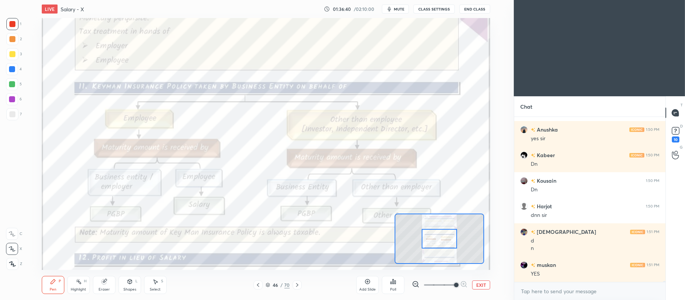
click at [15, 70] on div at bounding box center [12, 69] width 6 height 6
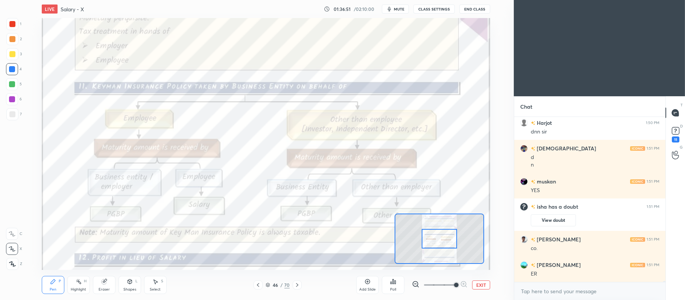
scroll to position [21124, 0]
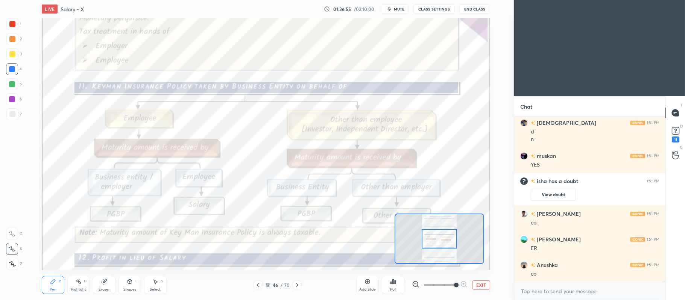
click at [13, 234] on icon at bounding box center [12, 234] width 6 height 5
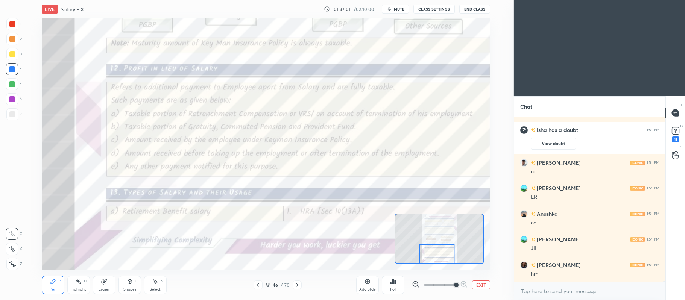
scroll to position [21201, 0]
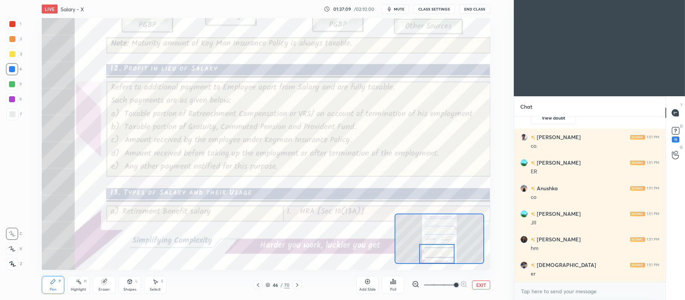
click at [297, 286] on icon at bounding box center [297, 285] width 6 height 6
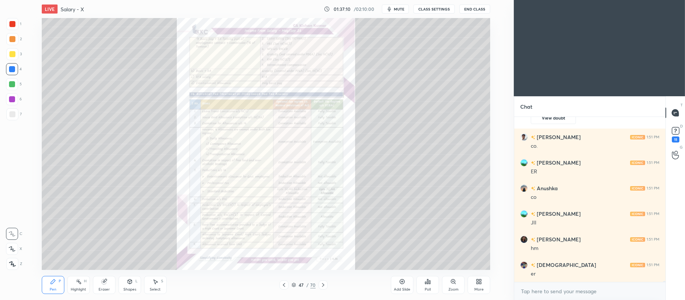
click at [453, 281] on icon at bounding box center [453, 281] width 2 height 0
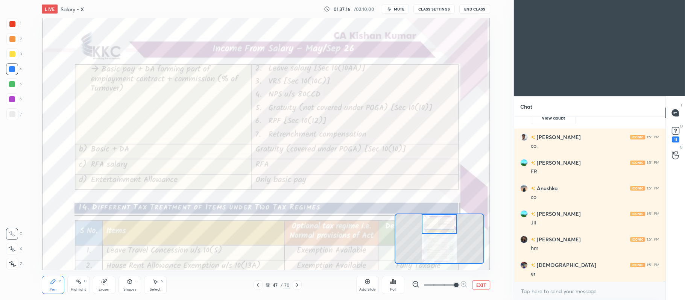
scroll to position [21227, 0]
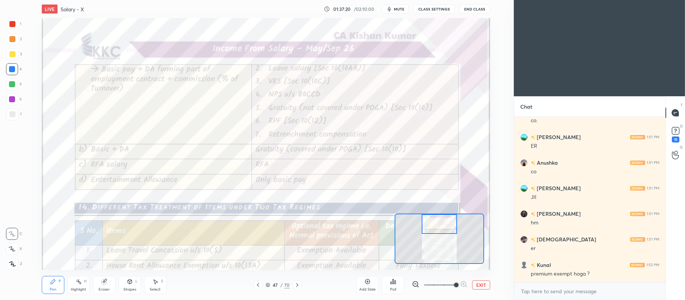
click at [258, 286] on icon at bounding box center [258, 285] width 2 height 4
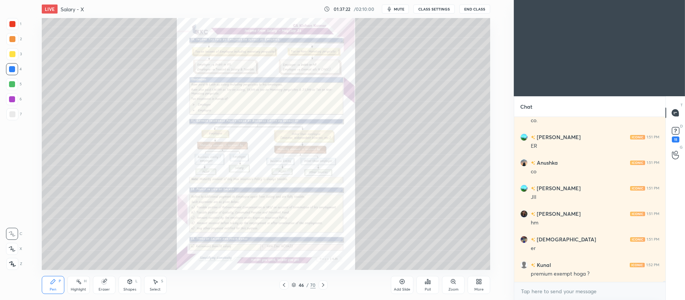
click at [324, 286] on icon at bounding box center [323, 285] width 2 height 4
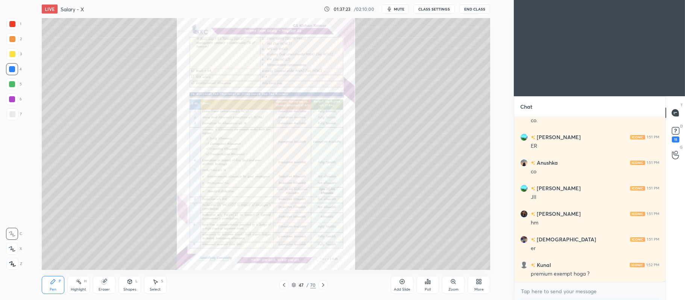
click at [447, 282] on div "Zoom" at bounding box center [453, 285] width 23 height 18
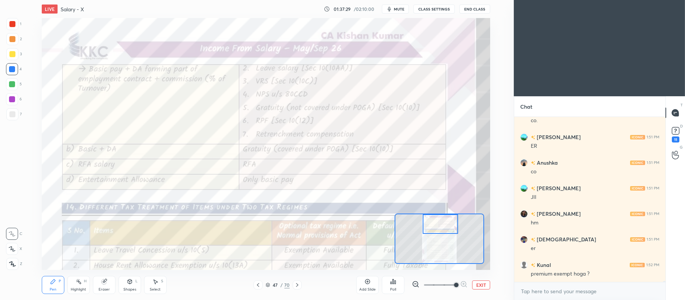
click at [260, 283] on icon at bounding box center [258, 285] width 6 height 6
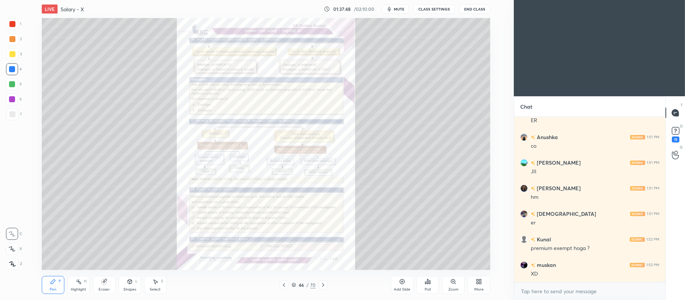
scroll to position [21278, 0]
click at [285, 282] on div at bounding box center [284, 285] width 9 height 9
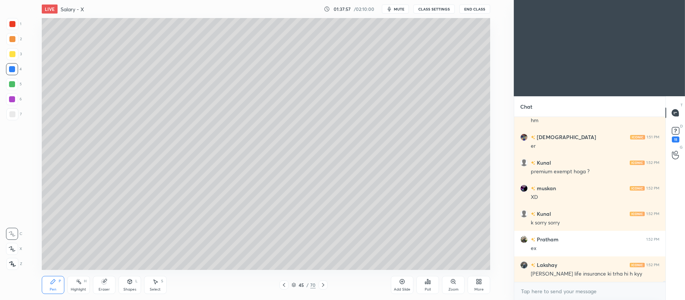
scroll to position [21355, 0]
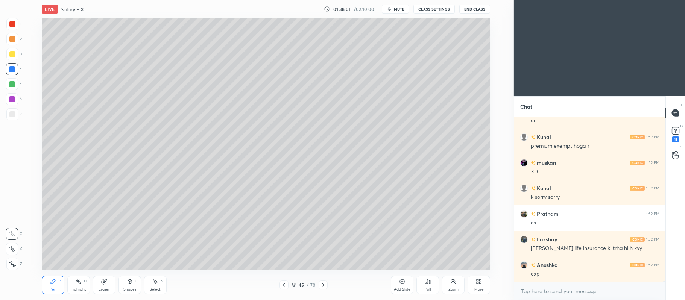
click at [326, 285] on icon at bounding box center [323, 285] width 6 height 6
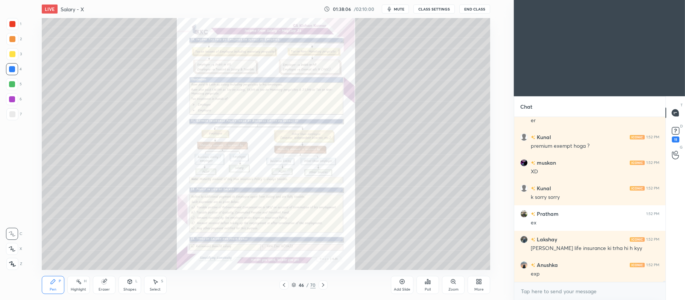
scroll to position [21380, 0]
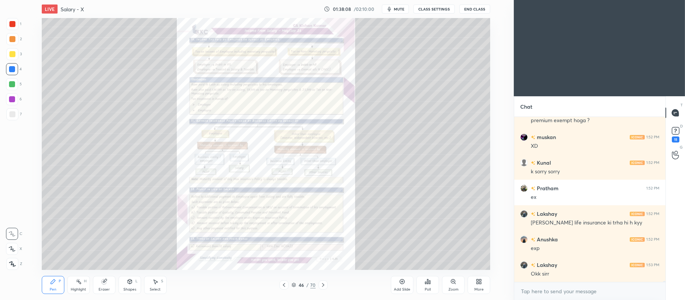
click at [284, 283] on icon at bounding box center [284, 285] width 6 height 6
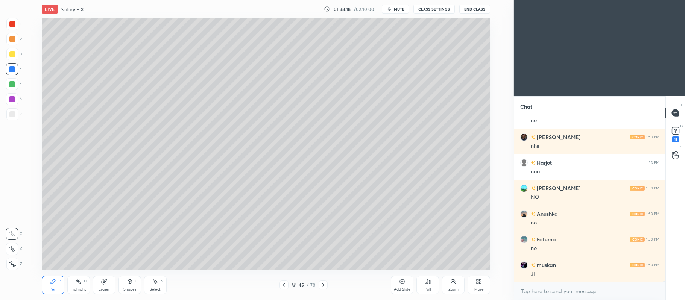
scroll to position [21636, 0]
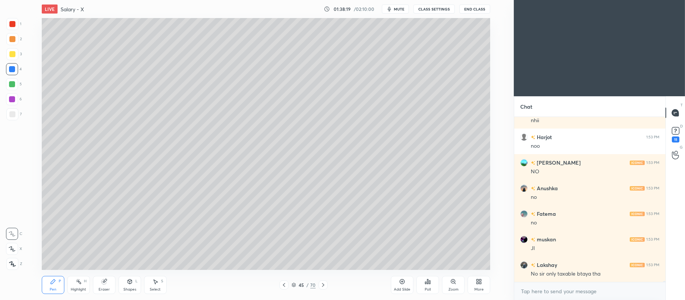
click at [324, 283] on icon at bounding box center [323, 285] width 6 height 6
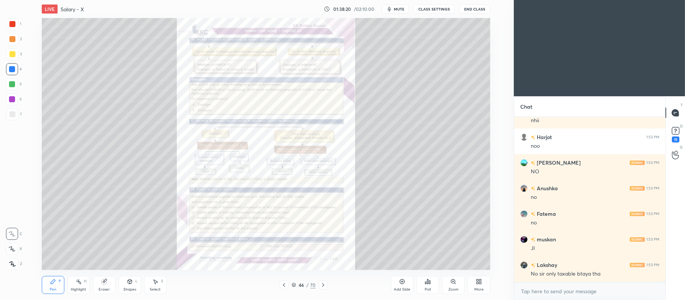
scroll to position [21662, 0]
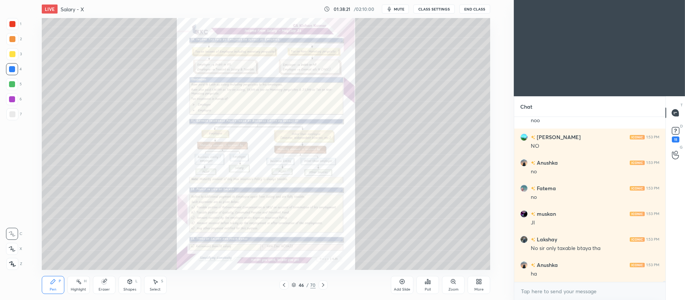
click at [324, 286] on icon at bounding box center [323, 285] width 2 height 4
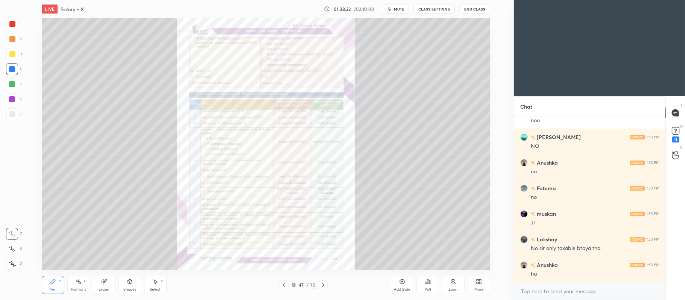
click at [450, 283] on icon at bounding box center [453, 282] width 6 height 6
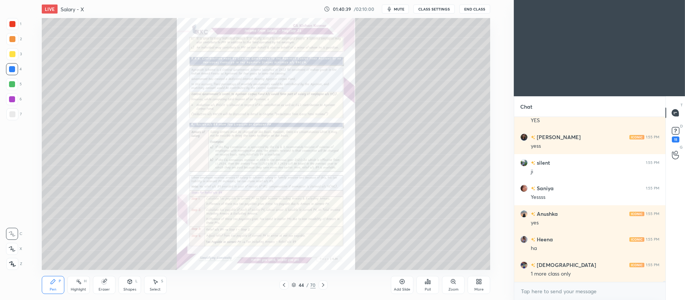
scroll to position [22923, 0]
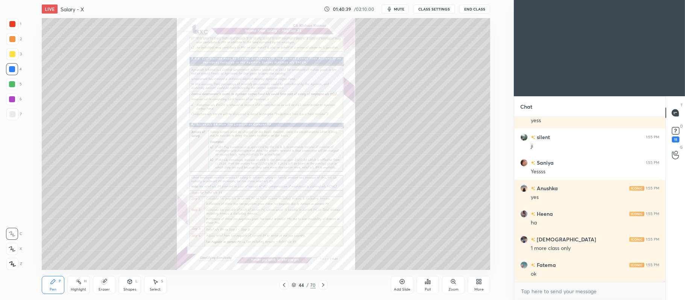
click at [324, 284] on icon at bounding box center [323, 285] width 6 height 6
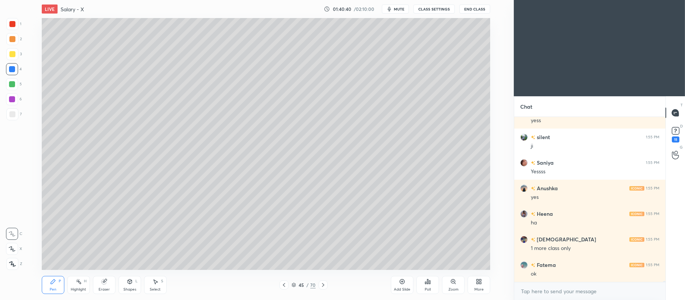
click at [324, 284] on icon at bounding box center [323, 285] width 6 height 6
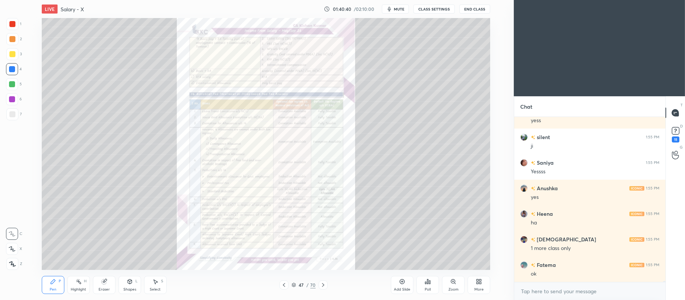
click at [324, 284] on icon at bounding box center [323, 285] width 6 height 6
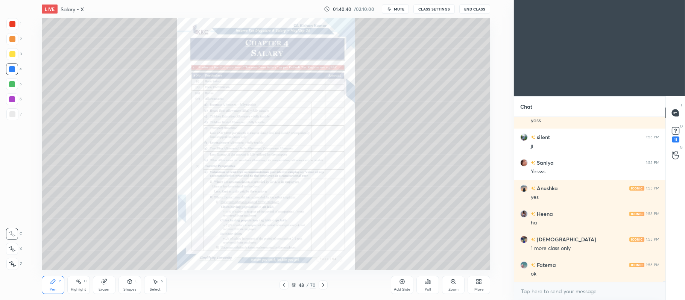
click at [325, 284] on icon at bounding box center [323, 285] width 6 height 6
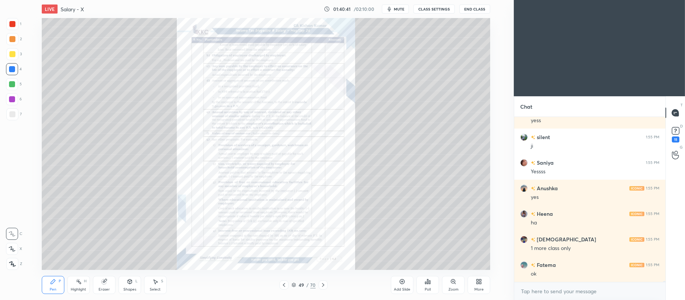
click at [325, 282] on icon at bounding box center [323, 285] width 6 height 6
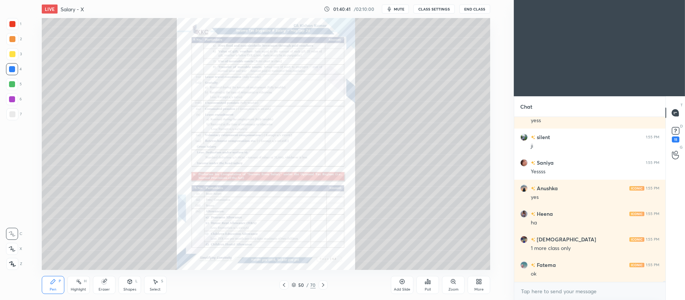
click at [324, 284] on icon at bounding box center [323, 285] width 6 height 6
click at [325, 284] on icon at bounding box center [323, 285] width 6 height 6
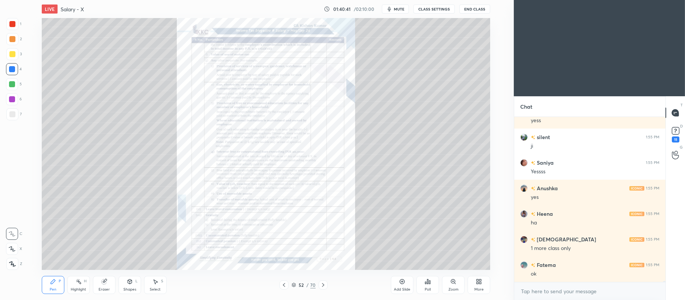
click at [325, 284] on icon at bounding box center [323, 285] width 6 height 6
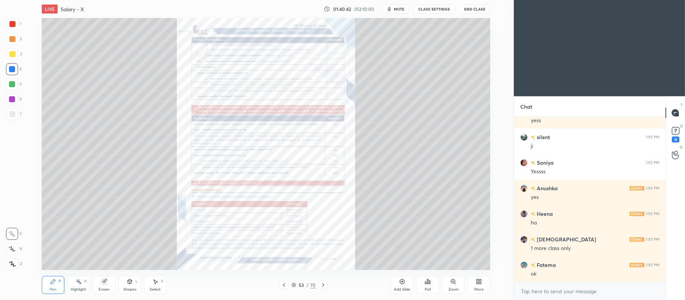
scroll to position [22948, 0]
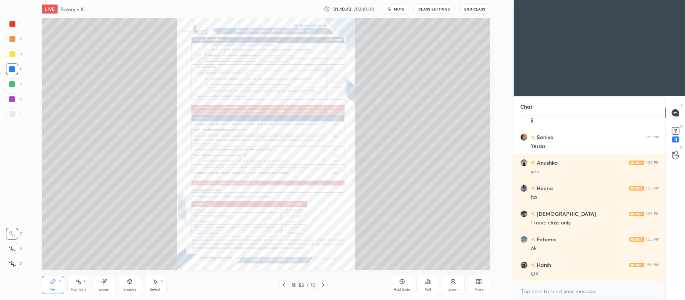
click at [326, 283] on icon at bounding box center [323, 285] width 6 height 6
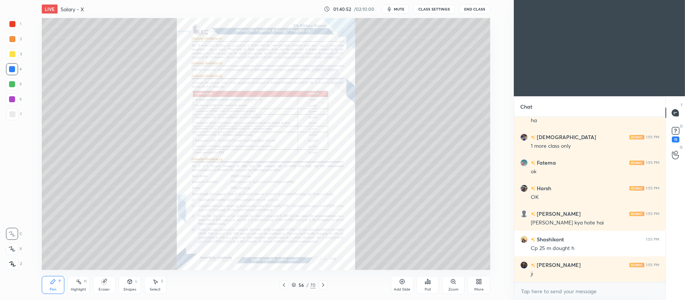
scroll to position [23051, 0]
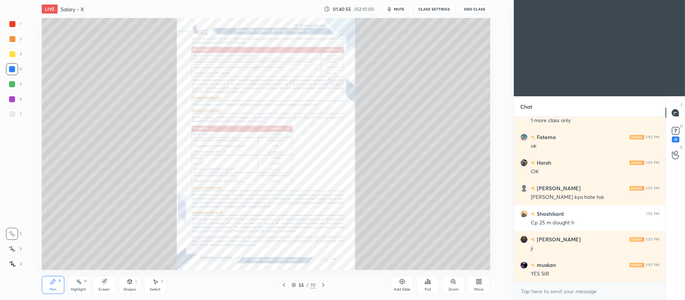
click at [455, 285] on icon at bounding box center [453, 282] width 6 height 6
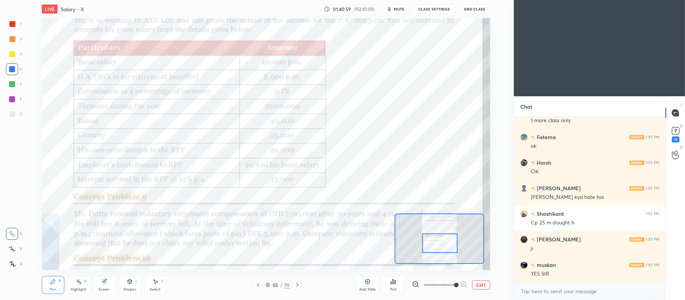
click at [12, 24] on div at bounding box center [12, 24] width 6 height 6
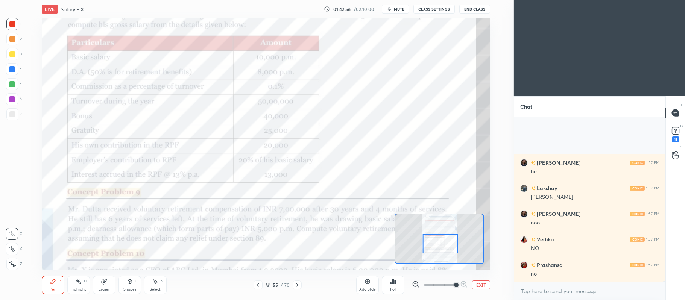
scroll to position [24184, 0]
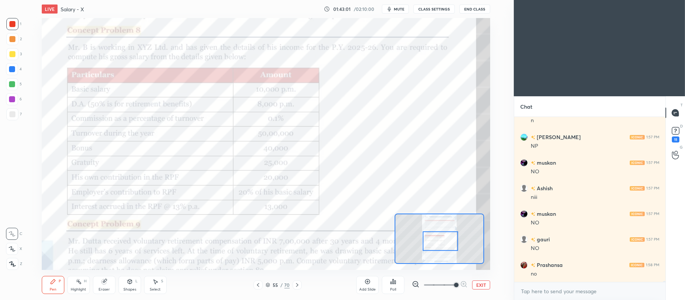
click at [299, 283] on icon at bounding box center [297, 285] width 6 height 6
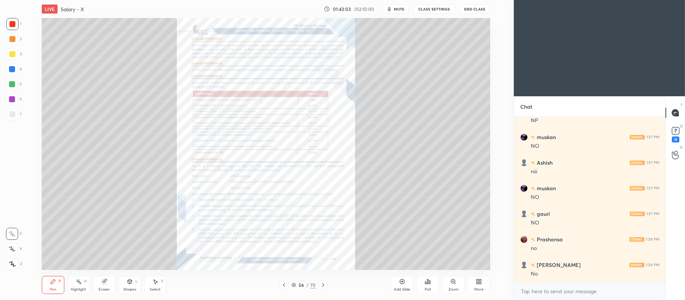
scroll to position [24338, 0]
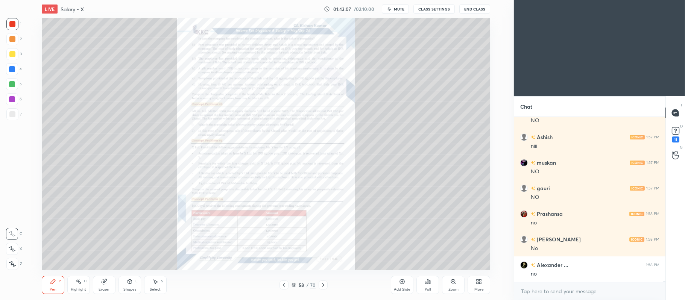
click at [456, 283] on icon at bounding box center [453, 282] width 6 height 6
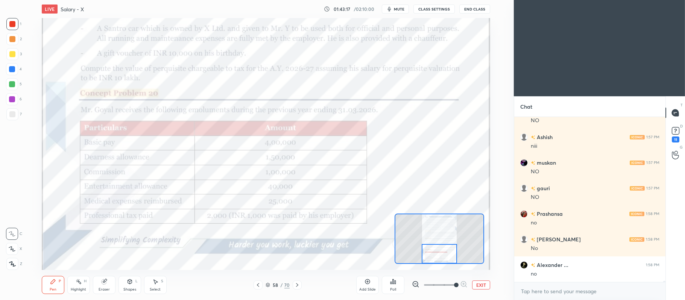
scroll to position [24363, 0]
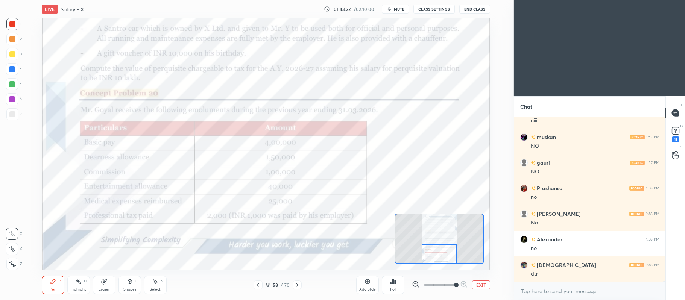
click at [296, 286] on icon at bounding box center [297, 285] width 6 height 6
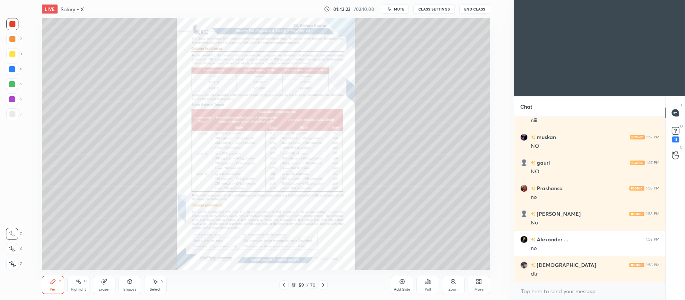
click at [455, 281] on icon at bounding box center [453, 282] width 4 height 4
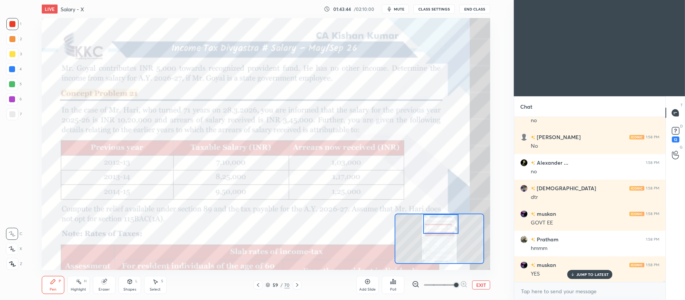
scroll to position [24472, 0]
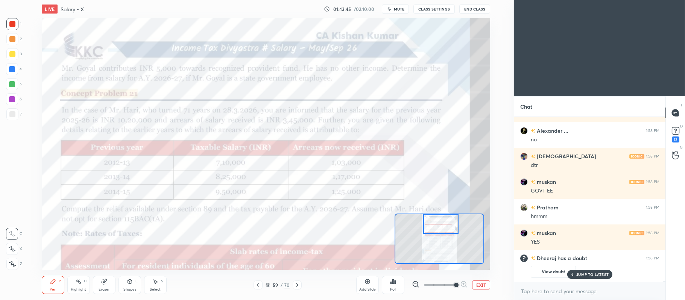
click at [259, 283] on icon at bounding box center [258, 285] width 6 height 6
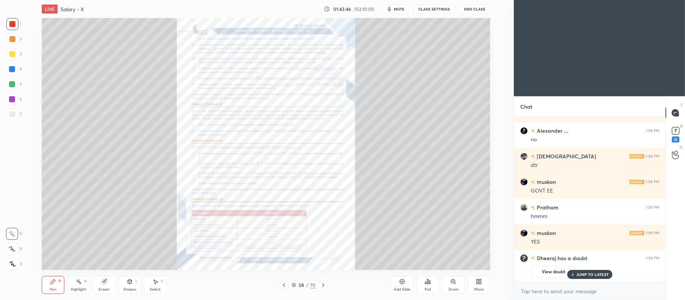
click at [452, 282] on icon at bounding box center [453, 282] width 4 height 4
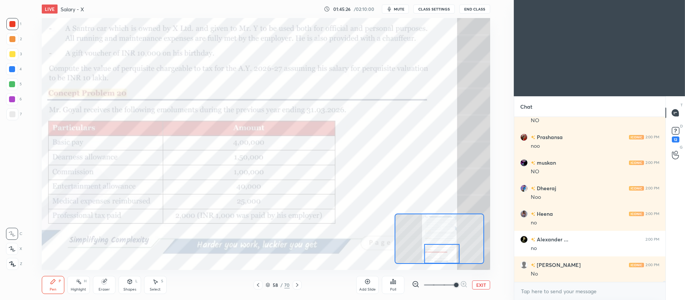
scroll to position [25004, 0]
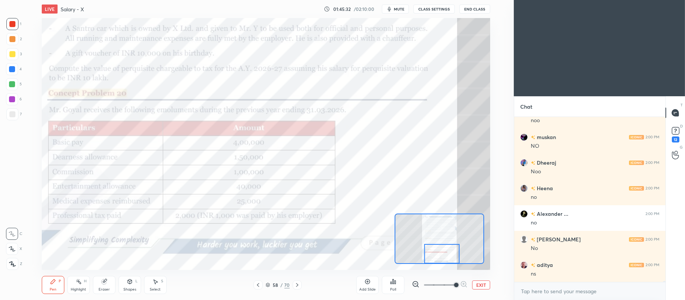
click at [294, 285] on icon at bounding box center [297, 285] width 6 height 6
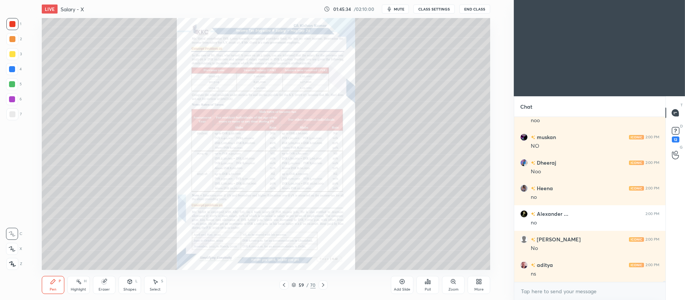
scroll to position [25030, 0]
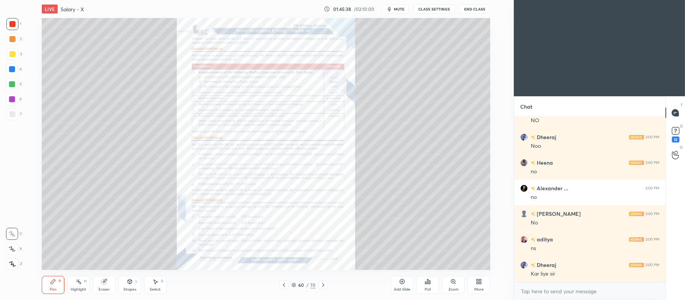
click at [456, 288] on div "Zoom" at bounding box center [454, 290] width 10 height 4
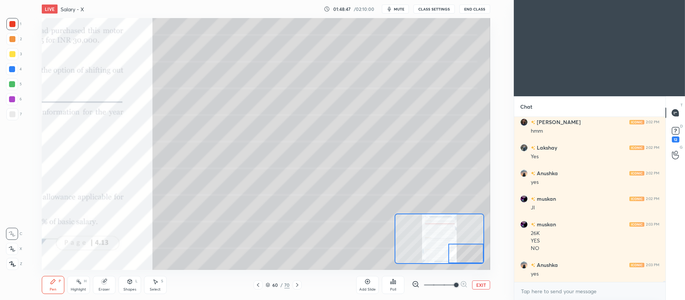
scroll to position [26032, 0]
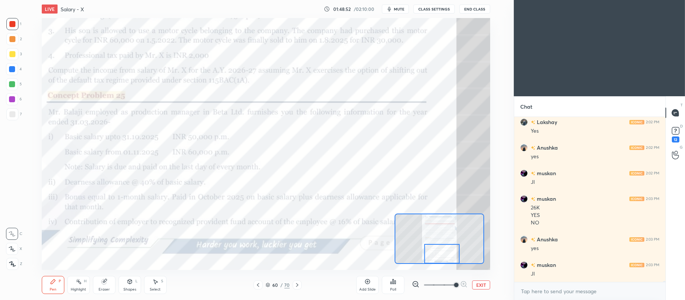
click at [298, 285] on icon at bounding box center [297, 285] width 6 height 6
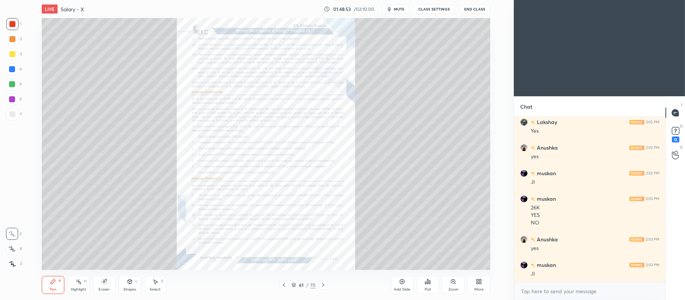
click at [455, 284] on icon at bounding box center [455, 283] width 1 height 1
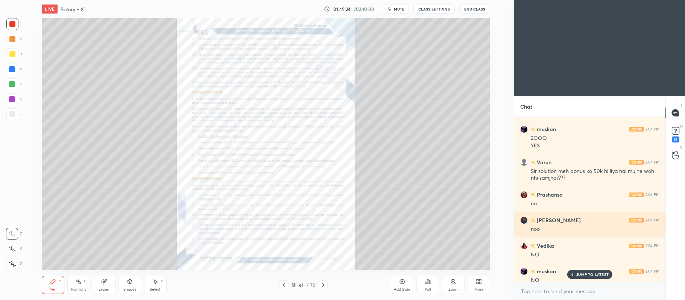
scroll to position [26193, 0]
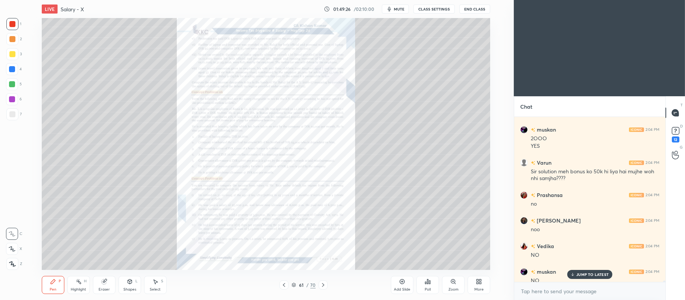
click at [450, 282] on icon at bounding box center [453, 282] width 6 height 6
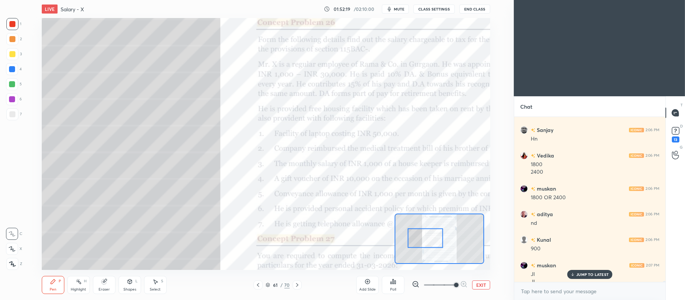
scroll to position [26439, 0]
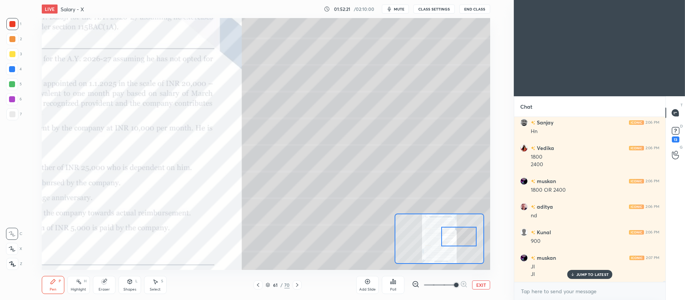
click at [13, 56] on div at bounding box center [12, 54] width 6 height 6
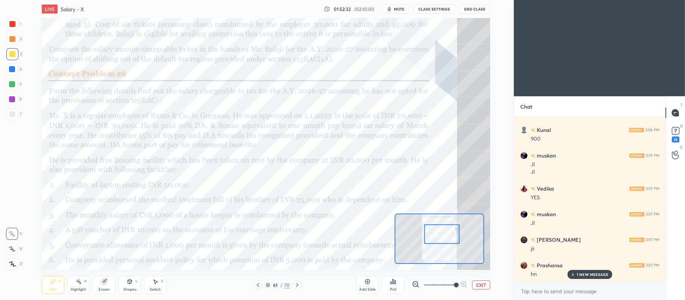
scroll to position [26567, 0]
click at [19, 23] on div "1" at bounding box center [13, 24] width 15 height 12
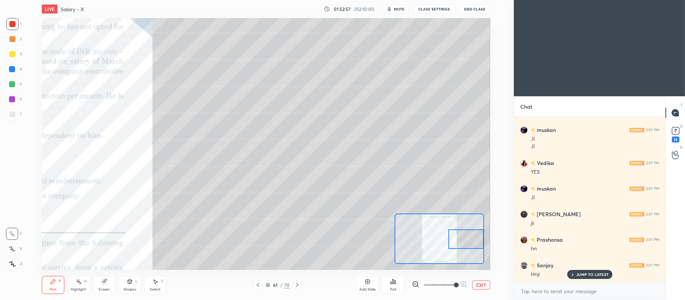
click at [103, 277] on div "Eraser" at bounding box center [104, 285] width 23 height 18
click at [59, 274] on div "Pen P Highlight H Eraser Shapes L Select S 61 / 70 Add Slide Poll EXIT" at bounding box center [266, 285] width 449 height 30
click at [53, 285] on icon at bounding box center [53, 282] width 6 height 6
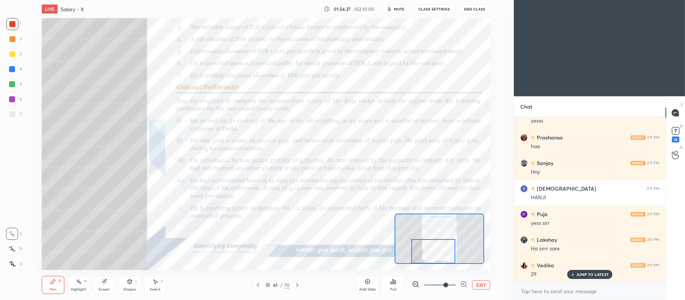
scroll to position [27873, 0]
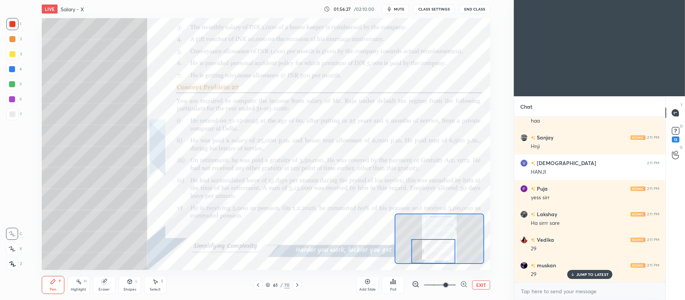
click at [300, 284] on icon at bounding box center [297, 285] width 6 height 6
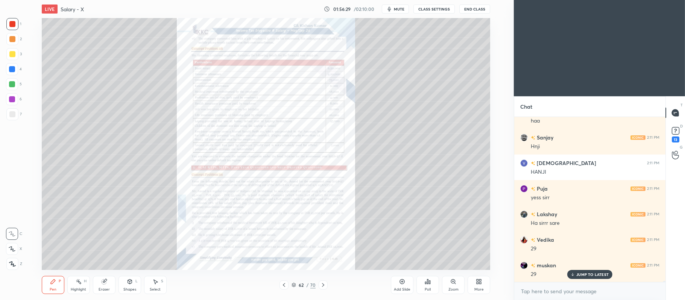
click at [456, 284] on icon at bounding box center [453, 282] width 6 height 6
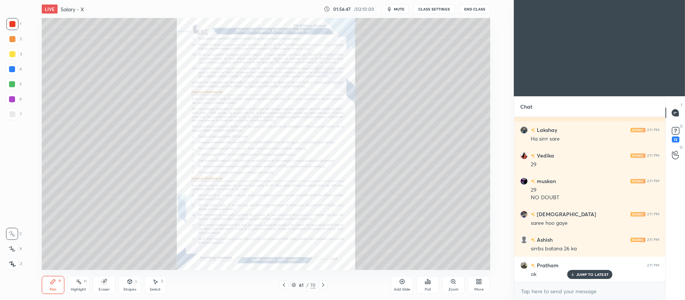
scroll to position [28009, 0]
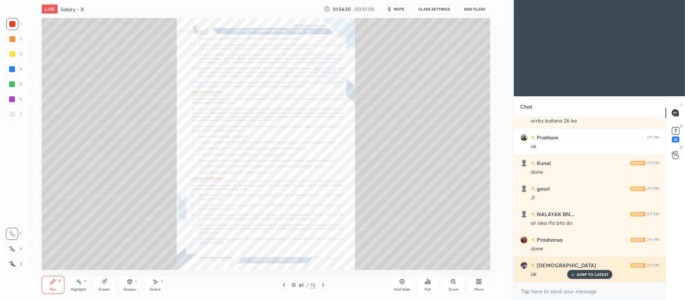
click at [584, 276] on p "JUMP TO LATEST" at bounding box center [592, 274] width 32 height 5
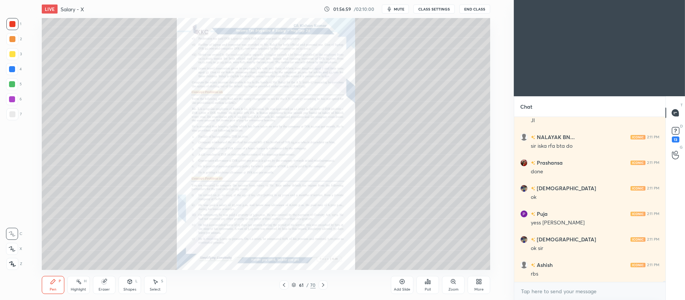
scroll to position [28170, 0]
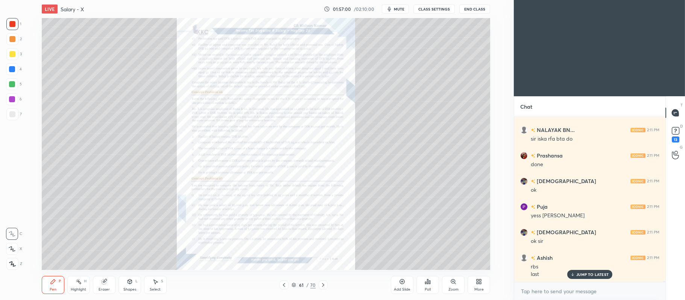
click at [452, 286] on div "Zoom" at bounding box center [453, 285] width 23 height 18
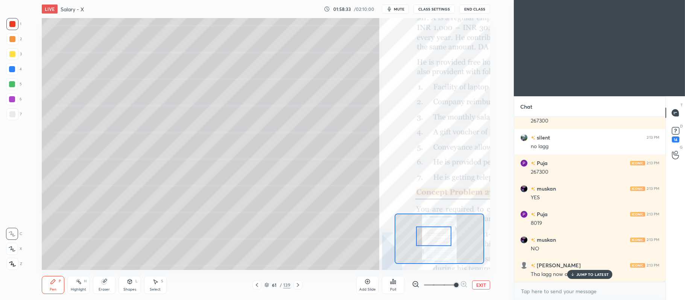
scroll to position [28620, 0]
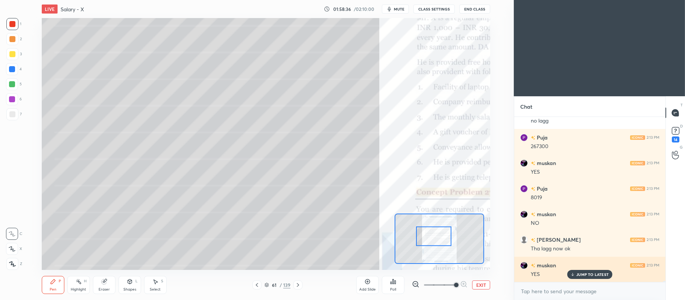
click at [585, 275] on p "JUMP TO LATEST" at bounding box center [592, 274] width 32 height 5
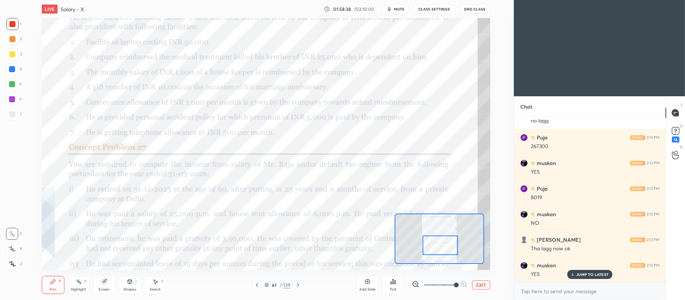
scroll to position [28646, 0]
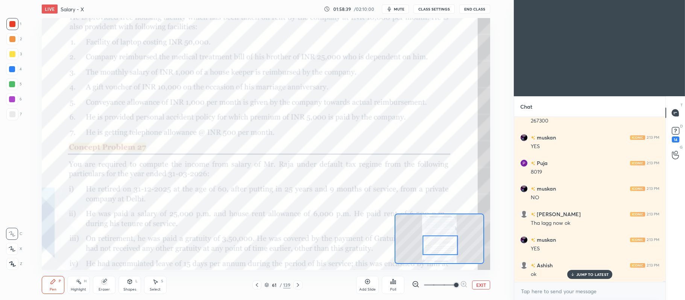
click at [485, 282] on button "EXIT" at bounding box center [481, 285] width 18 height 9
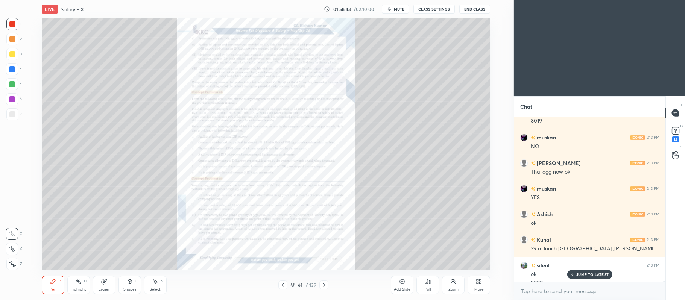
scroll to position [28704, 0]
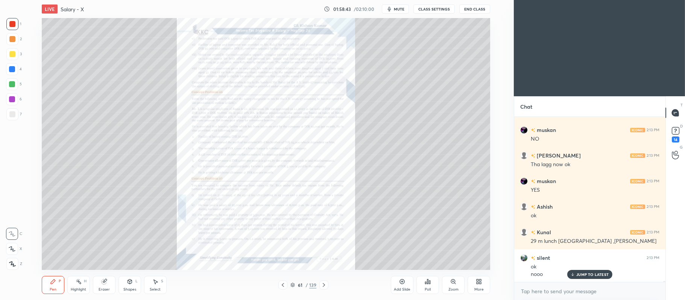
click at [582, 276] on p "JUMP TO LATEST" at bounding box center [592, 274] width 32 height 5
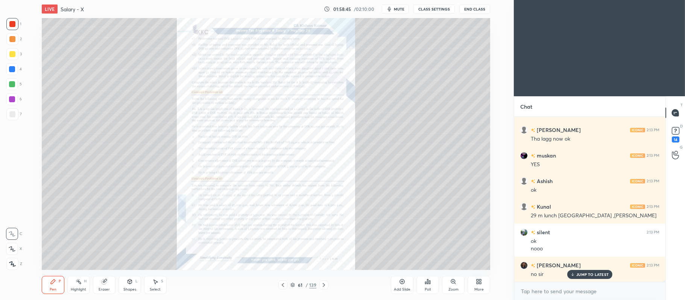
scroll to position [28807, 0]
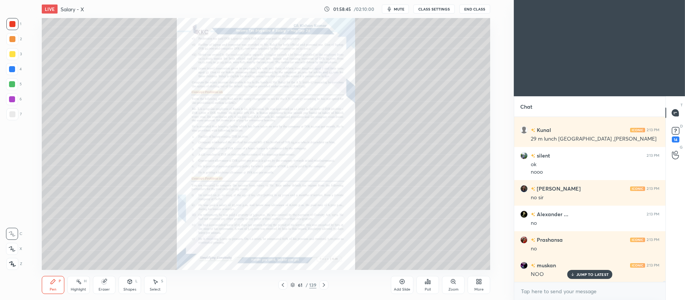
click at [324, 285] on icon at bounding box center [324, 285] width 6 height 6
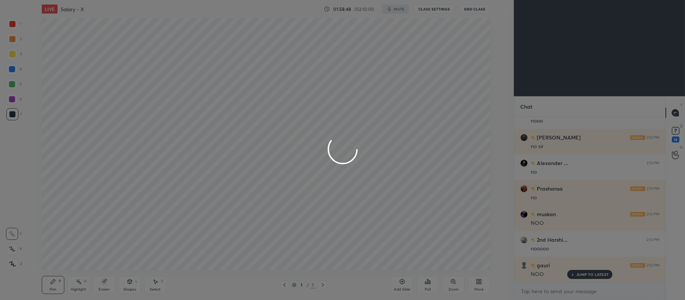
click at [455, 284] on div at bounding box center [342, 150] width 685 height 300
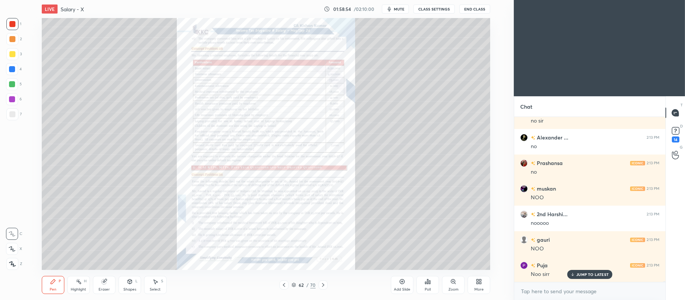
scroll to position [28909, 0]
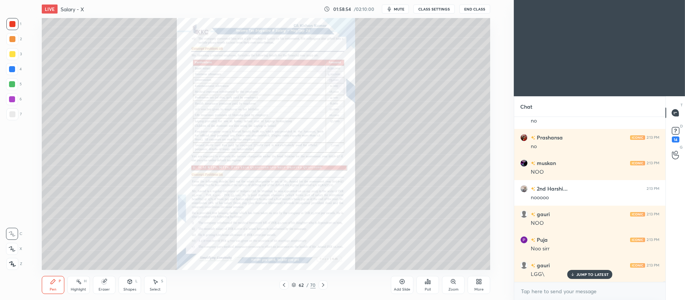
click at [455, 283] on icon at bounding box center [453, 282] width 6 height 6
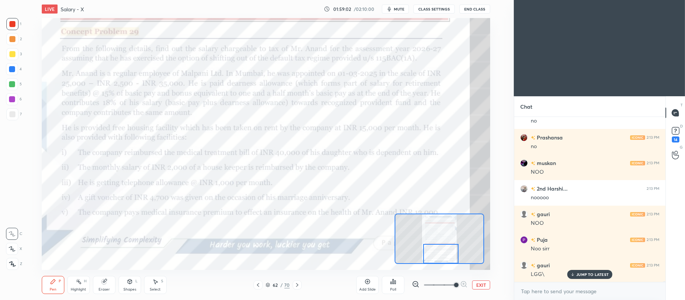
click at [295, 285] on icon at bounding box center [297, 285] width 6 height 6
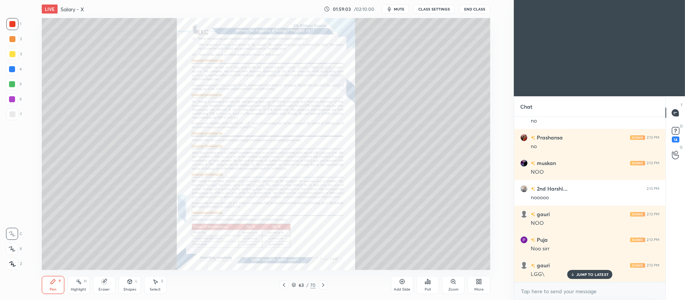
click at [456, 283] on div "Zoom" at bounding box center [453, 285] width 23 height 18
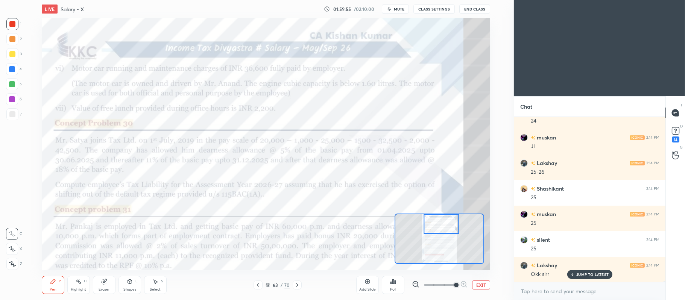
scroll to position [29267, 0]
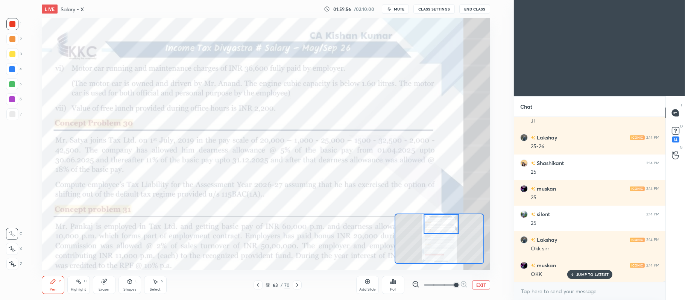
click at [103, 280] on icon at bounding box center [103, 282] width 5 height 5
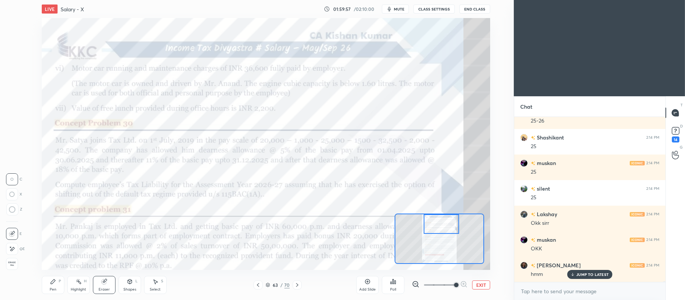
click at [53, 279] on icon at bounding box center [53, 282] width 6 height 6
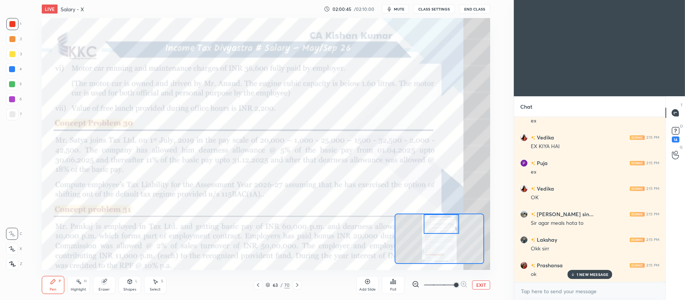
scroll to position [29753, 0]
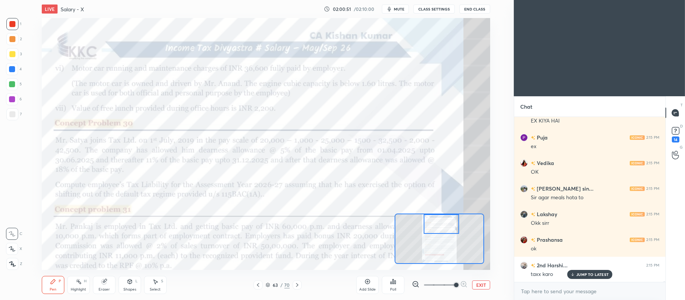
click at [479, 287] on button "EXIT" at bounding box center [481, 285] width 18 height 9
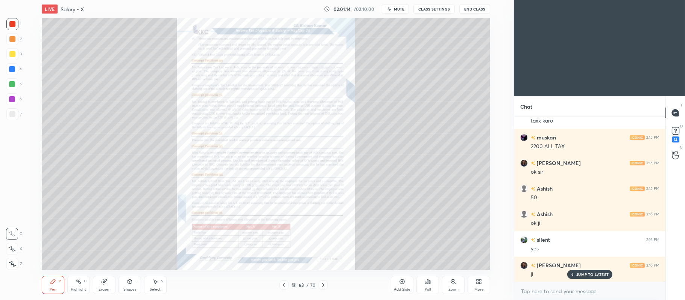
scroll to position [29932, 0]
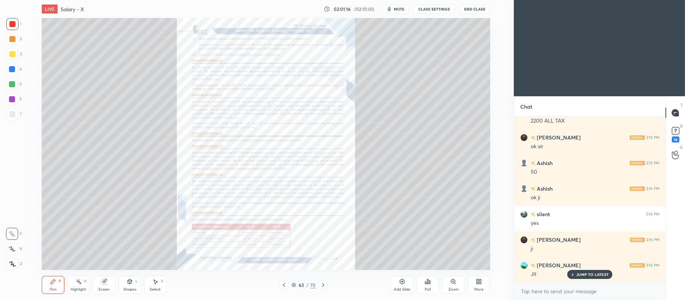
click at [408, 283] on div "Add Slide" at bounding box center [402, 285] width 23 height 18
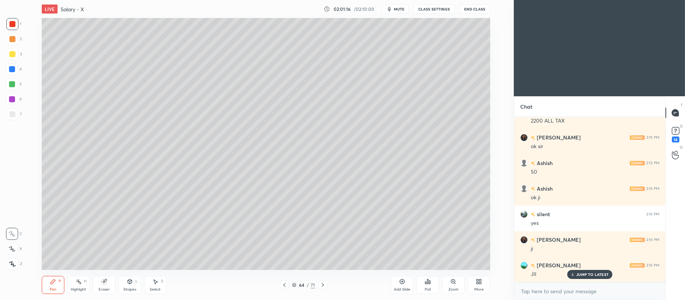
click at [17, 52] on div at bounding box center [12, 54] width 12 height 12
click at [14, 251] on icon at bounding box center [12, 249] width 6 height 5
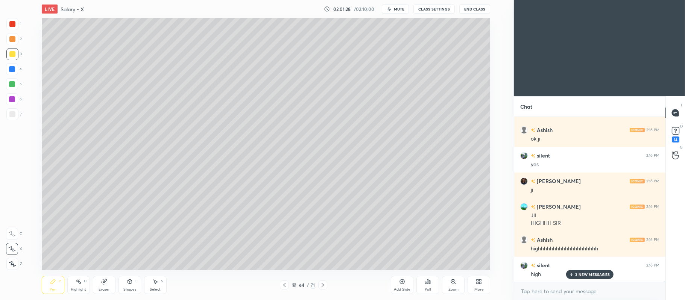
scroll to position [30068, 0]
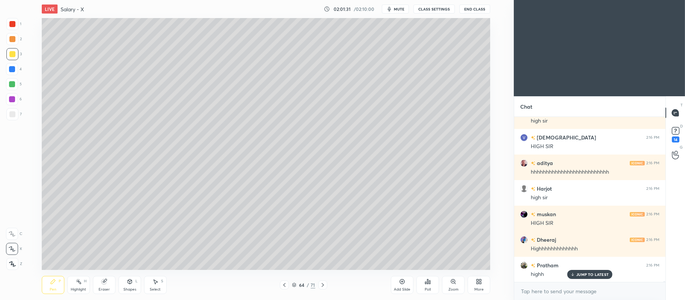
click at [400, 289] on div "Add Slide" at bounding box center [402, 290] width 17 height 4
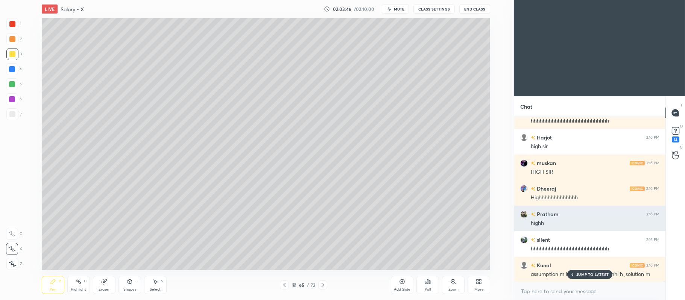
scroll to position [30222, 0]
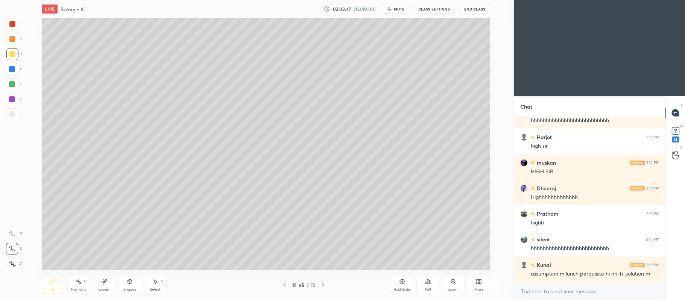
click at [9, 23] on div at bounding box center [12, 24] width 6 height 6
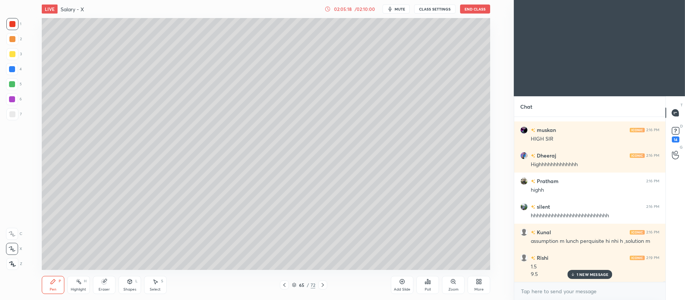
scroll to position [29190, 0]
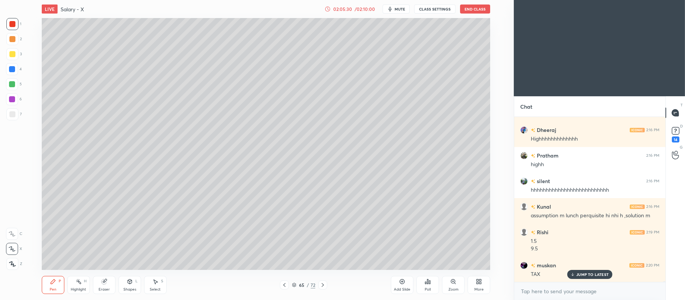
click at [396, 282] on div "Add Slide" at bounding box center [402, 285] width 23 height 18
click at [395, 288] on div "Add Slide" at bounding box center [402, 290] width 17 height 4
click at [14, 52] on div at bounding box center [12, 54] width 6 height 6
click at [397, 283] on div "Add Slide" at bounding box center [402, 285] width 23 height 18
click at [401, 284] on icon at bounding box center [402, 282] width 6 height 6
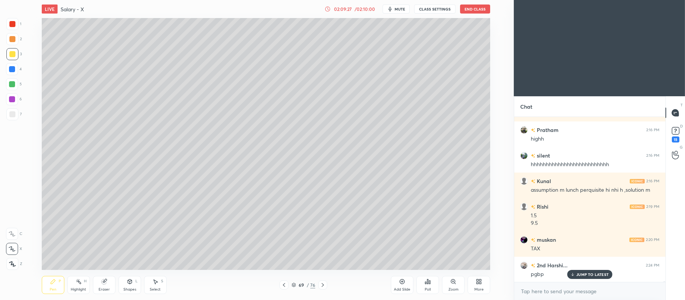
scroll to position [2, 2]
click at [321, 286] on icon at bounding box center [323, 285] width 6 height 6
click at [324, 285] on icon at bounding box center [323, 285] width 2 height 4
click at [322, 284] on icon at bounding box center [323, 285] width 2 height 4
click at [324, 284] on icon at bounding box center [323, 285] width 6 height 6
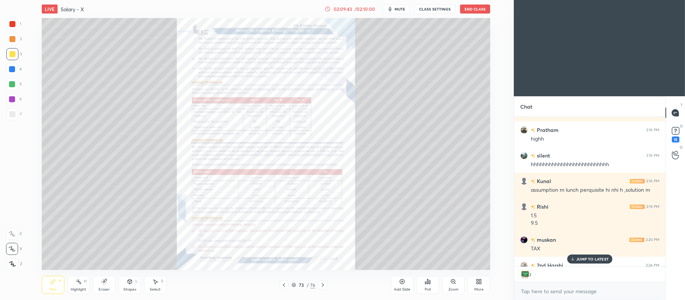
click at [324, 282] on icon at bounding box center [323, 285] width 6 height 6
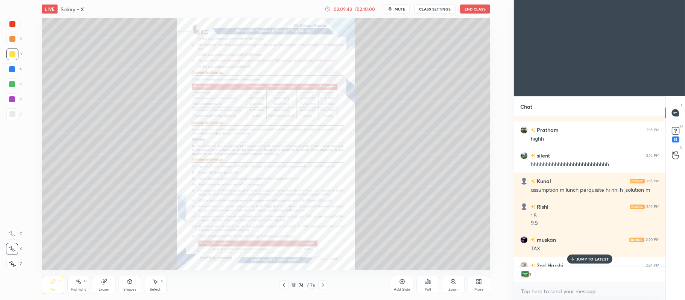
click at [324, 282] on div at bounding box center [322, 285] width 9 height 9
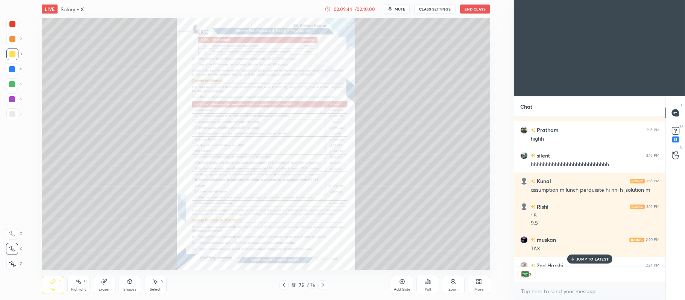
click at [324, 284] on icon at bounding box center [323, 285] width 6 height 6
click at [285, 286] on icon at bounding box center [284, 285] width 6 height 6
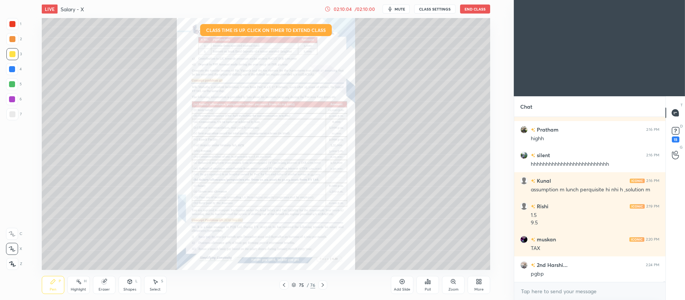
click at [400, 280] on icon at bounding box center [402, 282] width 6 height 6
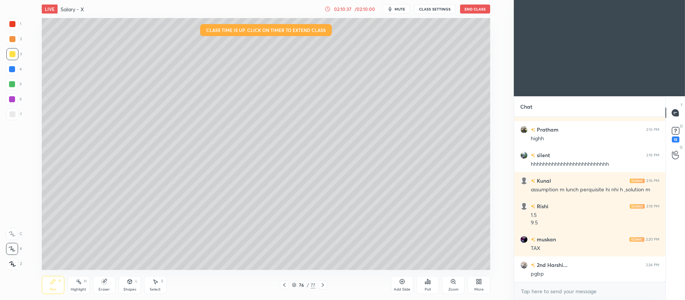
click at [351, 11] on div "02:10:37" at bounding box center [342, 9] width 21 height 5
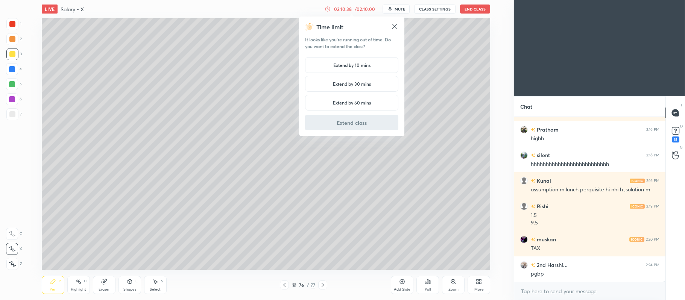
click at [353, 64] on h5 "Extend by 10 mins" at bounding box center [351, 65] width 37 height 7
click at [362, 121] on button "Extend class" at bounding box center [351, 122] width 93 height 15
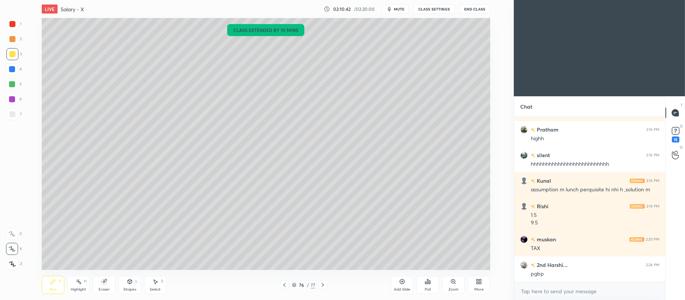
click at [401, 283] on icon at bounding box center [402, 282] width 6 height 6
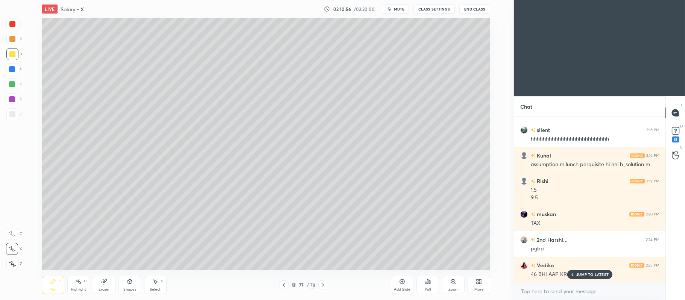
click at [284, 285] on icon at bounding box center [284, 285] width 2 height 4
click at [323, 285] on icon at bounding box center [323, 285] width 2 height 4
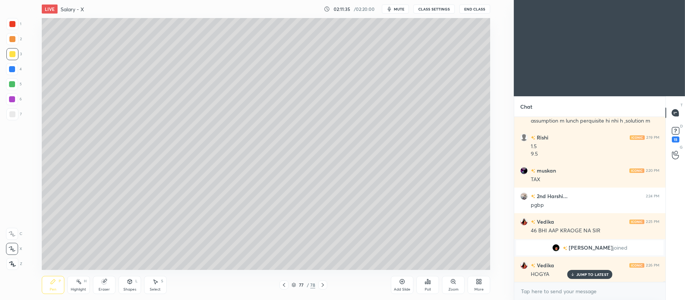
scroll to position [29311, 0]
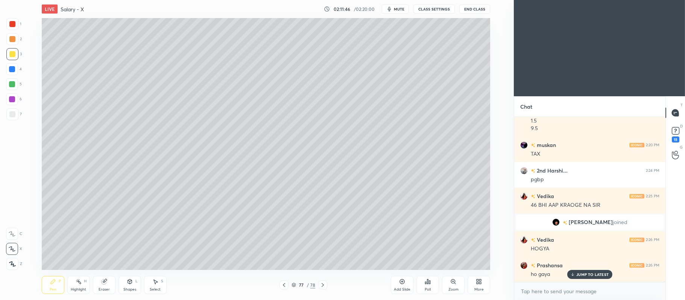
click at [284, 286] on icon at bounding box center [284, 285] width 6 height 6
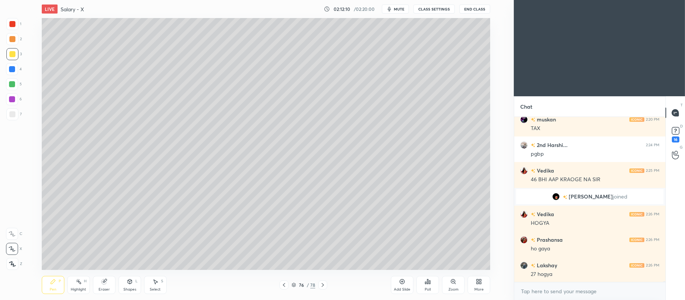
click at [20, 38] on div "2" at bounding box center [13, 39] width 15 height 12
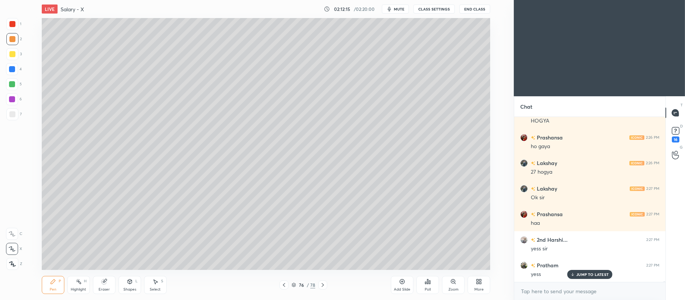
scroll to position [29464, 0]
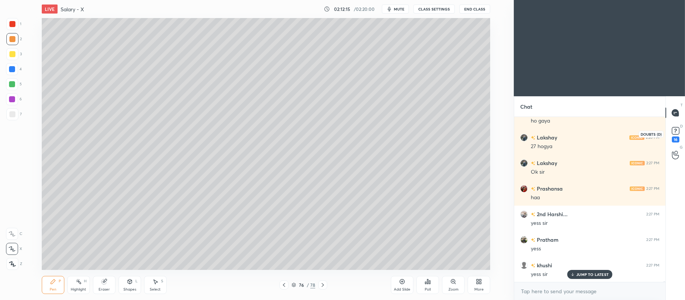
click at [675, 130] on rect at bounding box center [675, 131] width 7 height 7
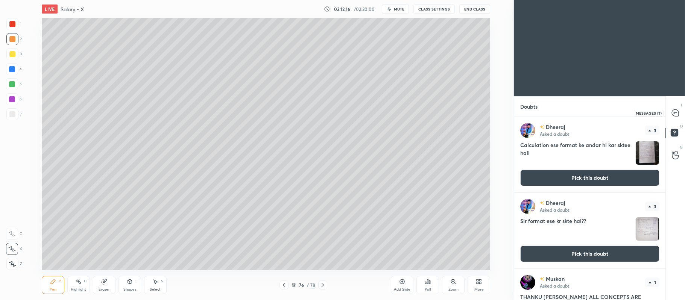
click at [676, 113] on icon at bounding box center [675, 112] width 7 height 7
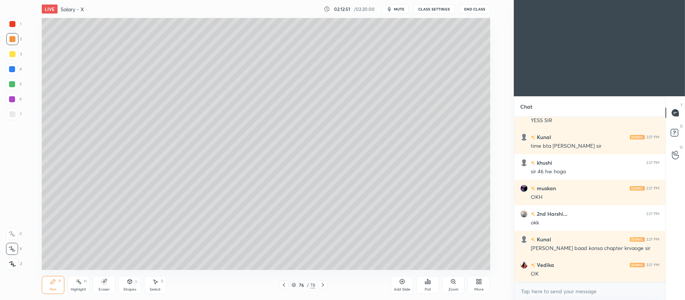
scroll to position [29962, 0]
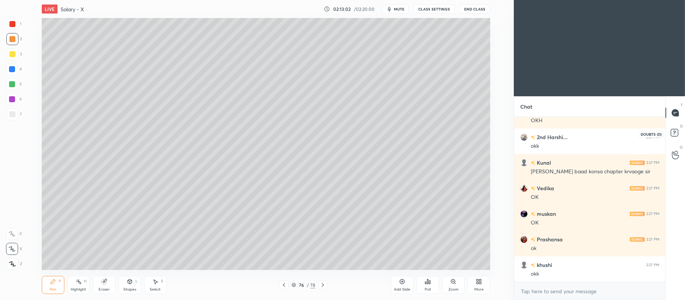
click at [674, 133] on rect at bounding box center [674, 132] width 7 height 7
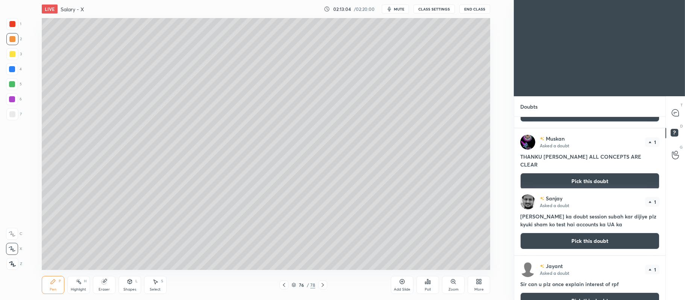
scroll to position [146, 0]
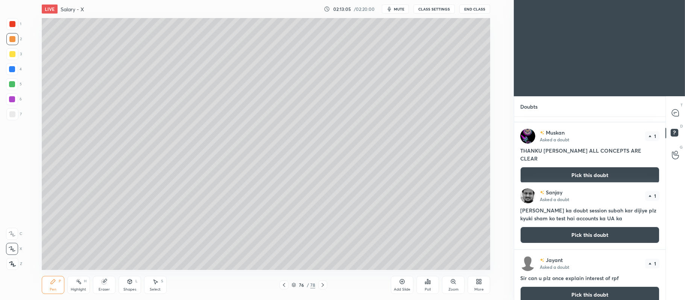
click at [578, 167] on button "Pick this doubt" at bounding box center [589, 175] width 139 height 17
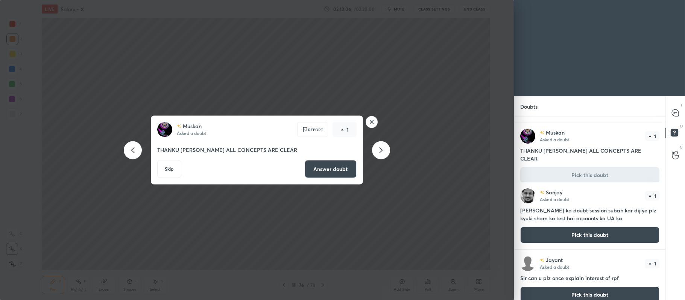
click at [372, 117] on rect at bounding box center [372, 122] width 12 height 12
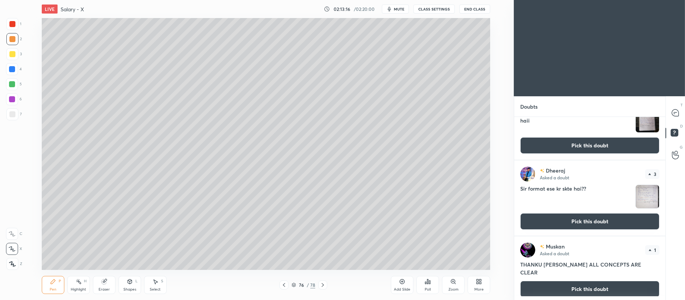
scroll to position [0, 0]
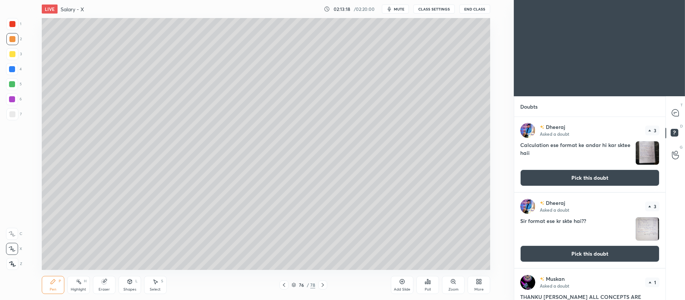
click at [578, 178] on button "Pick this doubt" at bounding box center [589, 178] width 139 height 17
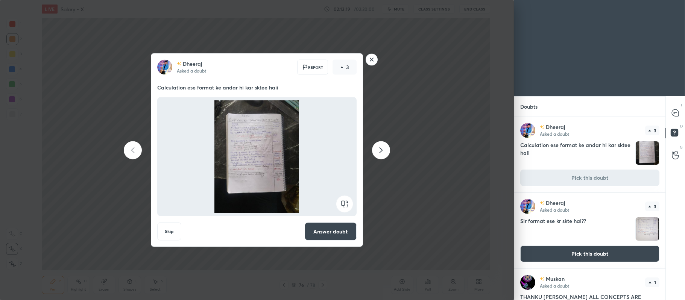
click at [345, 229] on button "Answer doubt" at bounding box center [331, 232] width 52 height 18
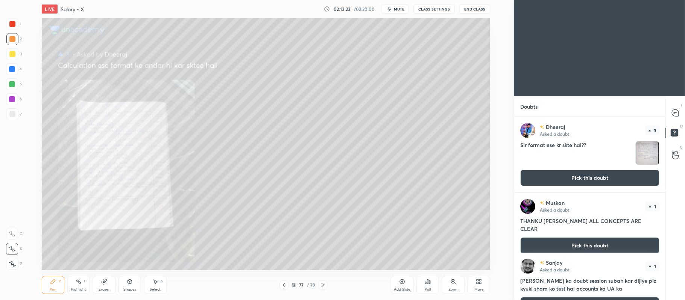
click at [453, 288] on div "Zoom" at bounding box center [454, 290] width 10 height 4
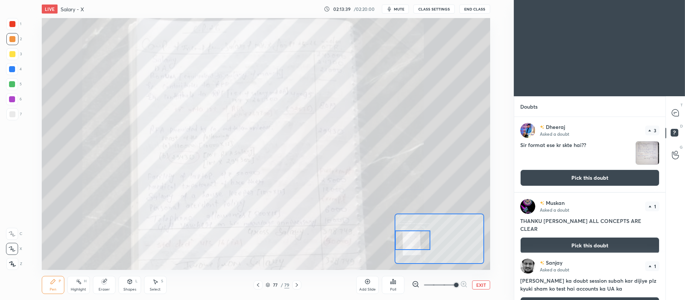
click at [15, 26] on div at bounding box center [12, 24] width 12 height 12
click at [578, 239] on button "Pick this doubt" at bounding box center [589, 245] width 139 height 17
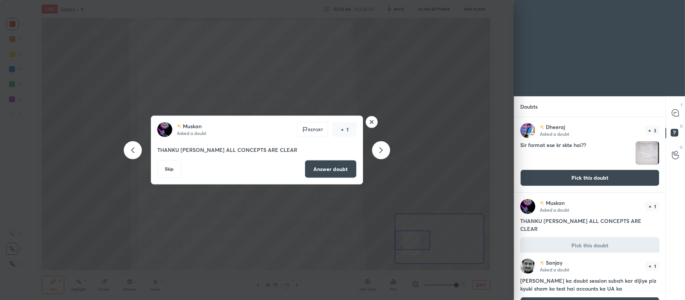
click at [328, 167] on button "Answer doubt" at bounding box center [331, 169] width 52 height 18
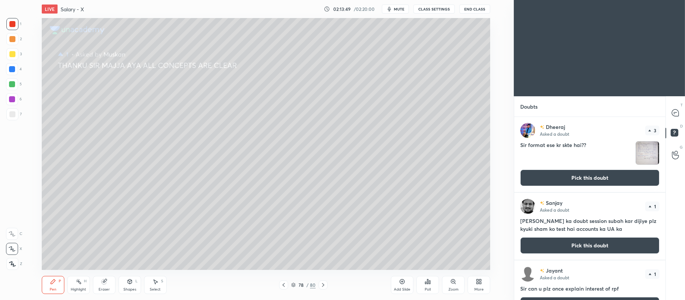
click at [548, 246] on button "Pick this doubt" at bounding box center [589, 245] width 139 height 17
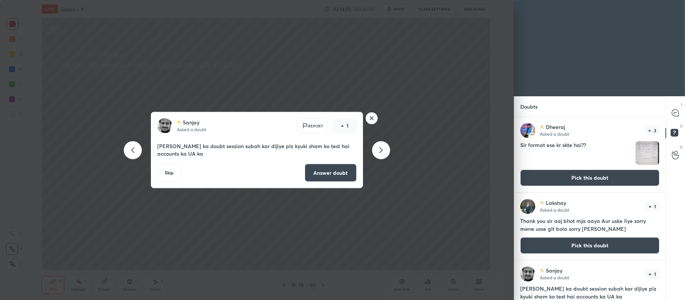
click at [316, 168] on button "Answer doubt" at bounding box center [331, 173] width 52 height 18
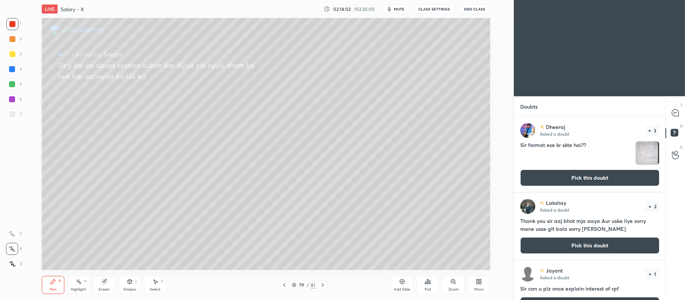
click at [573, 241] on button "Pick this doubt" at bounding box center [589, 245] width 139 height 17
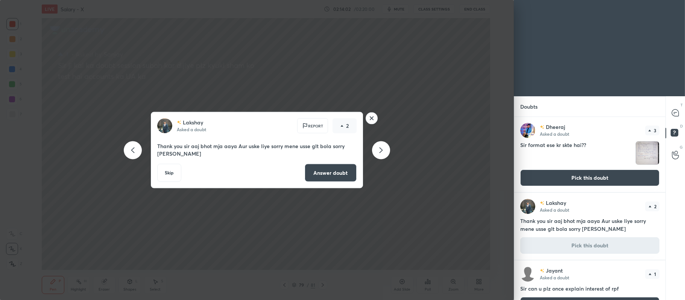
click at [335, 175] on button "Answer doubt" at bounding box center [331, 173] width 52 height 18
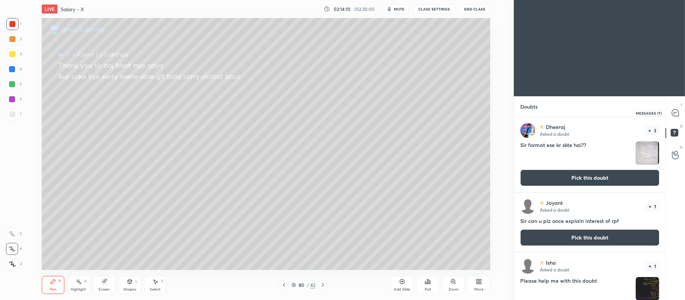
click at [677, 115] on icon at bounding box center [675, 112] width 7 height 7
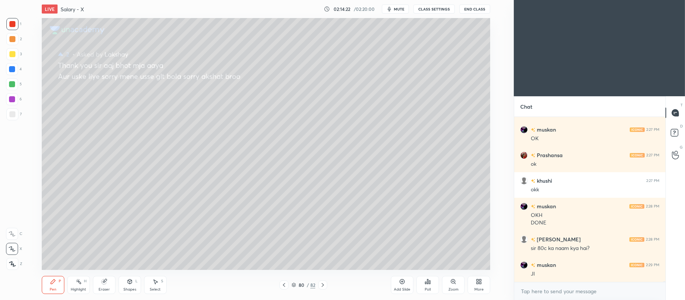
scroll to position [30046, 0]
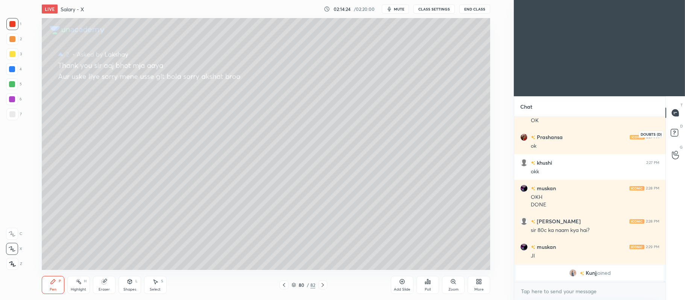
click at [676, 132] on icon at bounding box center [674, 132] width 3 height 3
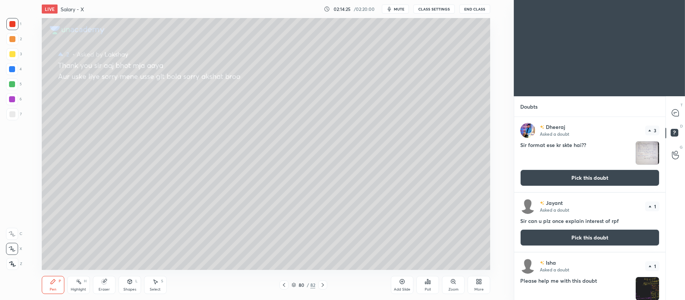
click at [572, 236] on button "Pick this doubt" at bounding box center [589, 238] width 139 height 17
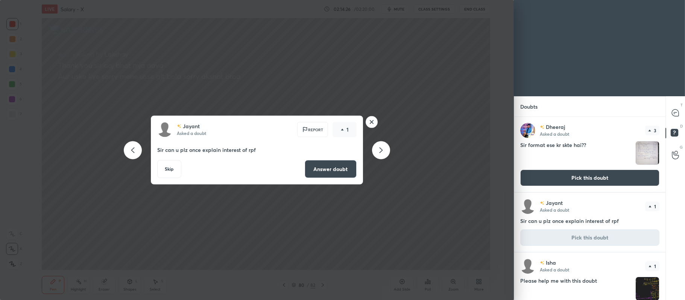
click at [336, 169] on button "Answer doubt" at bounding box center [331, 169] width 52 height 18
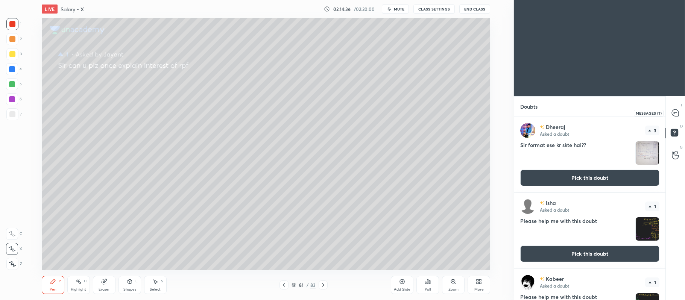
click at [674, 113] on icon at bounding box center [675, 112] width 7 height 7
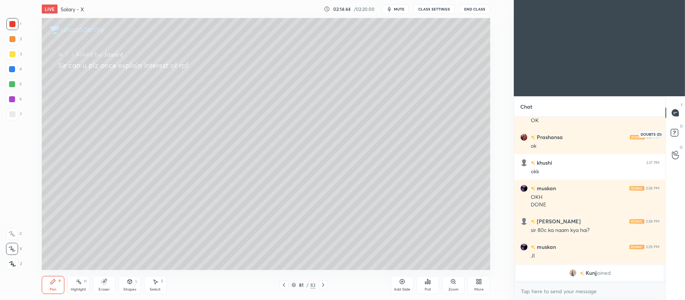
scroll to position [0, 0]
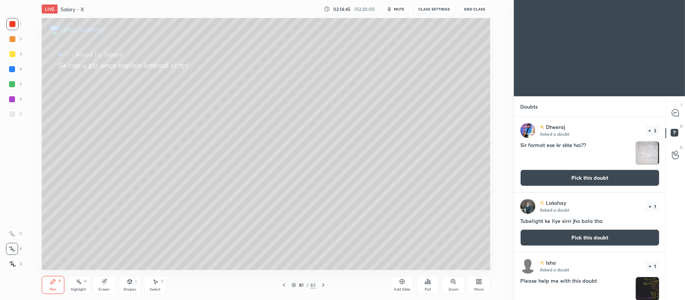
click at [562, 233] on button "Pick this doubt" at bounding box center [589, 238] width 139 height 17
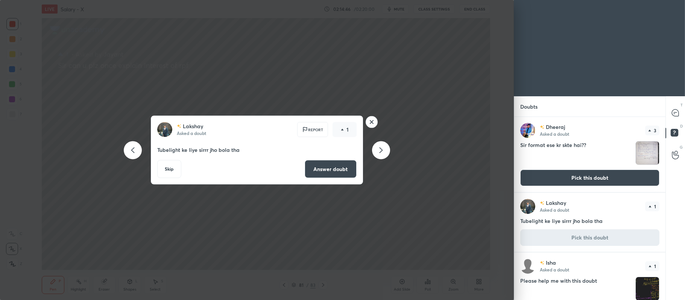
click at [323, 172] on button "Answer doubt" at bounding box center [331, 169] width 52 height 18
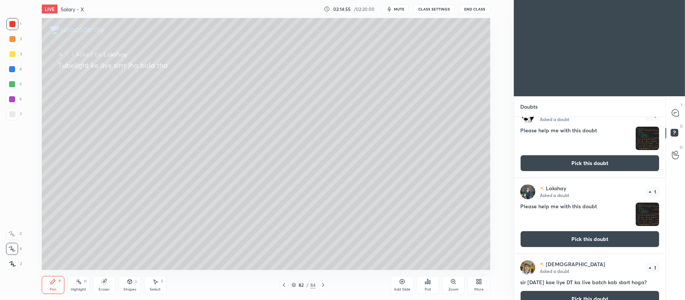
scroll to position [721, 0]
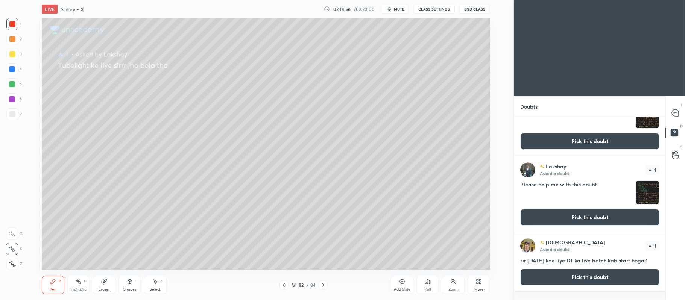
click at [566, 286] on button "Pick this doubt" at bounding box center [589, 277] width 139 height 17
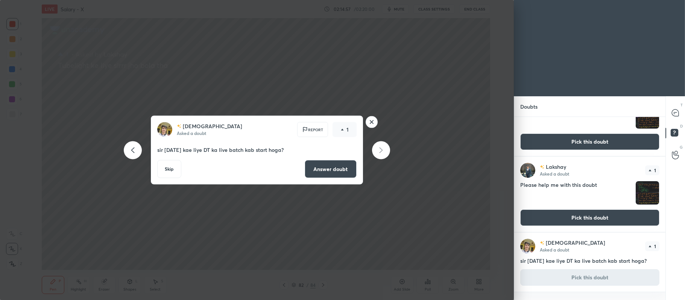
click at [330, 167] on button "Answer doubt" at bounding box center [331, 169] width 52 height 18
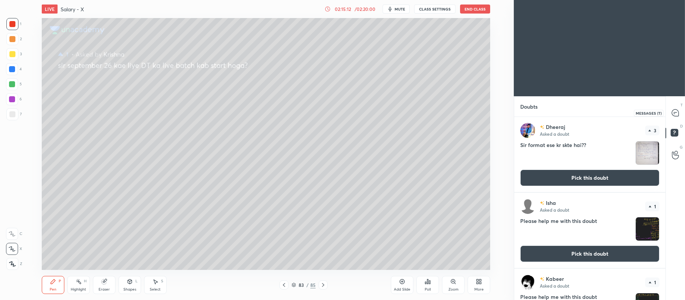
click at [674, 113] on icon at bounding box center [675, 112] width 7 height 7
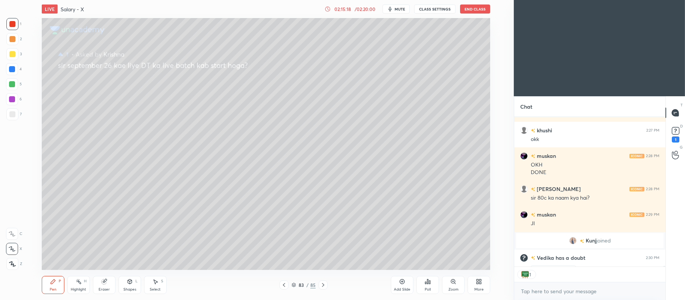
scroll to position [29718, 0]
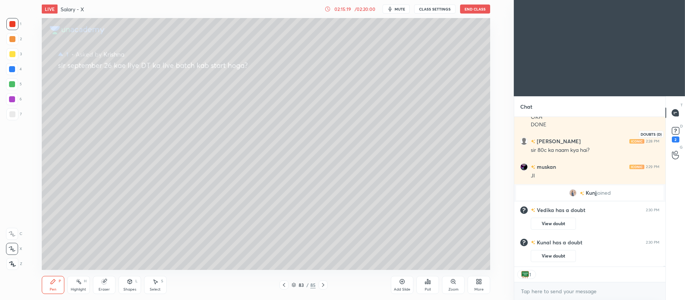
click at [676, 131] on rect at bounding box center [675, 131] width 7 height 7
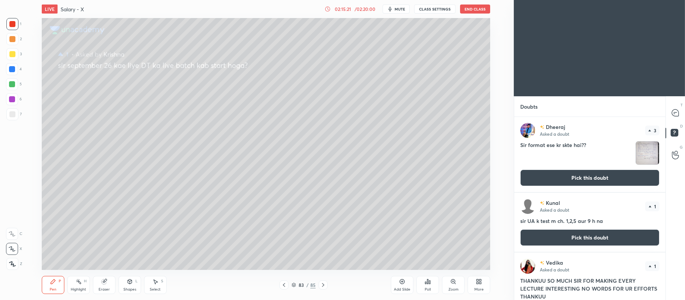
click at [584, 237] on button "Pick this doubt" at bounding box center [589, 238] width 139 height 17
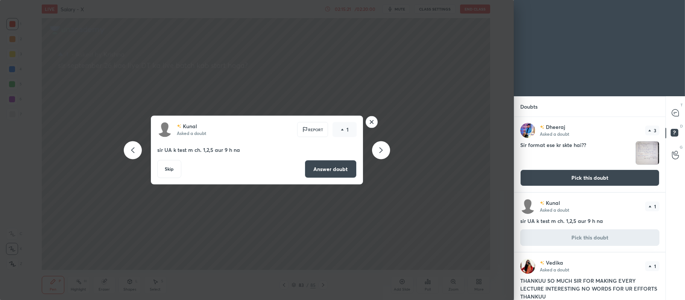
click at [334, 170] on button "Answer doubt" at bounding box center [331, 169] width 52 height 18
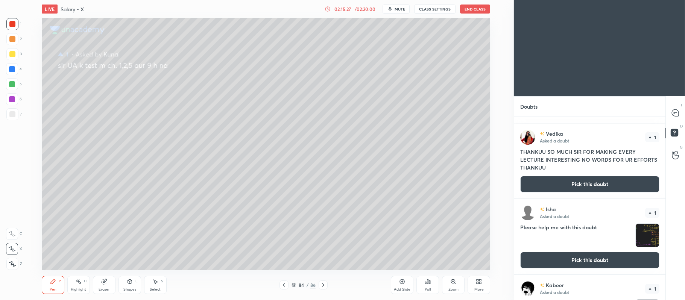
scroll to position [71, 0]
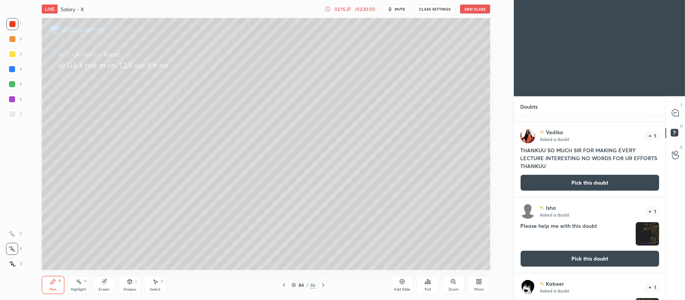
click at [568, 181] on button "Pick this doubt" at bounding box center [589, 183] width 139 height 17
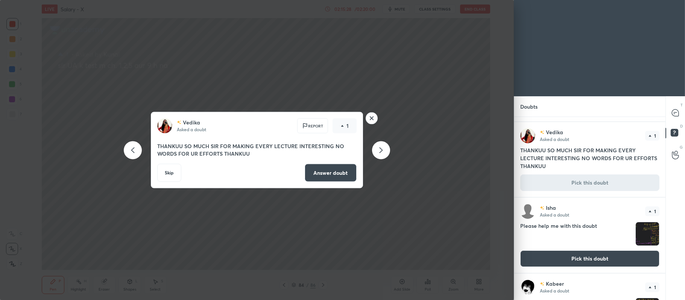
click at [325, 169] on button "Answer doubt" at bounding box center [331, 173] width 52 height 18
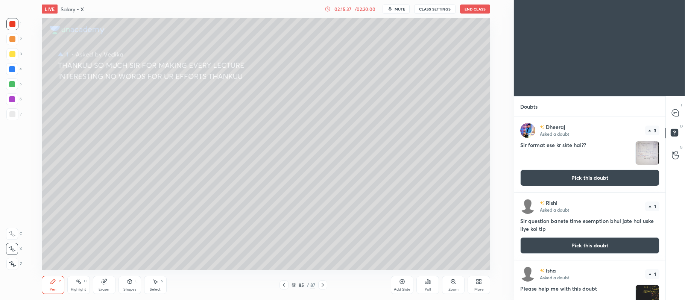
click at [562, 250] on button "Pick this doubt" at bounding box center [589, 245] width 139 height 17
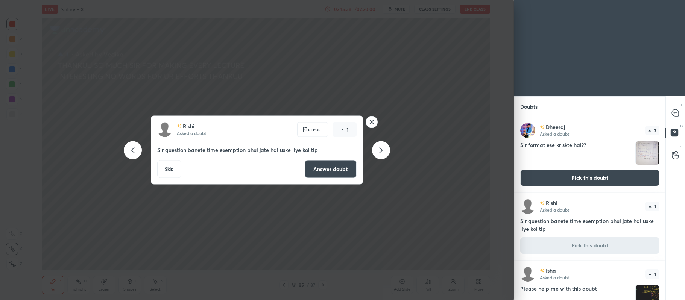
click at [339, 167] on button "Answer doubt" at bounding box center [331, 169] width 52 height 18
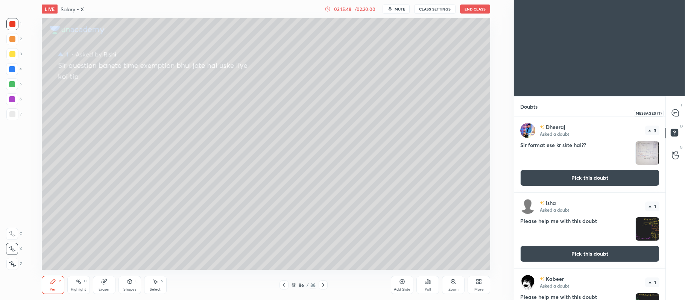
click at [673, 110] on icon at bounding box center [676, 113] width 8 height 8
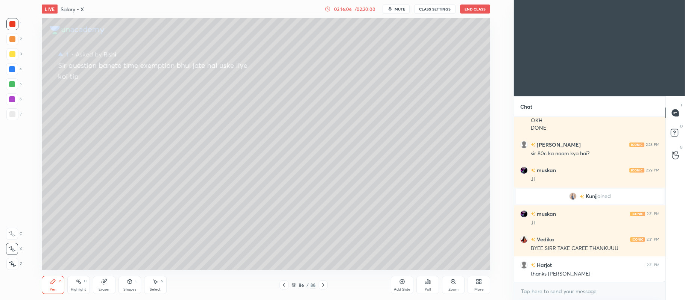
scroll to position [29854, 0]
click at [477, 11] on button "End Class" at bounding box center [475, 9] width 30 height 9
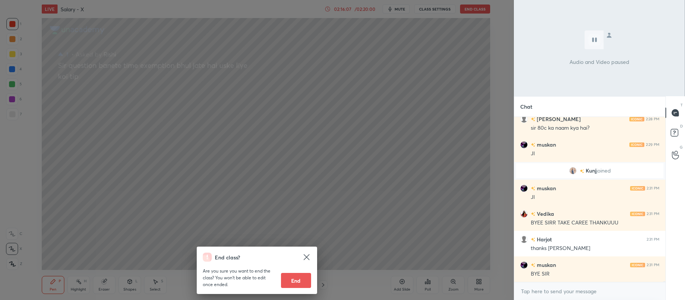
click at [295, 281] on button "End" at bounding box center [296, 280] width 30 height 15
type textarea "x"
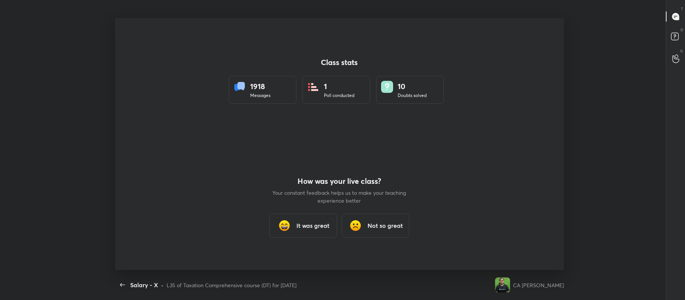
scroll to position [37375, 36948]
click at [295, 225] on div "It was great" at bounding box center [303, 226] width 68 height 24
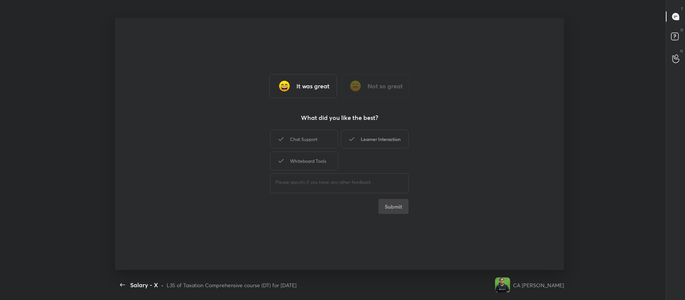
click at [306, 135] on div "Chat Support" at bounding box center [304, 139] width 68 height 19
click at [363, 140] on div "Learner Interaction" at bounding box center [375, 139] width 68 height 19
click at [312, 154] on div "Whiteboard Tools" at bounding box center [304, 161] width 68 height 19
click at [391, 205] on button "Submit" at bounding box center [394, 206] width 30 height 15
